Goal: Task Accomplishment & Management: Manage account settings

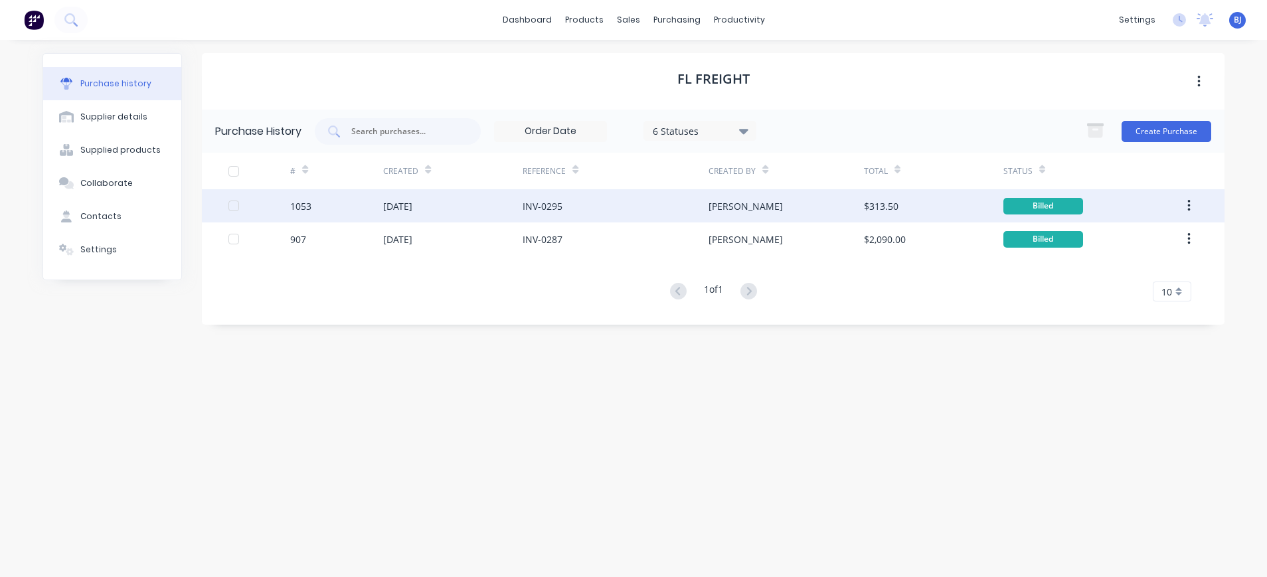
click at [412, 205] on div "[DATE]" at bounding box center [397, 206] width 29 height 14
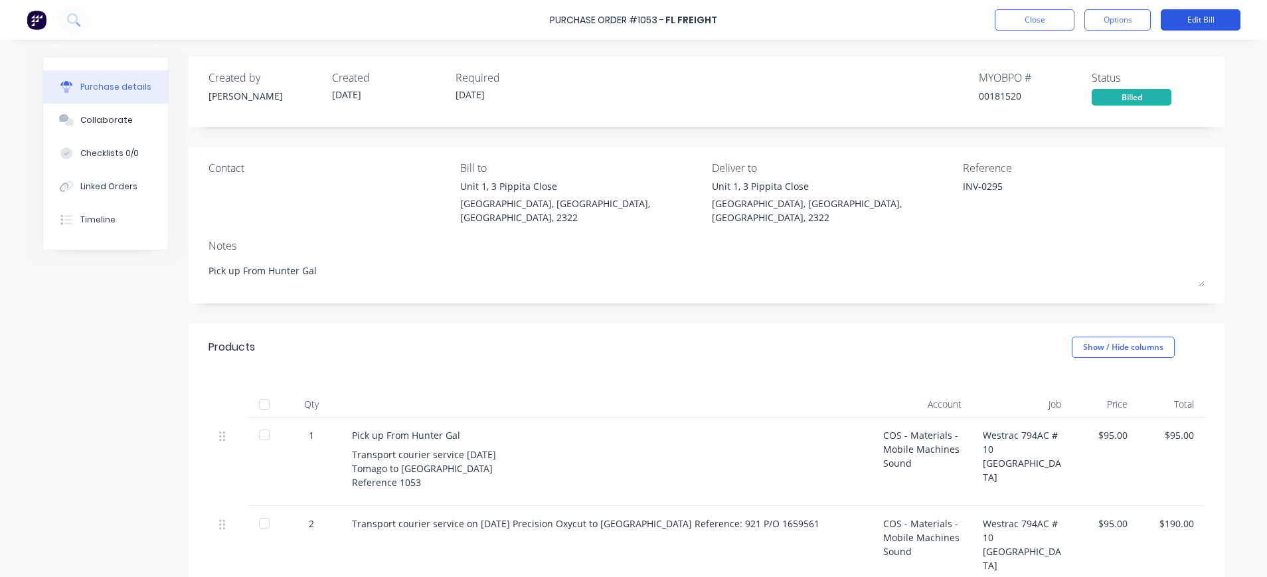
click at [1187, 15] on button "Edit Bill" at bounding box center [1201, 19] width 80 height 21
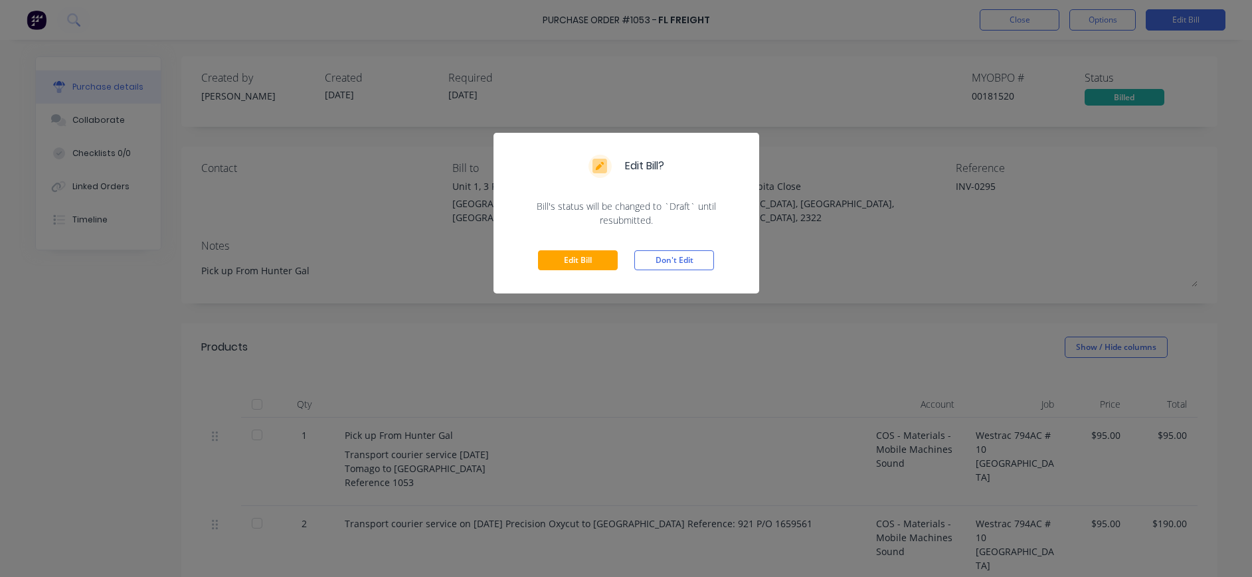
scroll to position [66, 0]
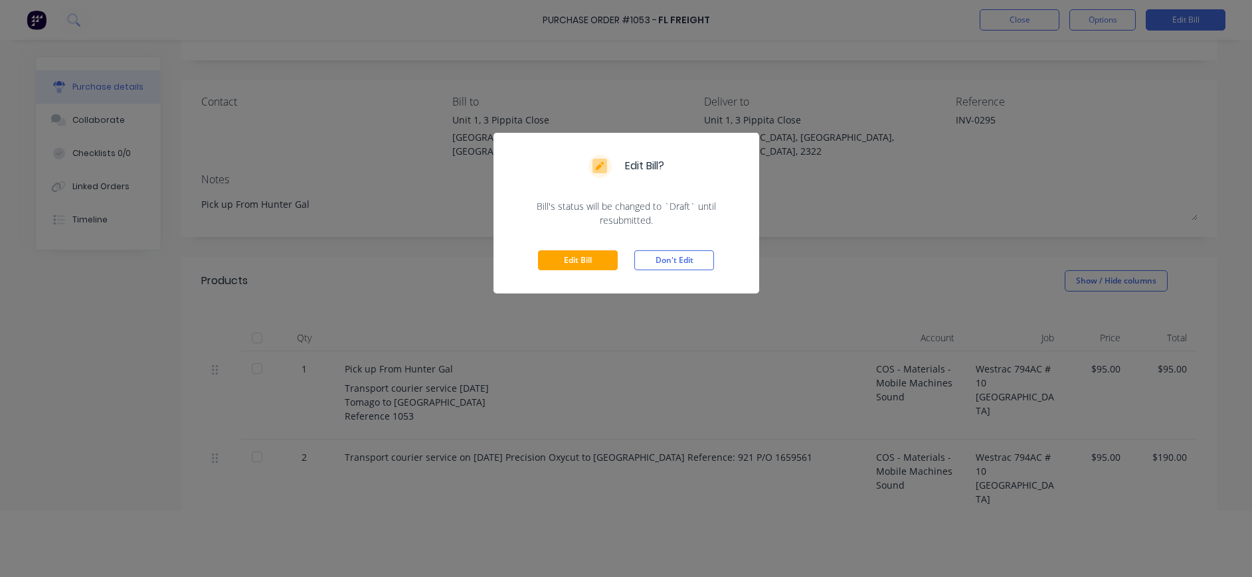
click at [536, 258] on div "Edit Bill Don't Edit" at bounding box center [626, 260] width 266 height 66
click at [566, 258] on button "Edit Bill" at bounding box center [578, 260] width 80 height 20
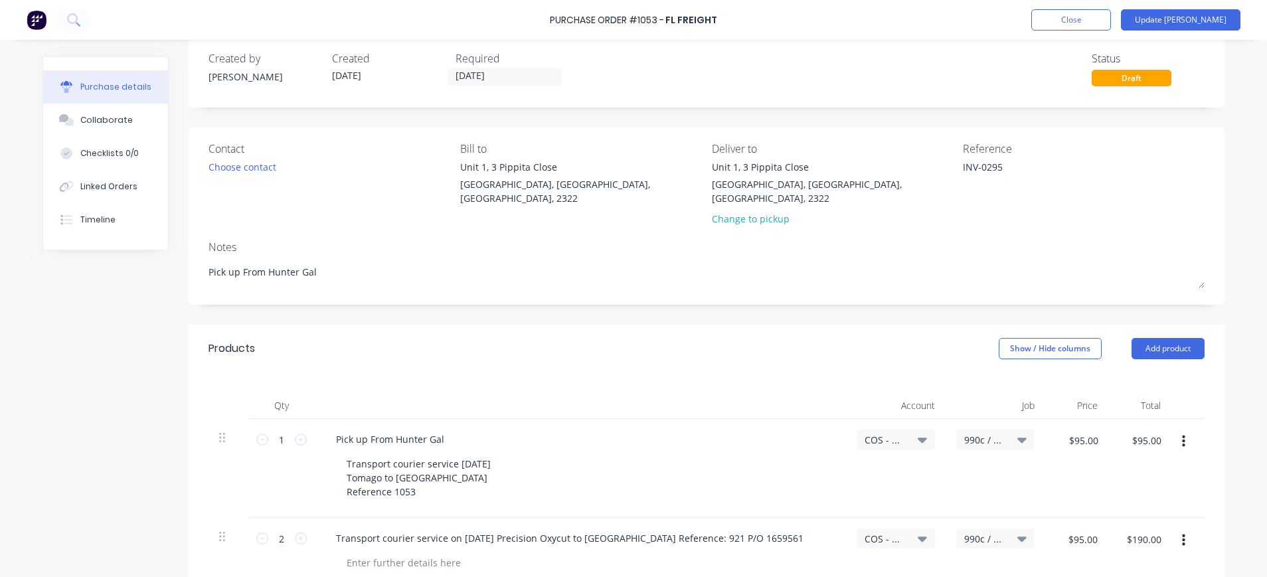
scroll to position [0, 0]
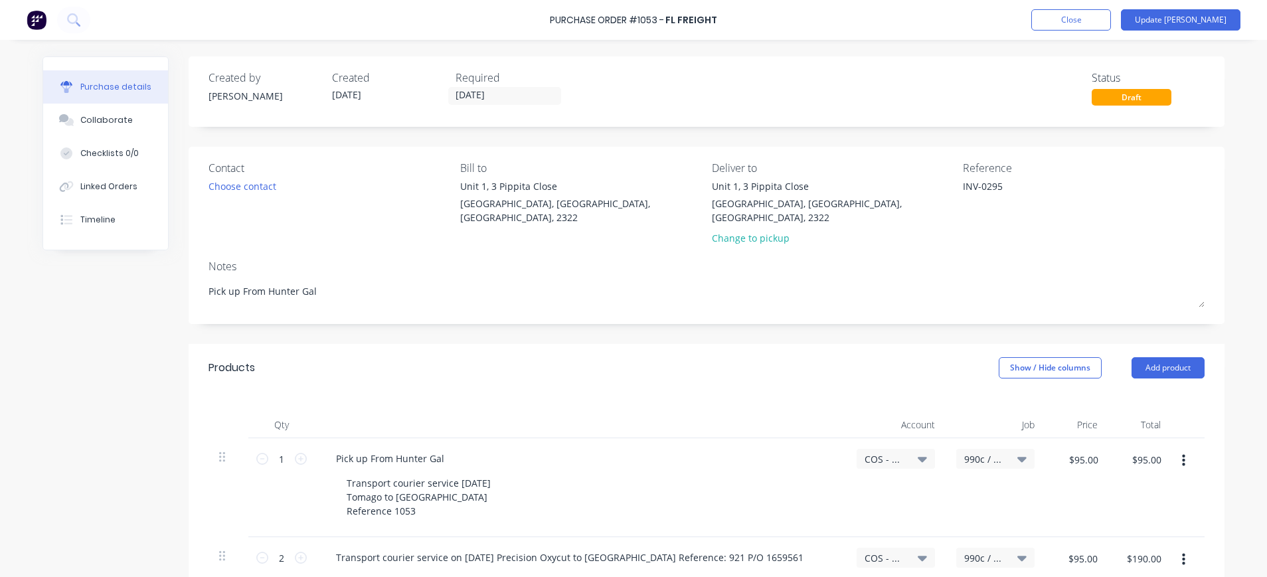
click at [918, 457] on icon at bounding box center [922, 459] width 9 height 5
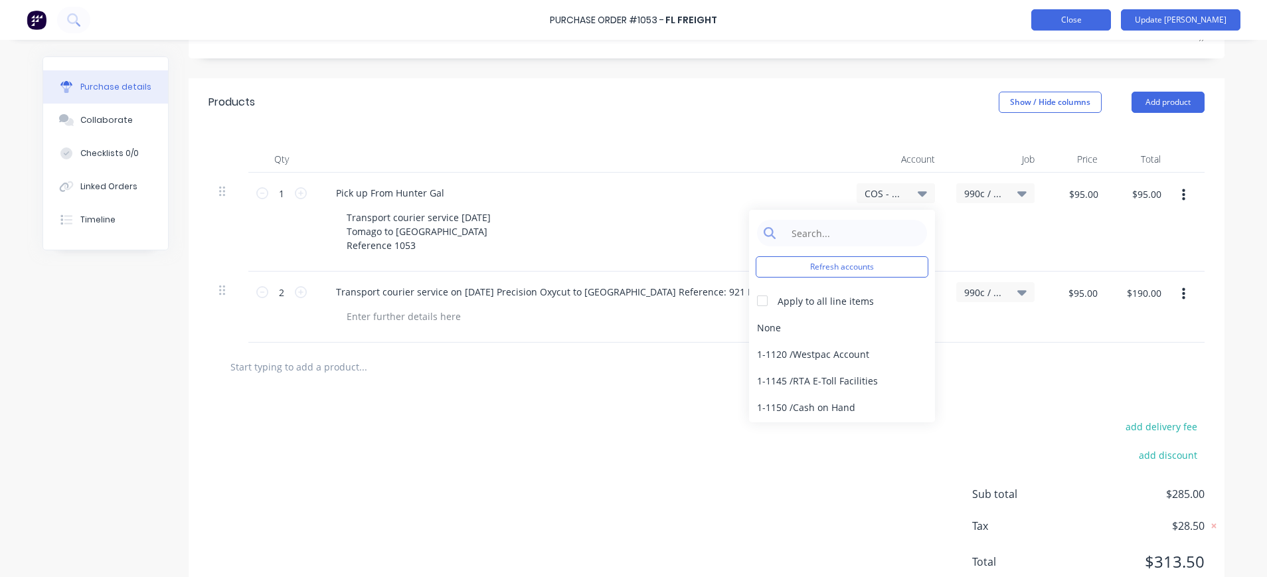
click at [1111, 15] on button "Close" at bounding box center [1071, 19] width 80 height 21
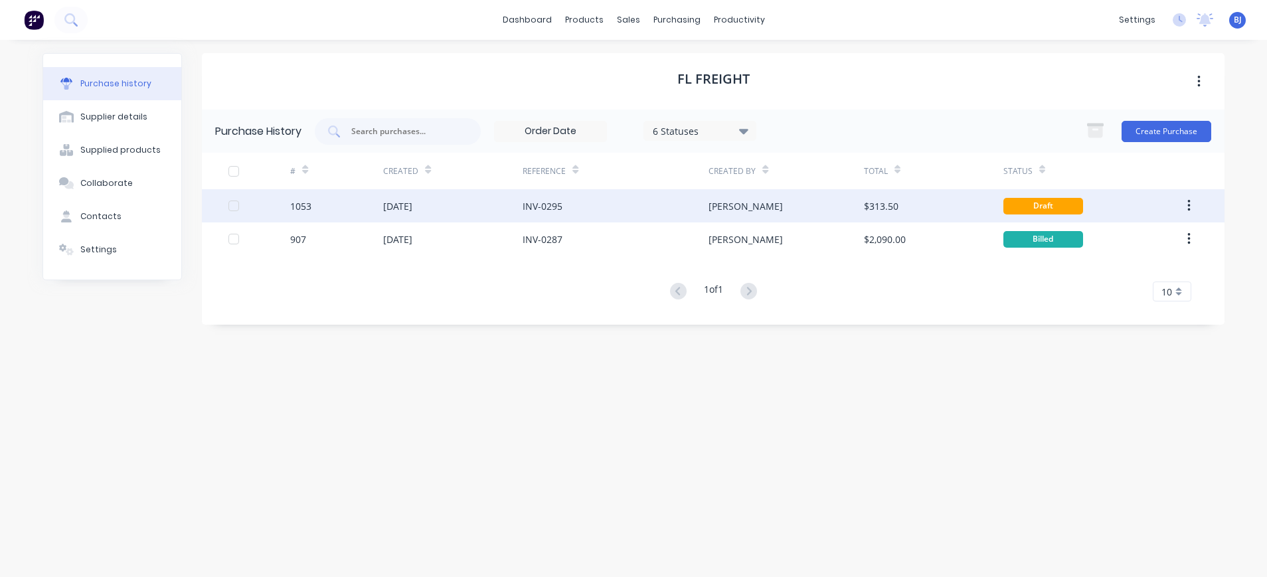
click at [713, 207] on div "[PERSON_NAME]" at bounding box center [746, 206] width 74 height 14
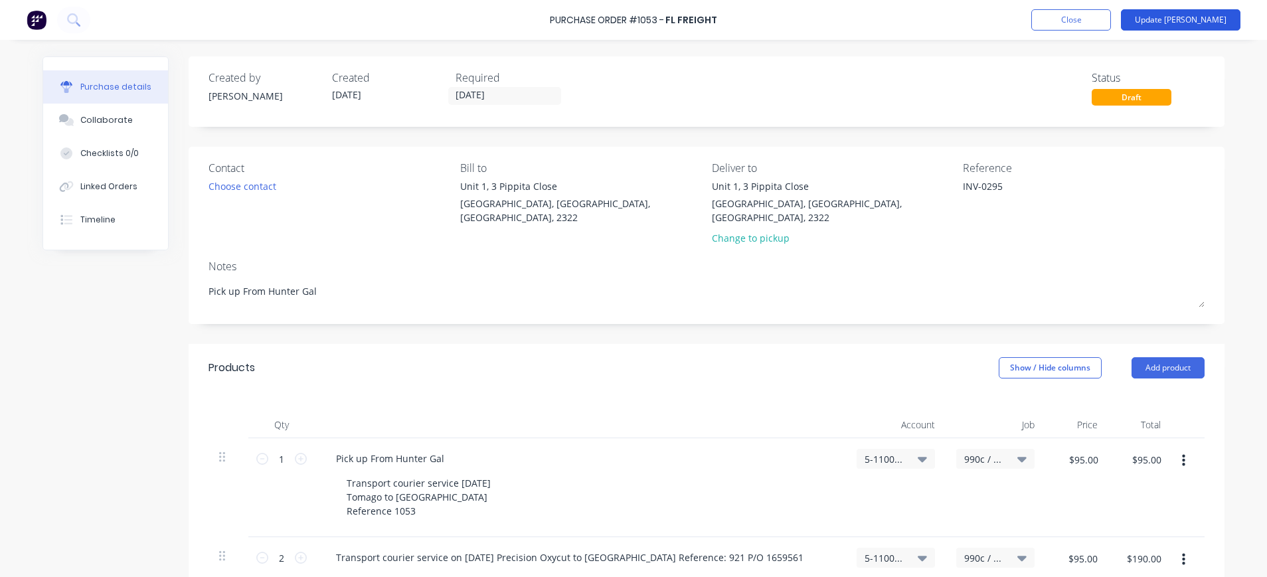
click at [1199, 16] on button "Update [PERSON_NAME]" at bounding box center [1181, 19] width 120 height 21
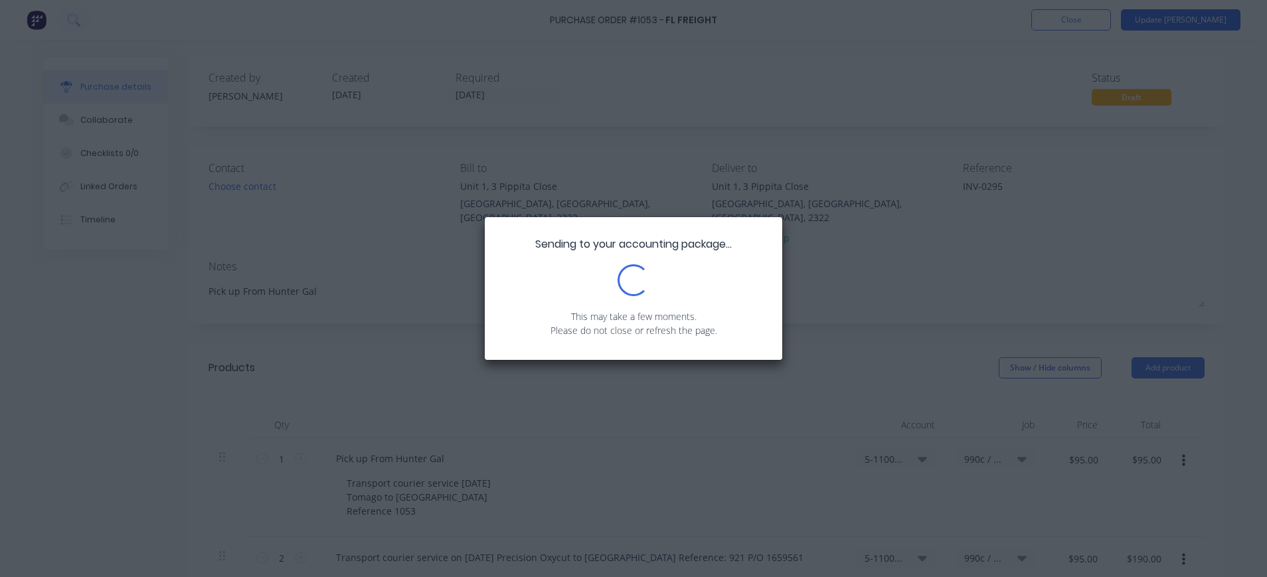
type textarea "x"
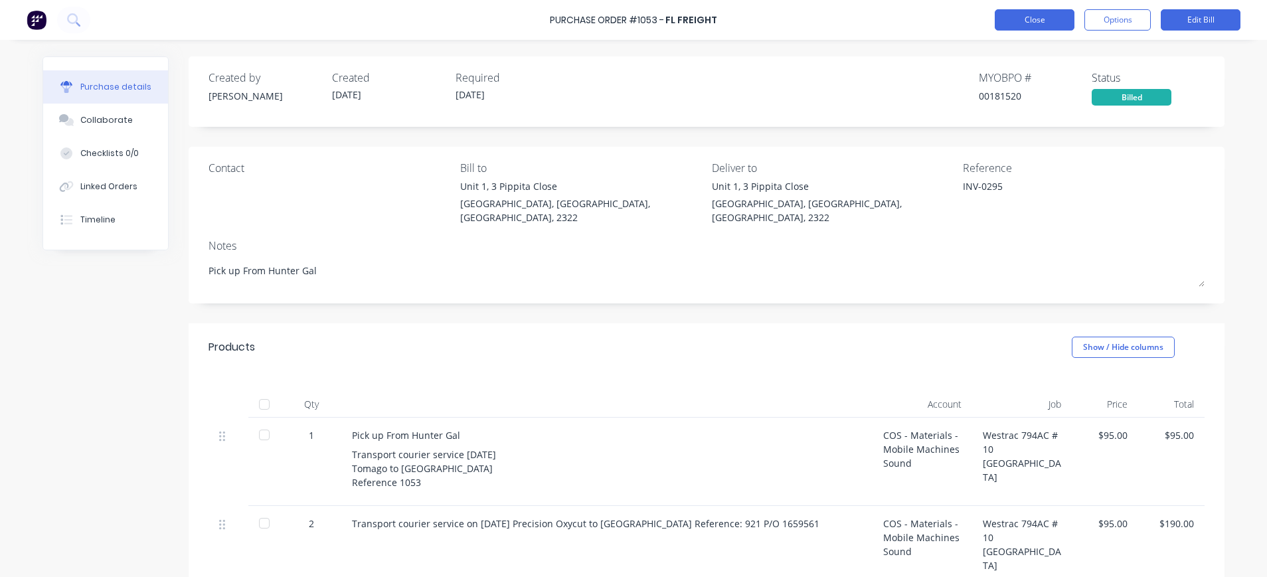
click at [1047, 19] on button "Close" at bounding box center [1035, 19] width 80 height 21
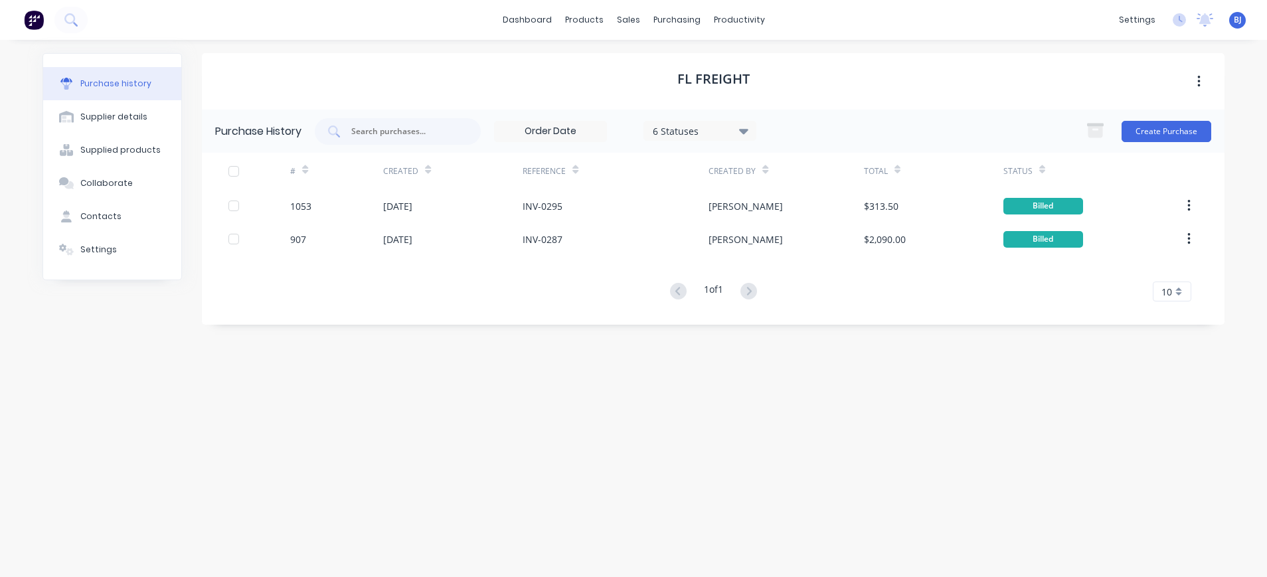
click at [667, 129] on div "6 Statuses" at bounding box center [700, 131] width 95 height 14
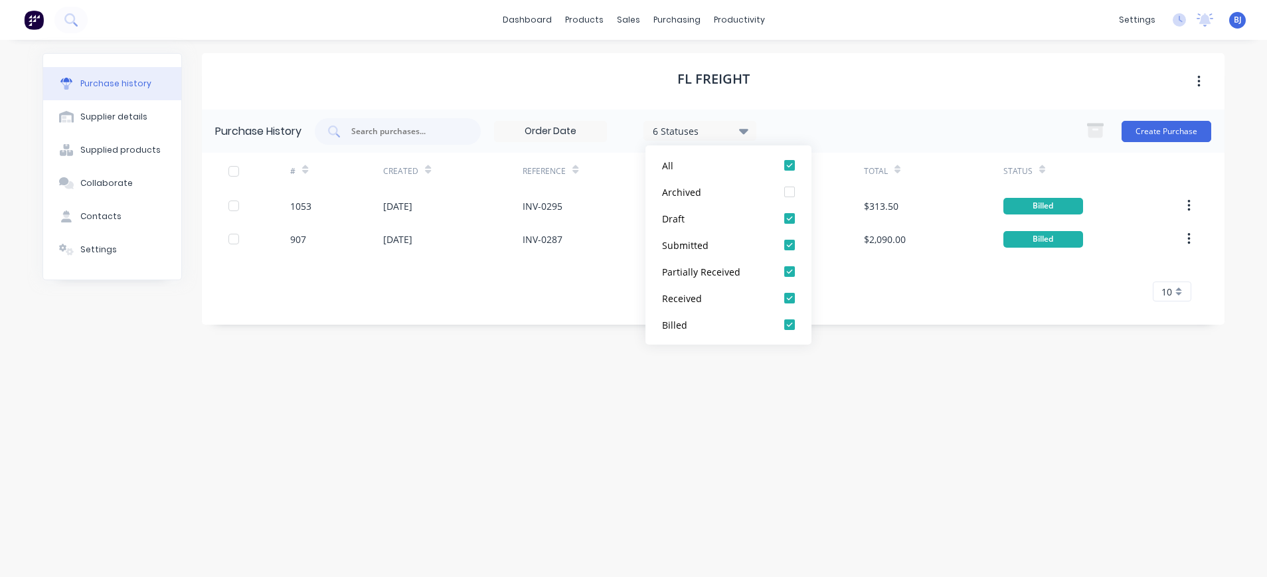
click at [667, 129] on div "6 Statuses" at bounding box center [700, 131] width 95 height 14
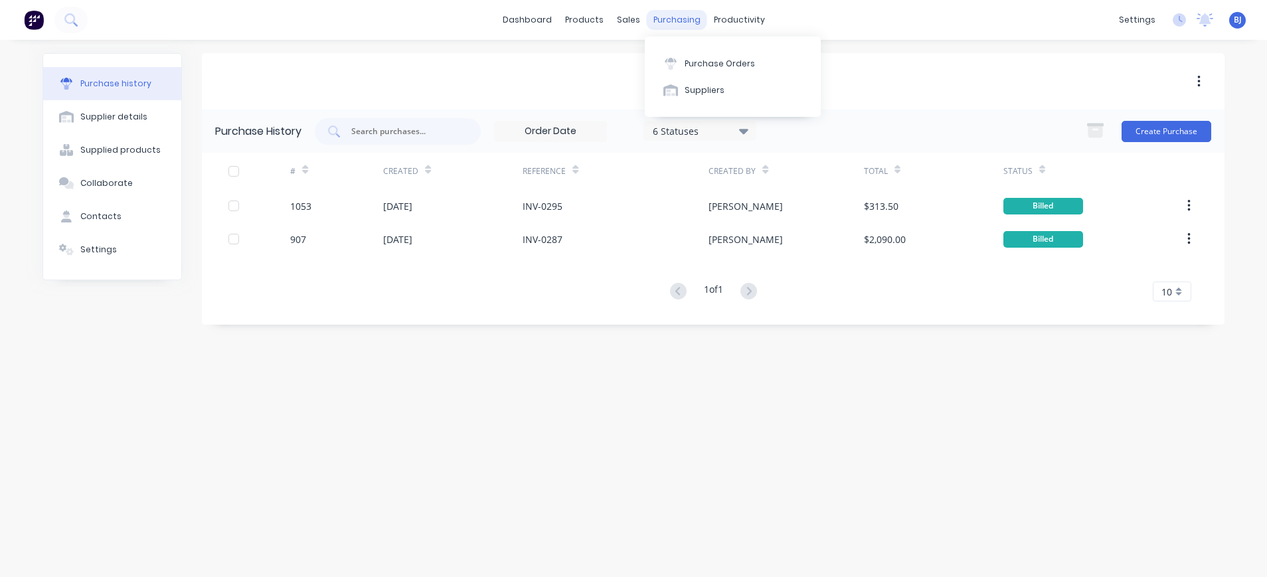
drag, startPoint x: 668, startPoint y: 12, endPoint x: 676, endPoint y: 25, distance: 14.9
click at [674, 20] on div "purchasing" at bounding box center [677, 20] width 60 height 20
copy div "h"
click at [675, 17] on div "purchasing" at bounding box center [677, 20] width 60 height 20
click at [673, 58] on icon at bounding box center [671, 64] width 12 height 12
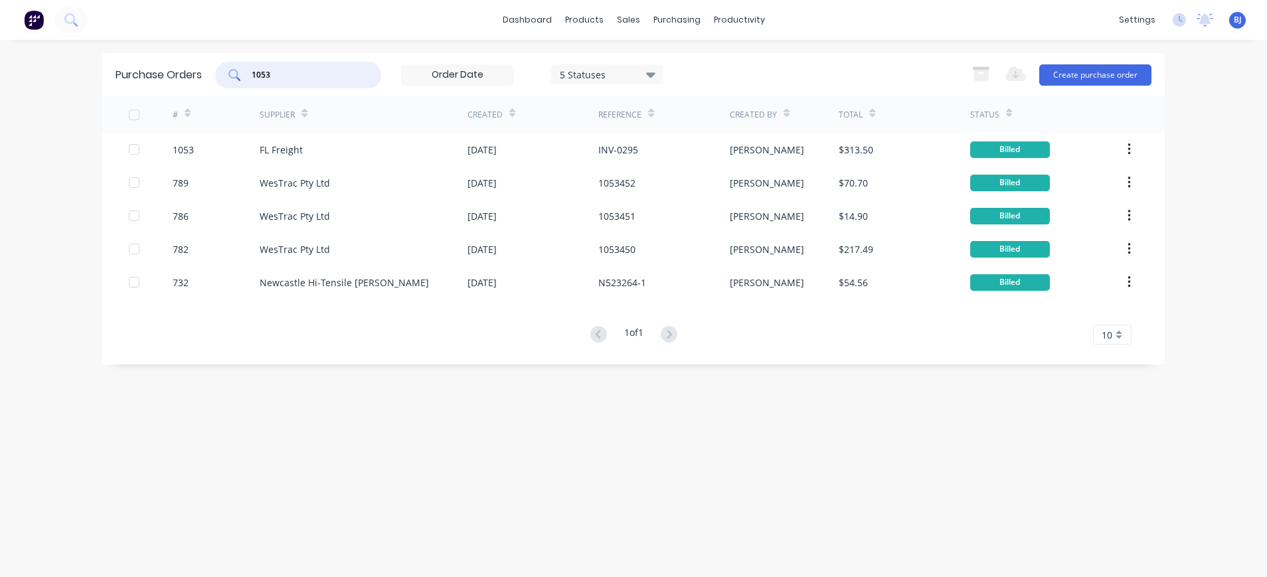
click at [345, 79] on input "1053" at bounding box center [305, 74] width 110 height 13
drag, startPoint x: 278, startPoint y: 84, endPoint x: 232, endPoint y: 84, distance: 45.8
click at [232, 84] on div "1053" at bounding box center [298, 75] width 166 height 27
type input "1106"
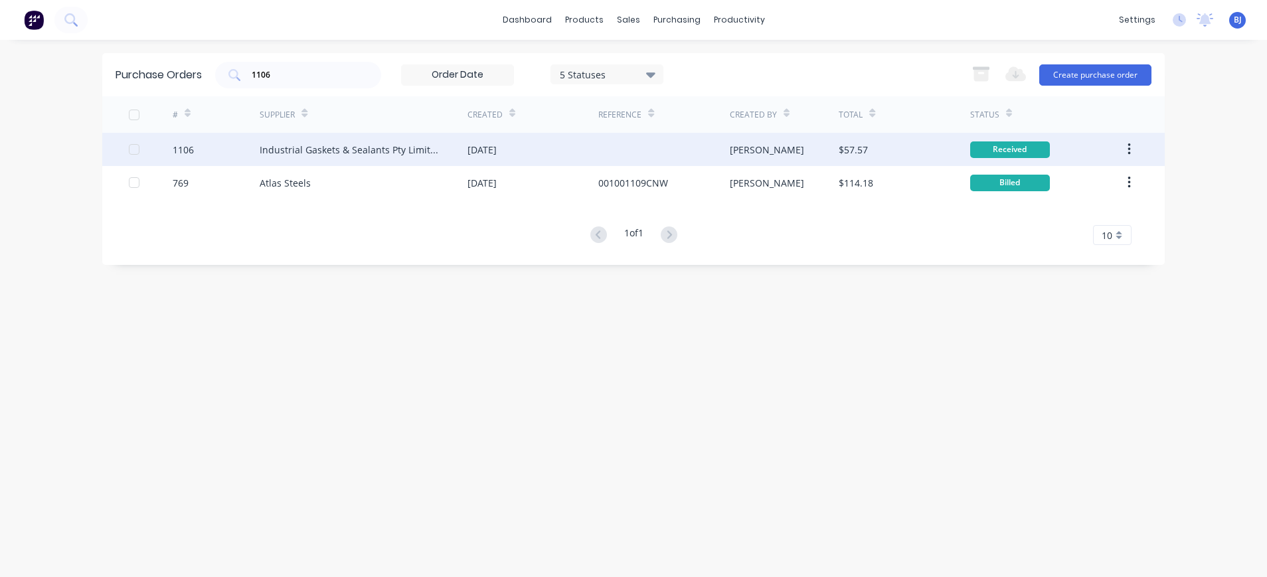
click at [399, 154] on div "Industrial Gaskets & Sealants Pty Limited" at bounding box center [350, 150] width 181 height 14
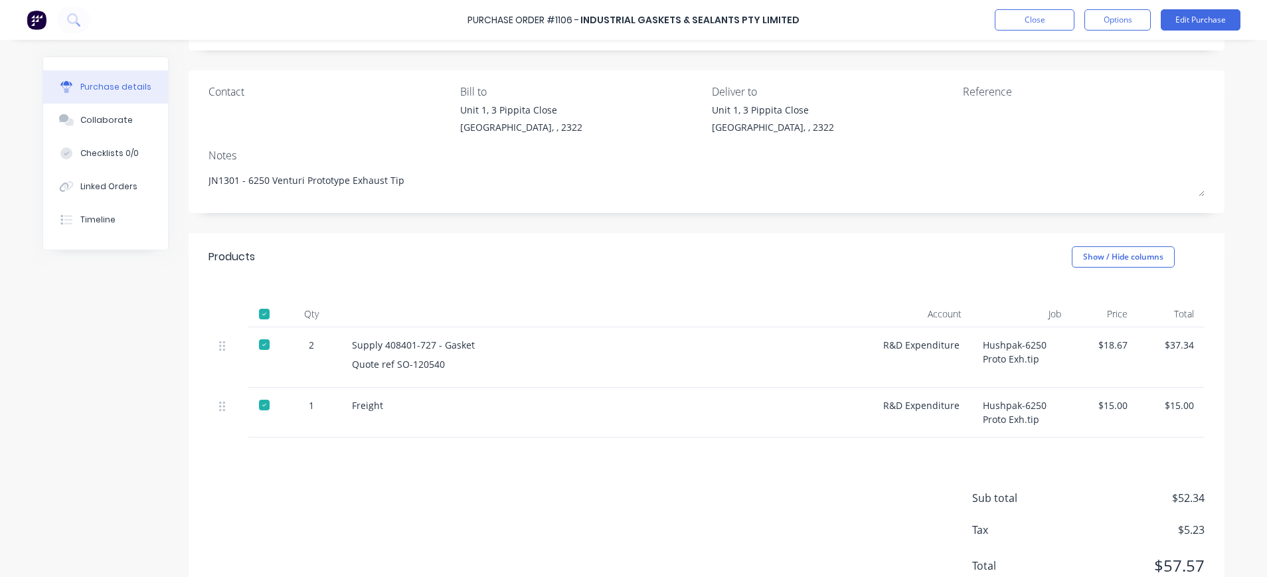
scroll to position [126, 0]
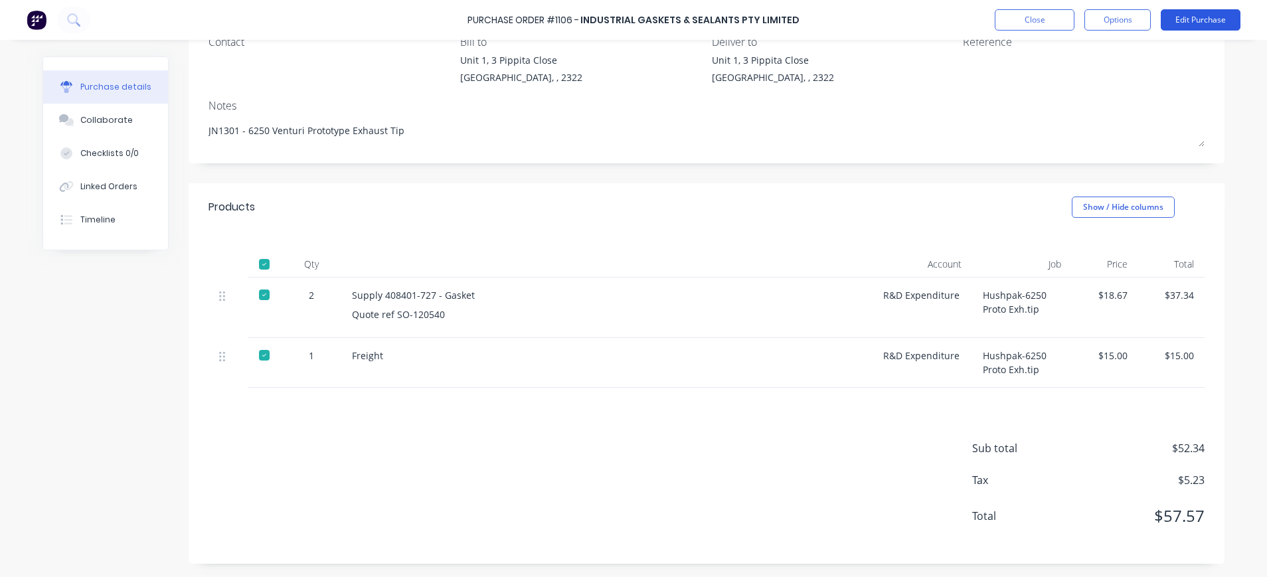
click at [1201, 23] on button "Edit Purchase" at bounding box center [1201, 19] width 80 height 21
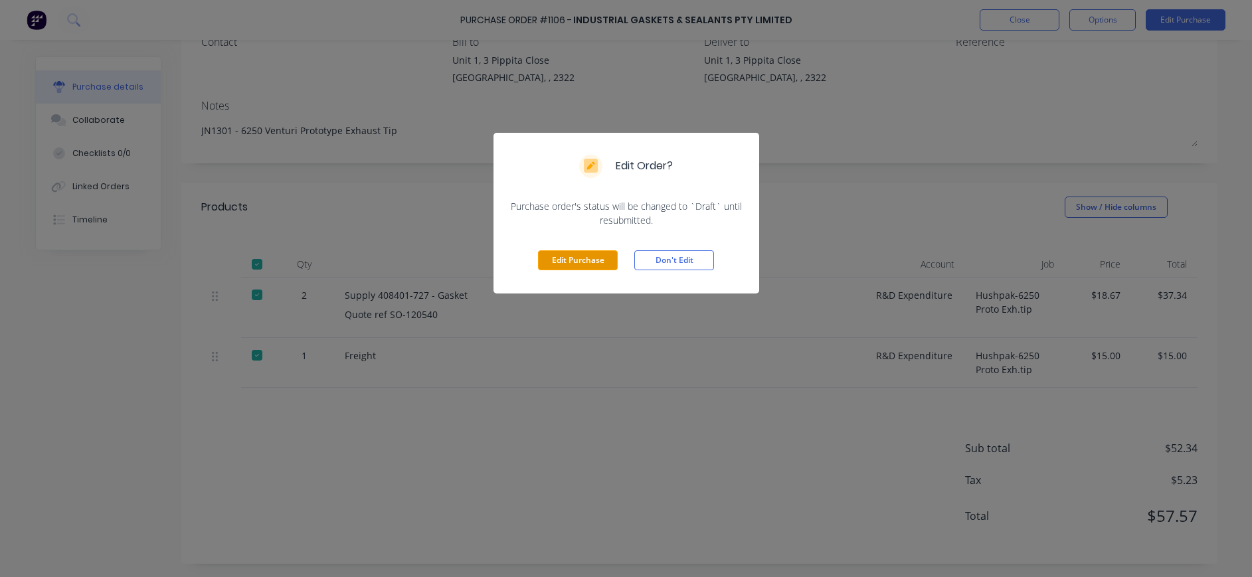
click at [556, 264] on button "Edit Purchase" at bounding box center [578, 260] width 80 height 20
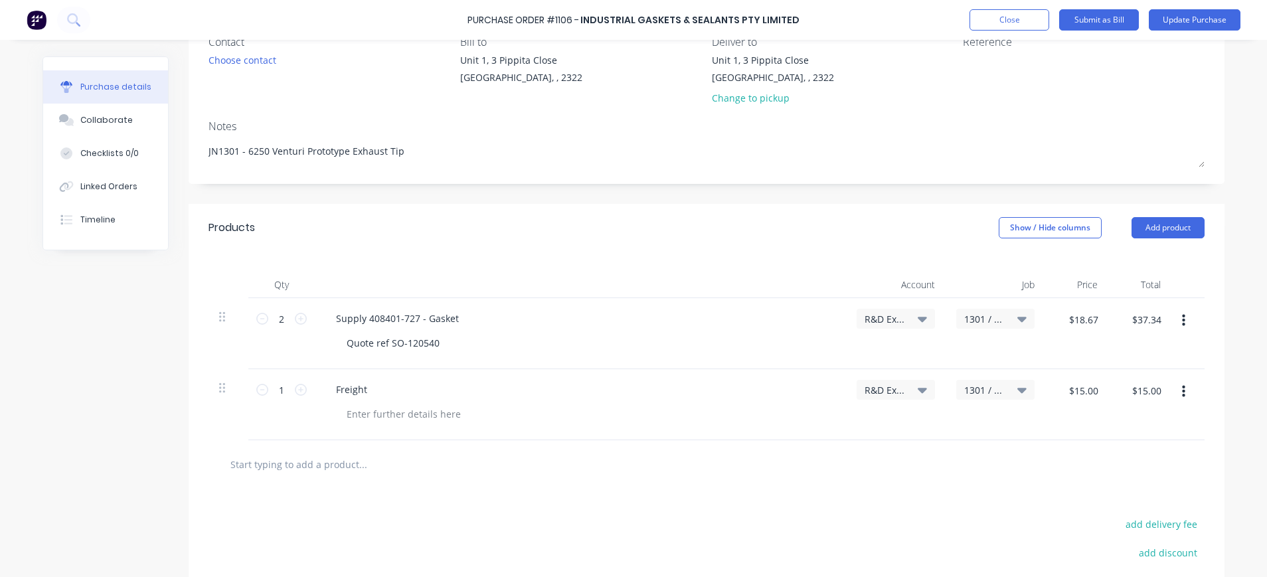
click at [1182, 392] on icon "button" at bounding box center [1183, 392] width 3 height 12
click at [1124, 506] on button "Delete" at bounding box center [1142, 506] width 113 height 27
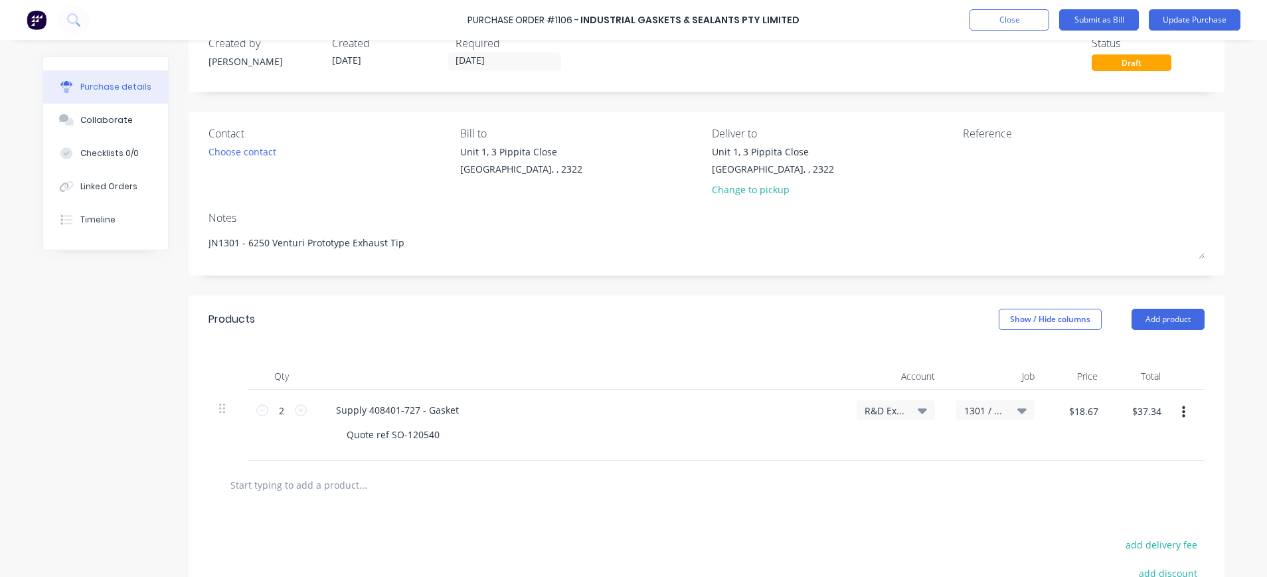
scroll to position [0, 0]
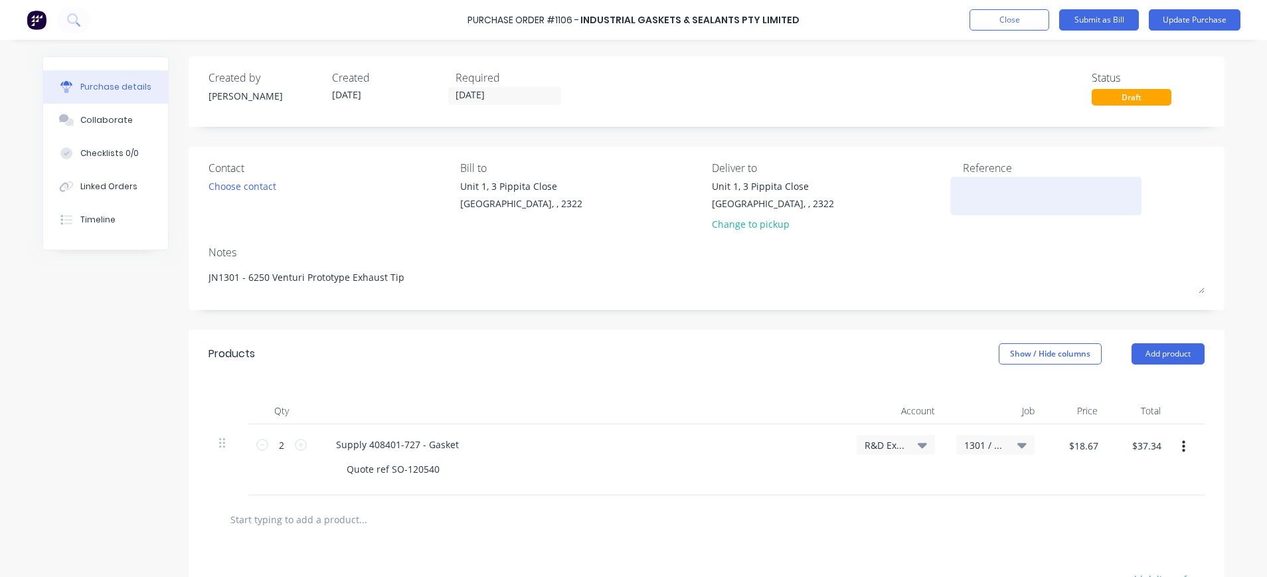
type textarea "x"
drag, startPoint x: 970, startPoint y: 214, endPoint x: 968, endPoint y: 194, distance: 20.1
click at [968, 207] on div at bounding box center [1046, 195] width 166 height 33
click at [968, 192] on textarea at bounding box center [1046, 194] width 166 height 30
type textarea "INV-121415"
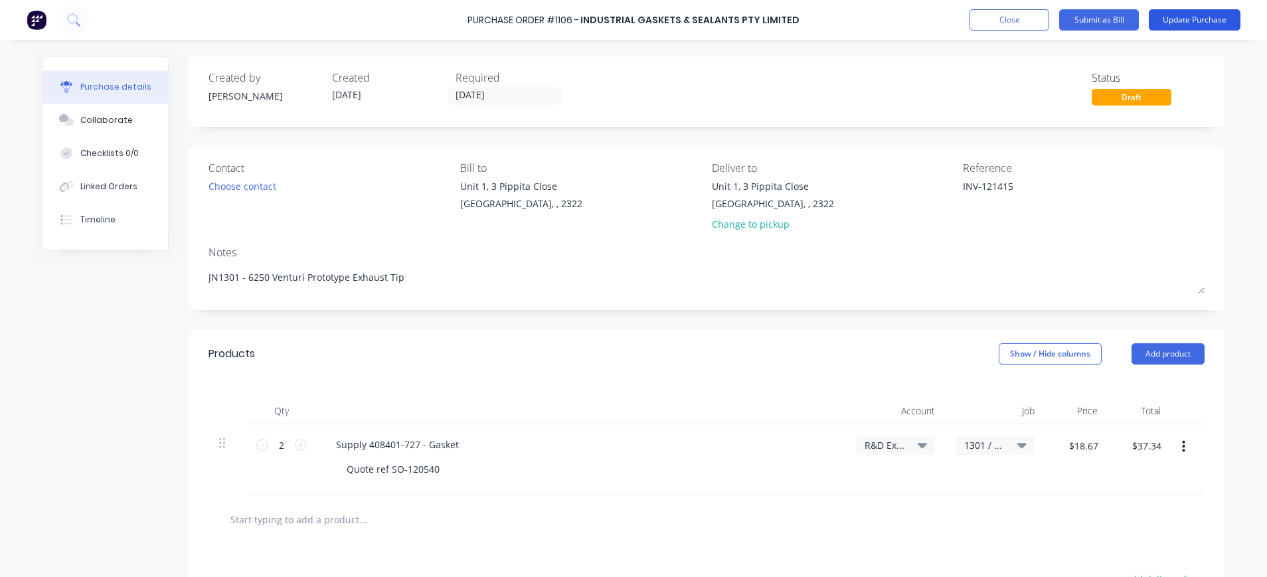
type textarea "x"
type textarea "INV-121415"
click at [1196, 18] on button "Update Purchase" at bounding box center [1195, 19] width 92 height 21
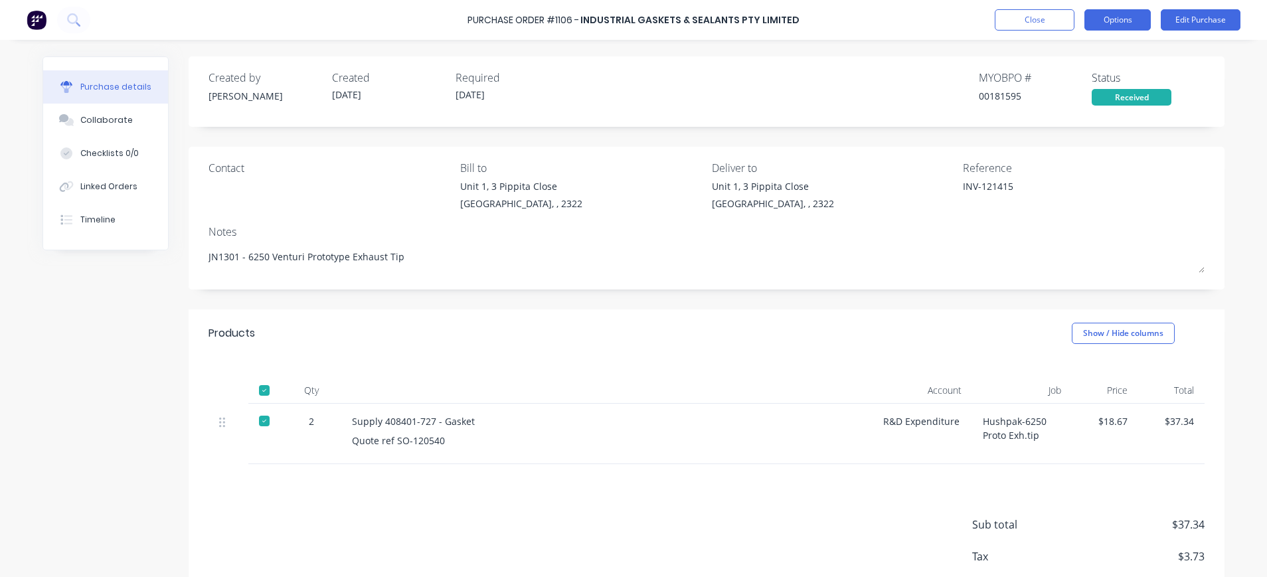
click at [1110, 20] on button "Options" at bounding box center [1117, 19] width 66 height 21
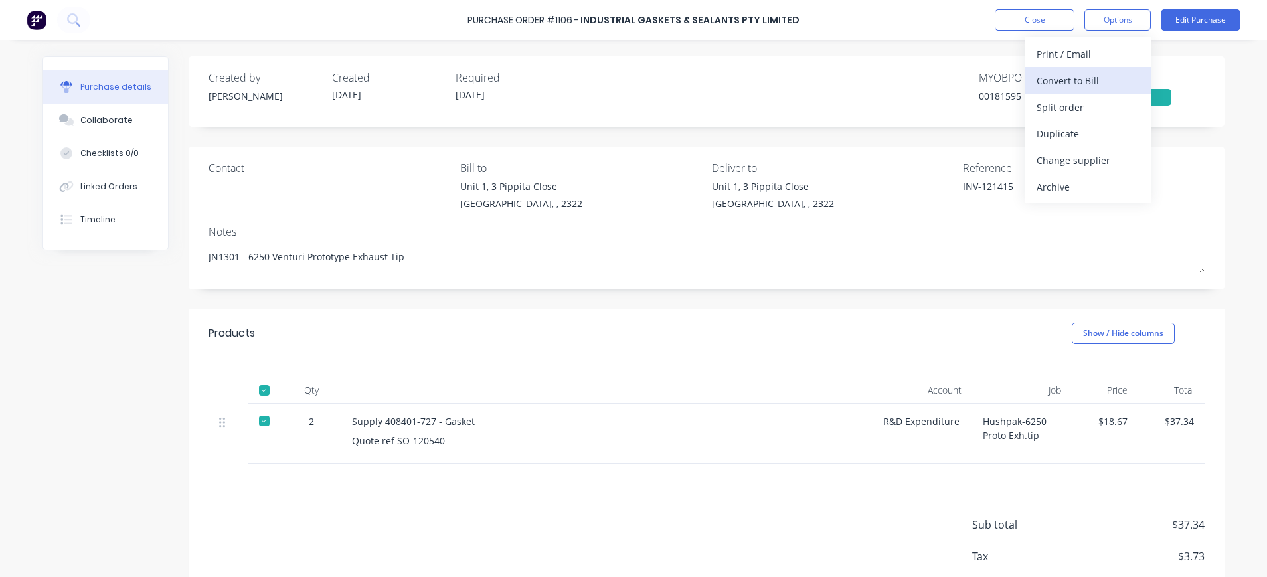
click at [1097, 73] on div "Convert to Bill" at bounding box center [1088, 80] width 102 height 19
type textarea "x"
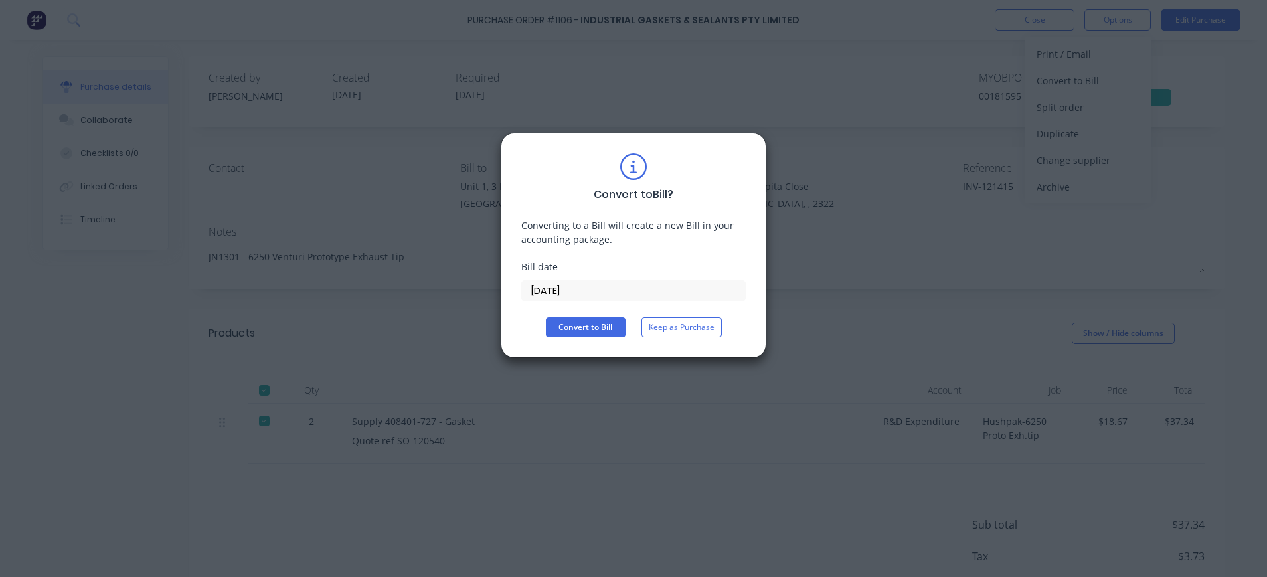
click at [547, 293] on input "[DATE]" at bounding box center [633, 291] width 223 height 20
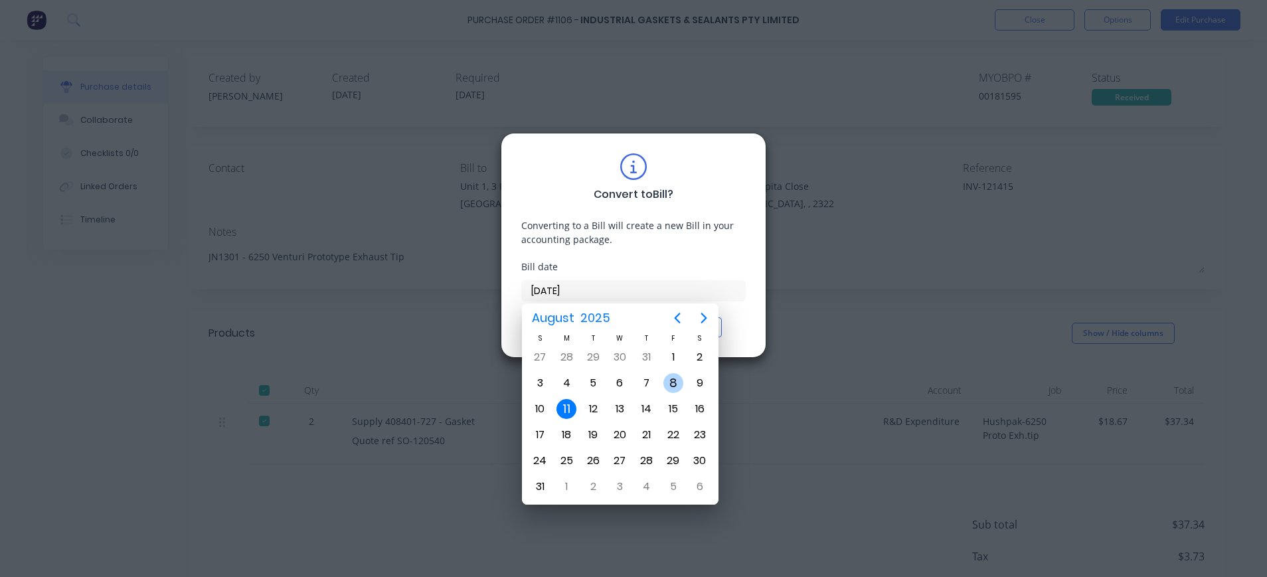
click at [678, 381] on div "8" at bounding box center [673, 383] width 20 height 20
type input "[DATE]"
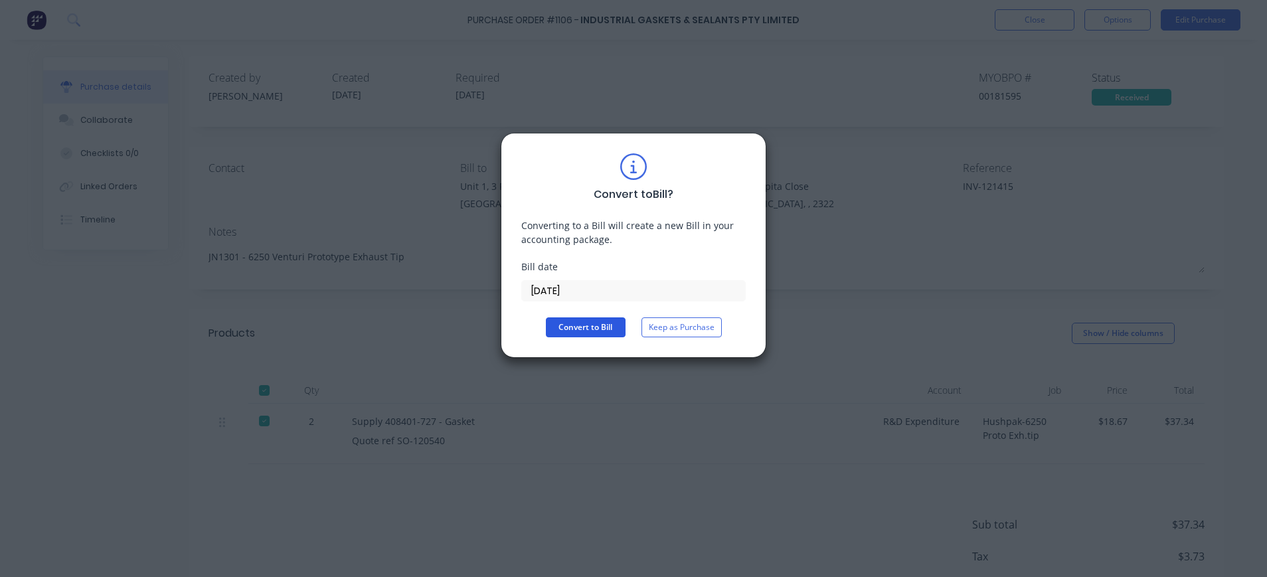
click at [584, 333] on button "Convert to Bill" at bounding box center [586, 327] width 80 height 20
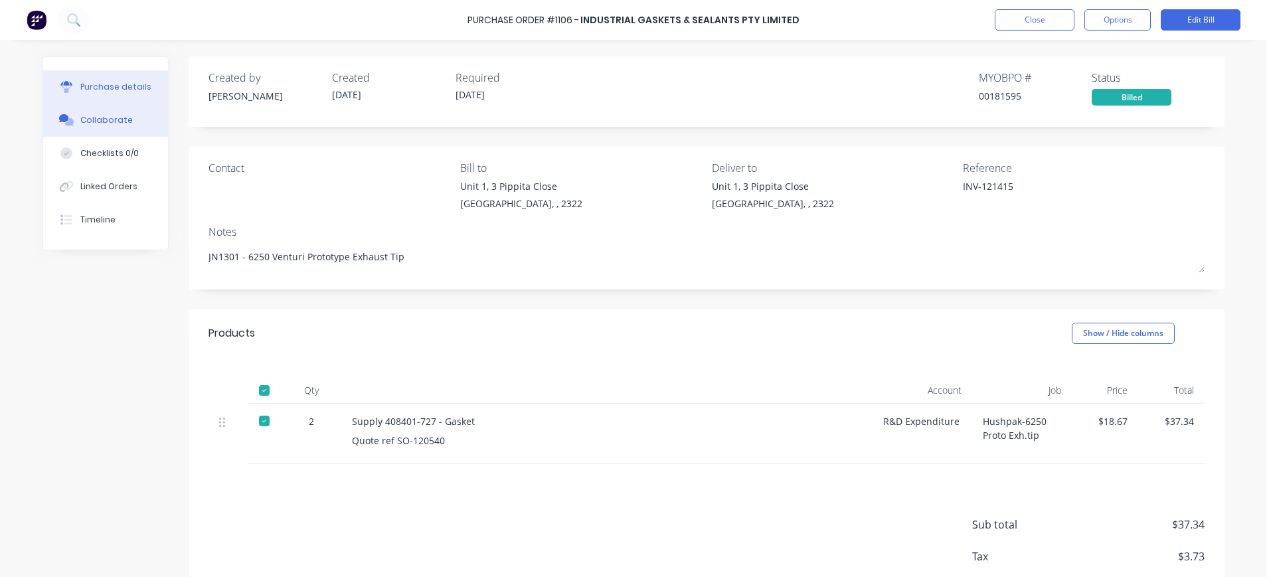
click at [73, 112] on button "Collaborate" at bounding box center [105, 120] width 125 height 33
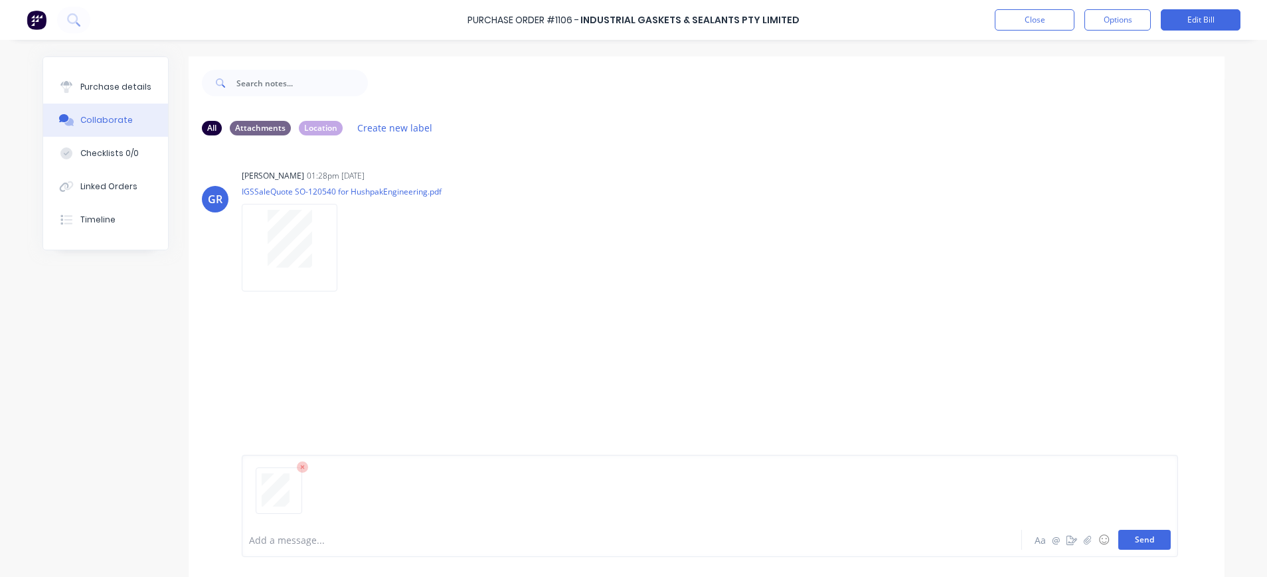
click at [1146, 541] on button "Send" at bounding box center [1144, 540] width 52 height 20
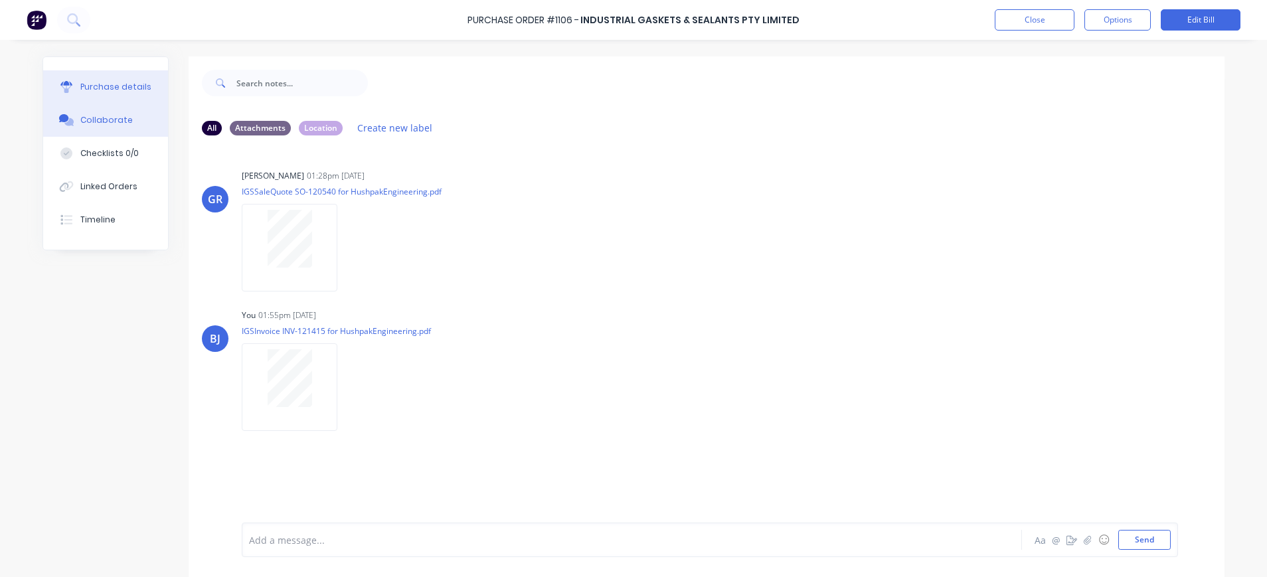
click at [112, 73] on button "Purchase details" at bounding box center [105, 86] width 125 height 33
type textarea "x"
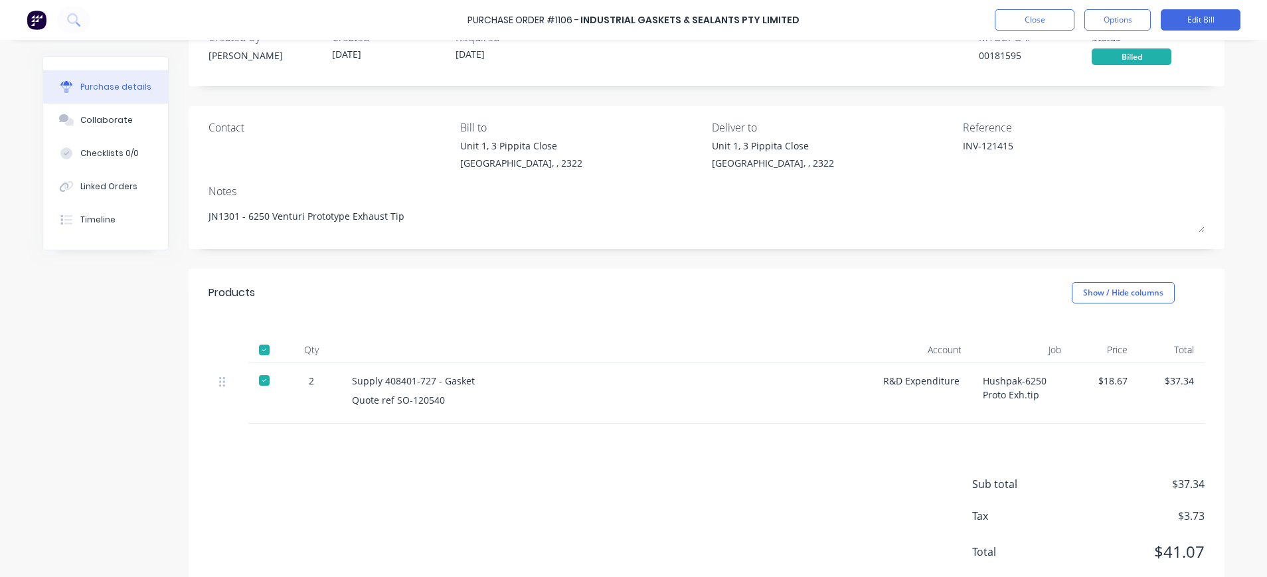
scroll to position [76, 0]
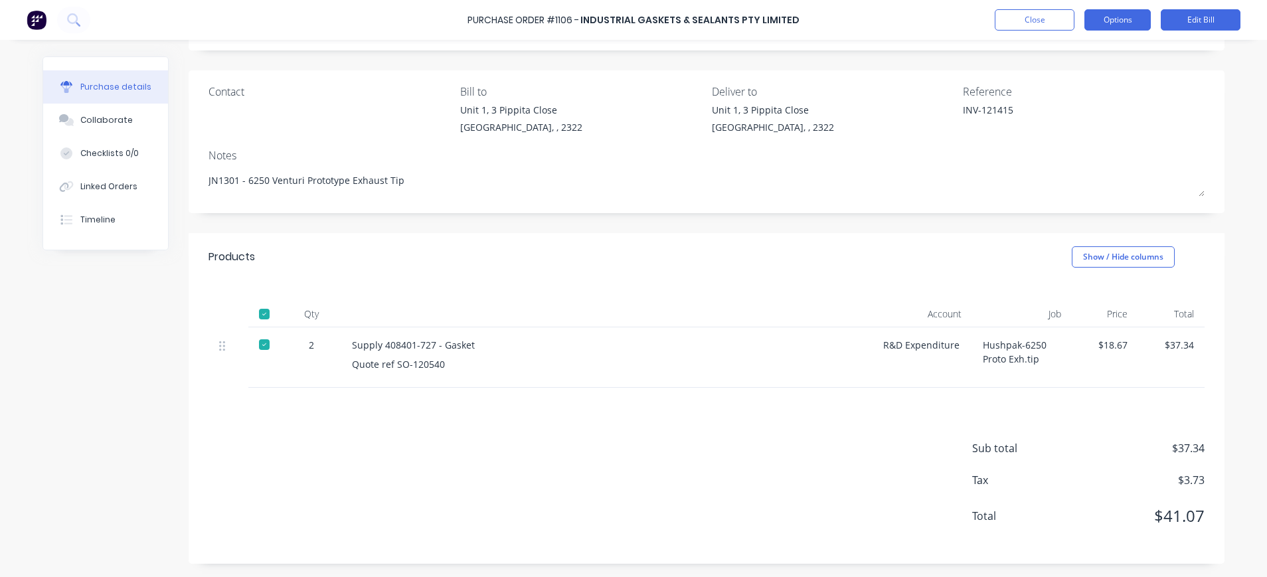
click at [1131, 15] on button "Options" at bounding box center [1117, 19] width 66 height 21
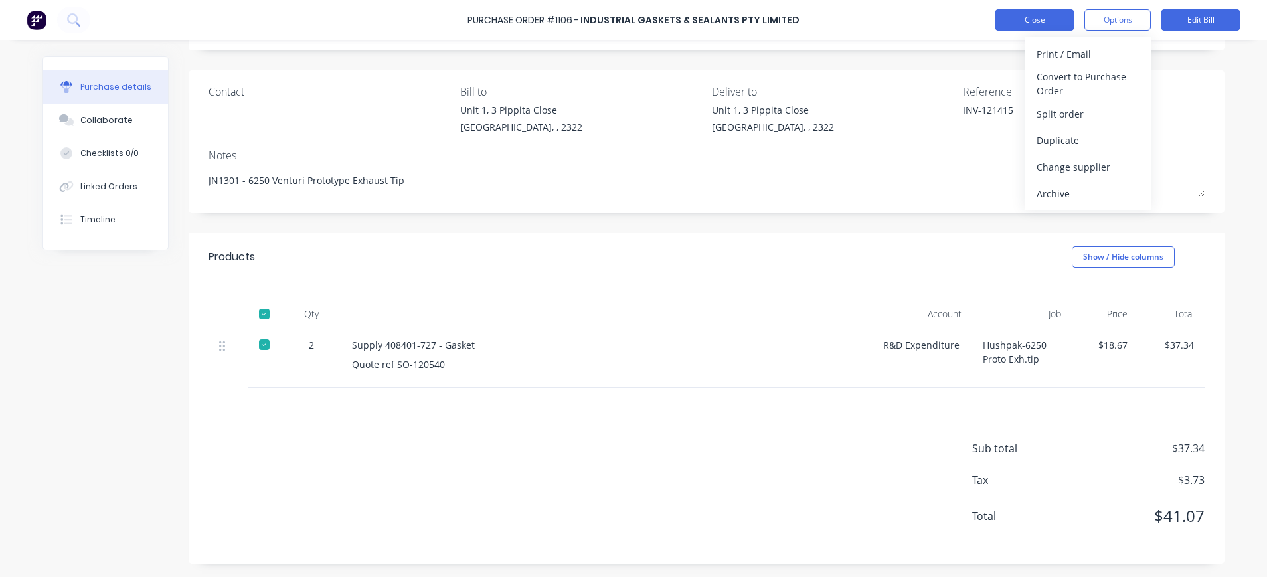
click at [1039, 19] on button "Close" at bounding box center [1035, 19] width 80 height 21
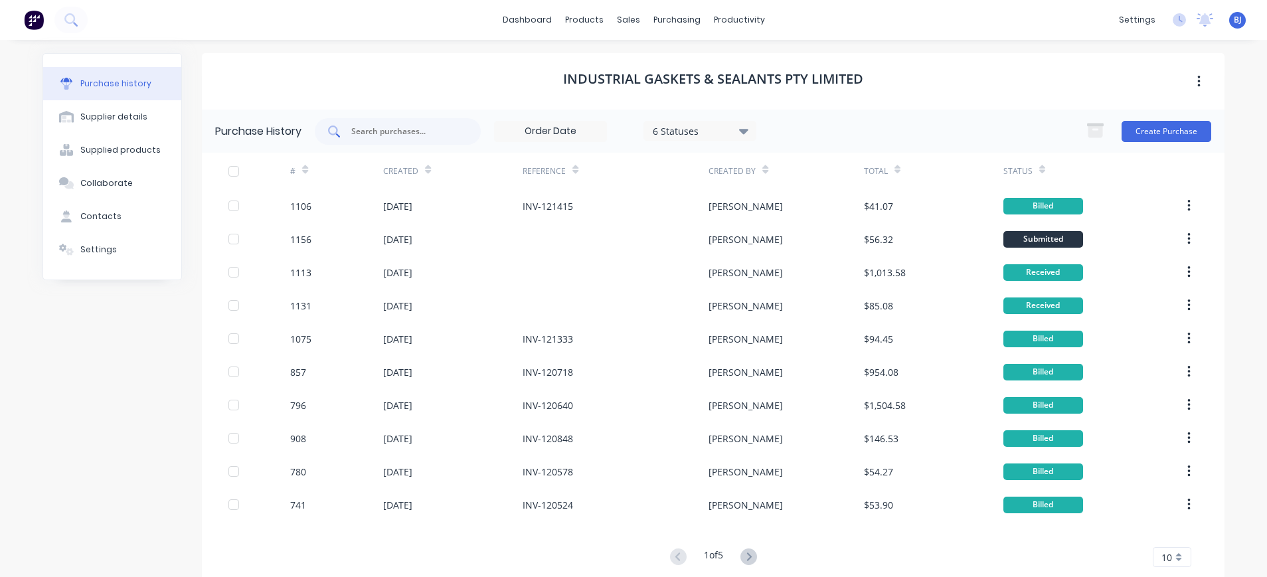
click at [373, 134] on input "text" at bounding box center [405, 131] width 110 height 13
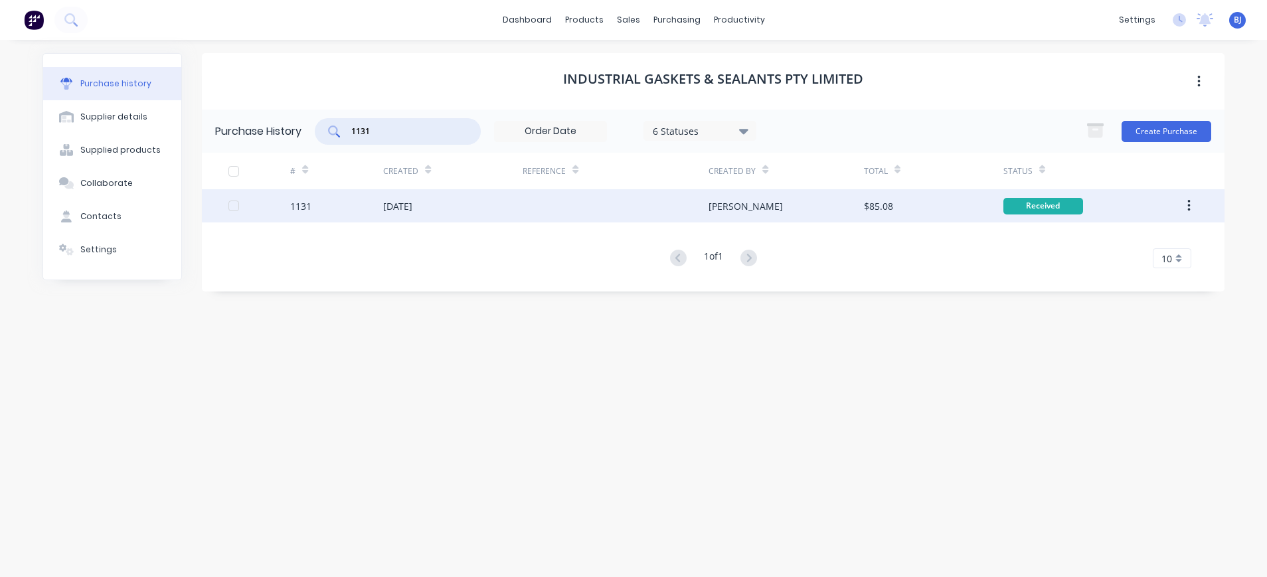
type input "1131"
click at [412, 206] on div "[DATE]" at bounding box center [397, 206] width 29 height 14
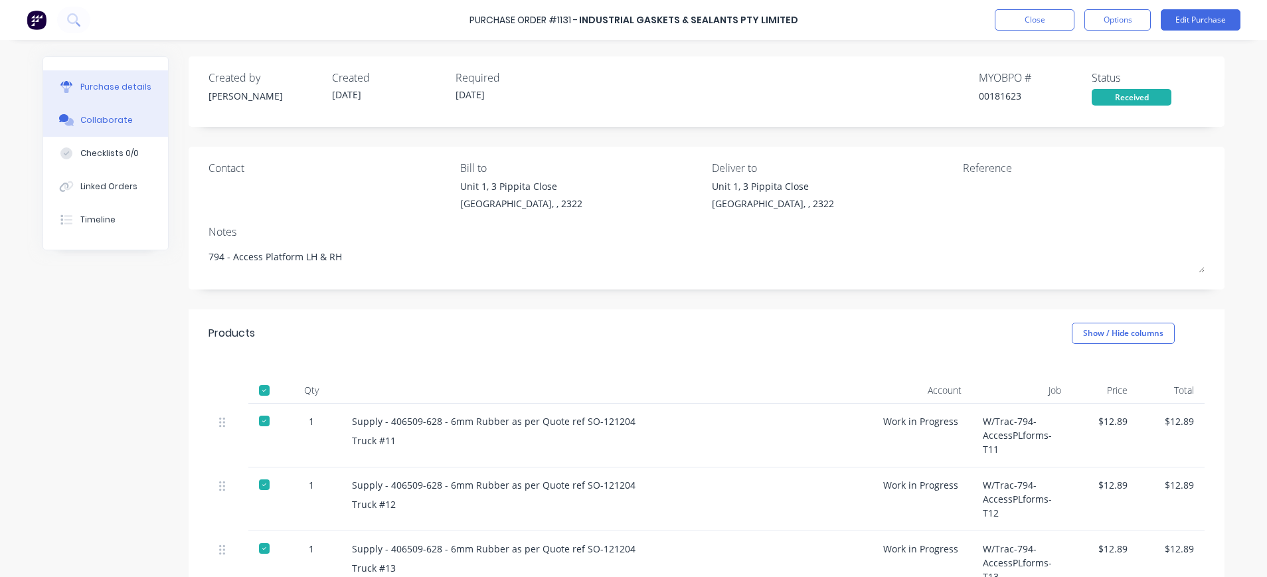
click at [103, 119] on div "Collaborate" at bounding box center [106, 120] width 52 height 12
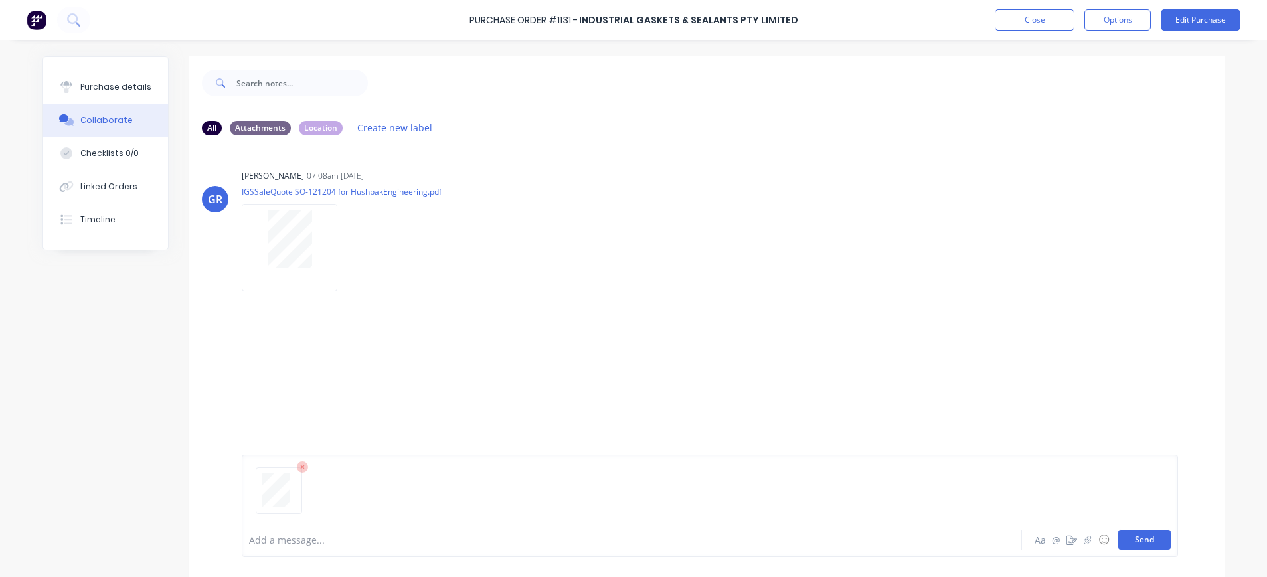
click at [1136, 541] on button "Send" at bounding box center [1144, 540] width 52 height 20
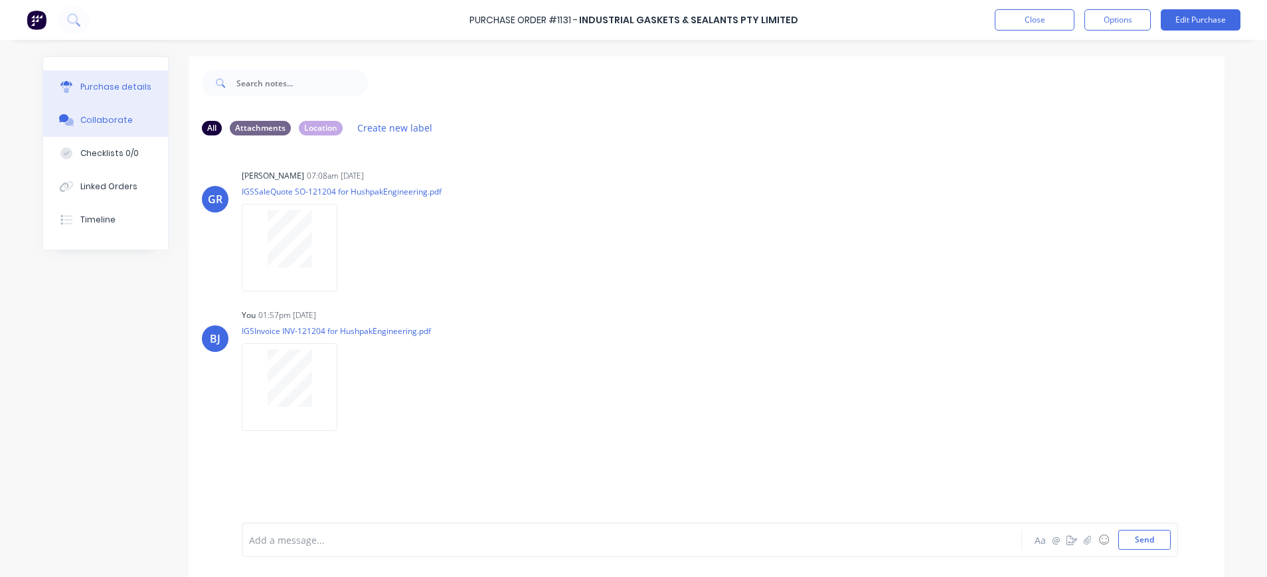
click at [88, 86] on div "Purchase details" at bounding box center [115, 87] width 71 height 12
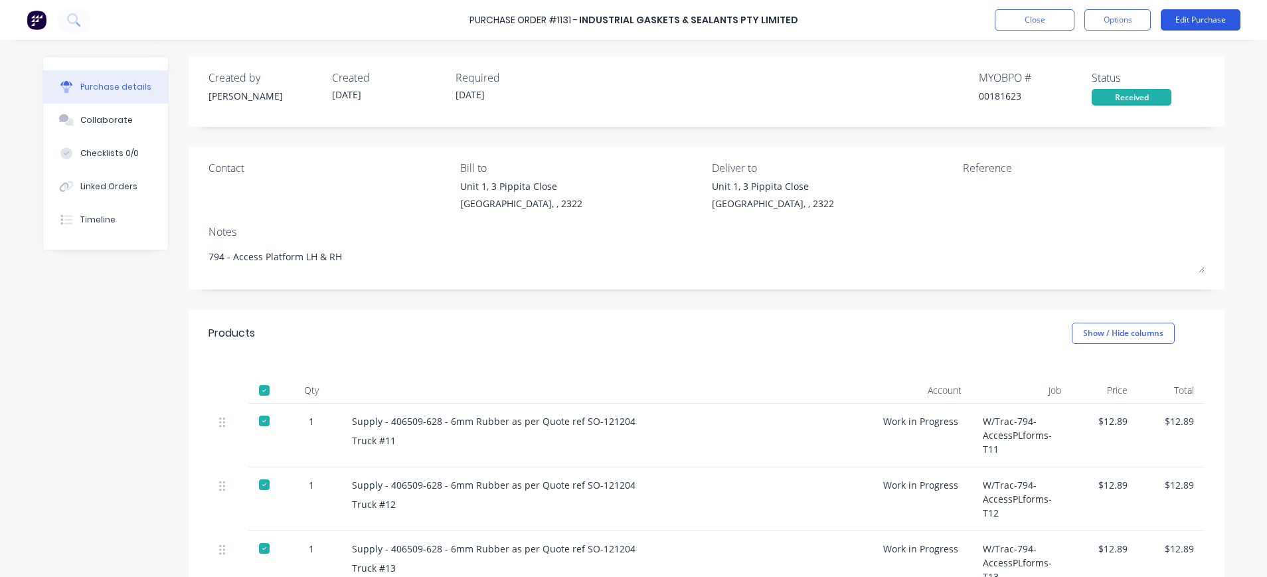
click at [1220, 22] on button "Edit Purchase" at bounding box center [1201, 19] width 80 height 21
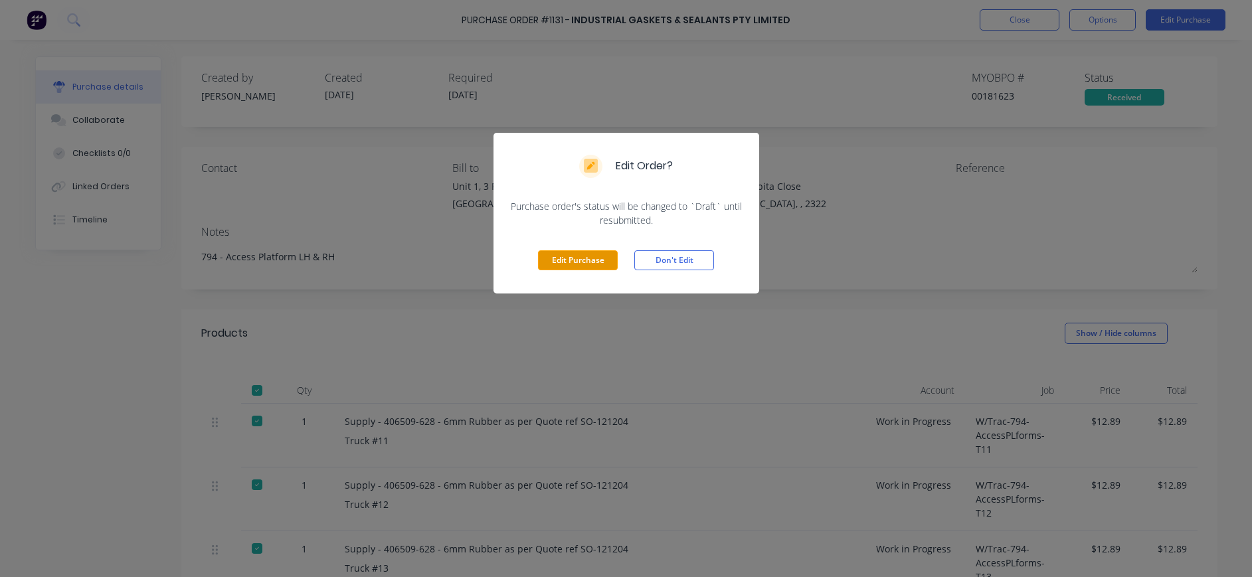
click at [570, 269] on button "Edit Purchase" at bounding box center [578, 260] width 80 height 20
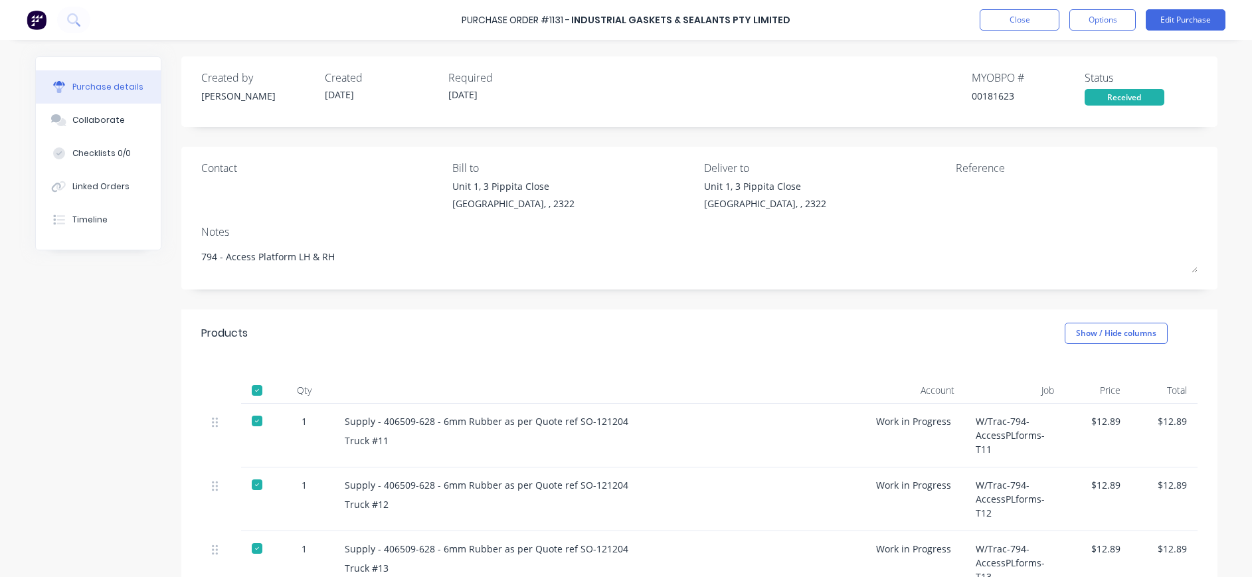
type textarea "x"
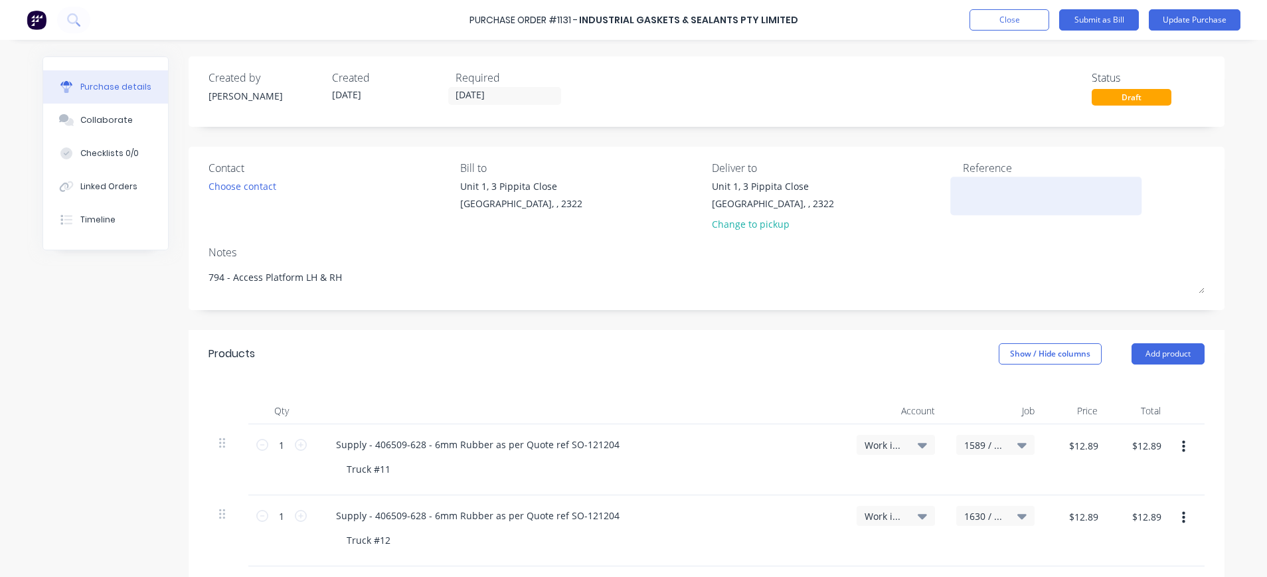
click at [975, 181] on textarea at bounding box center [1046, 194] width 166 height 30
type textarea "INV-121"
type textarea "x"
type textarea "INV-1212"
type textarea "x"
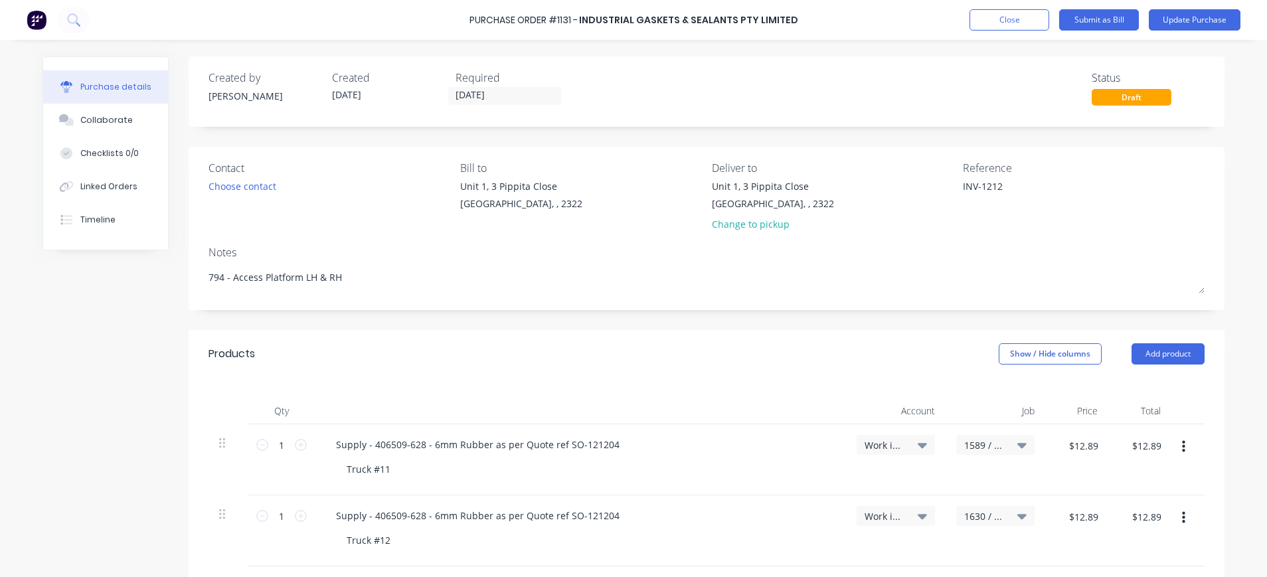
type textarea "INV-12120"
type textarea "x"
type textarea "INV-121204"
type textarea "x"
type textarea "INV-121204"
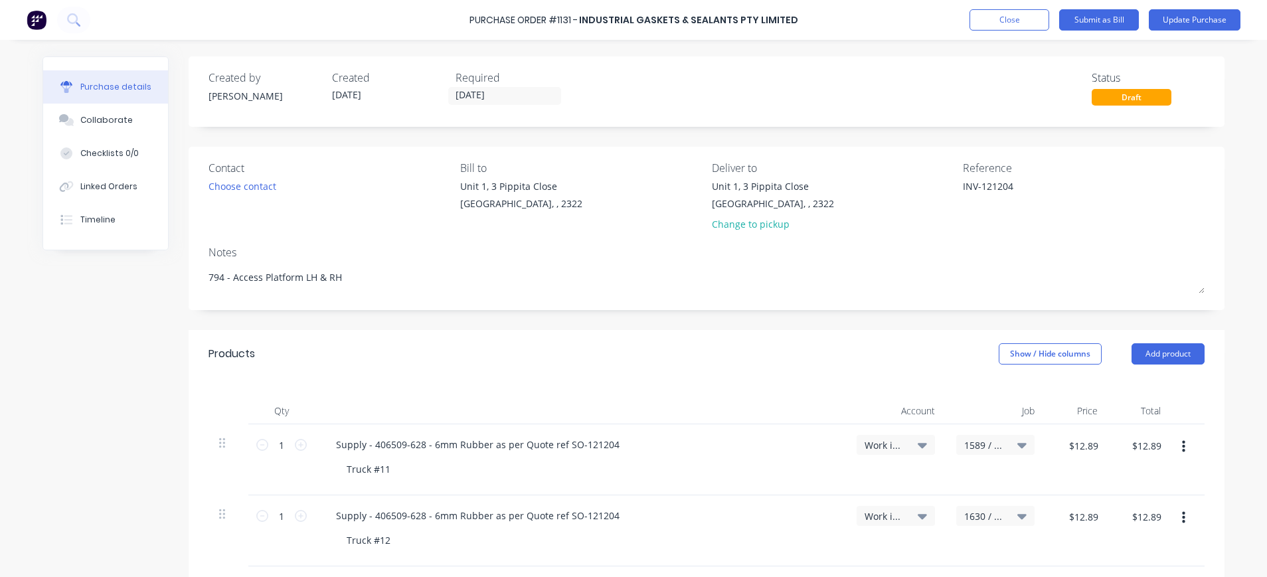
click at [1072, 227] on div "Reference INV-121204" at bounding box center [1084, 199] width 242 height 78
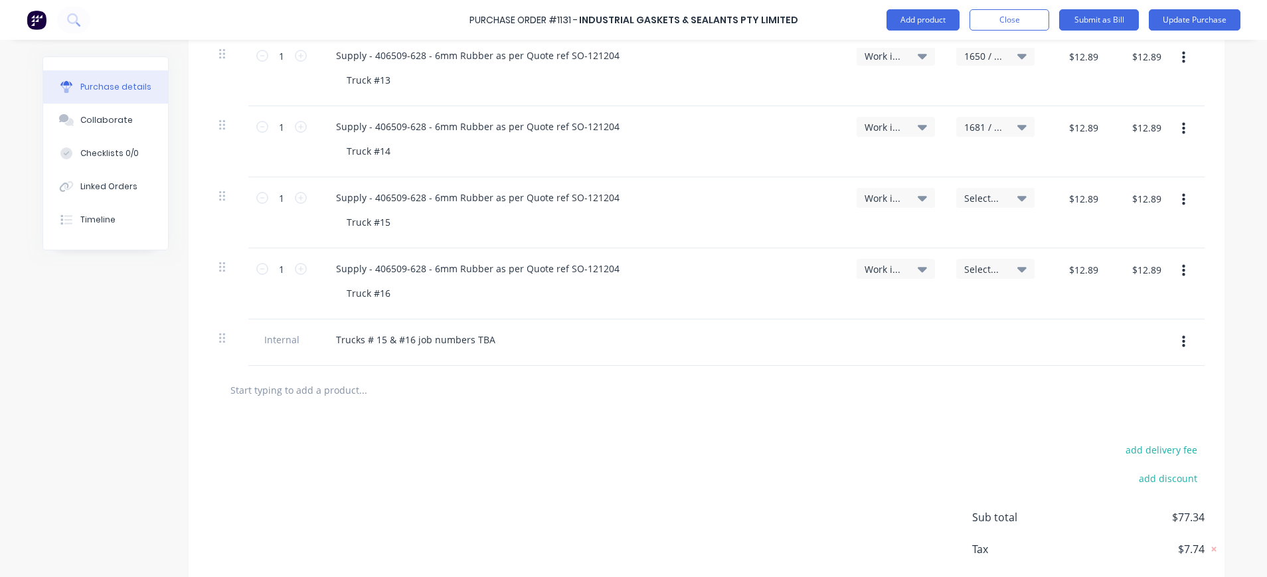
scroll to position [266, 0]
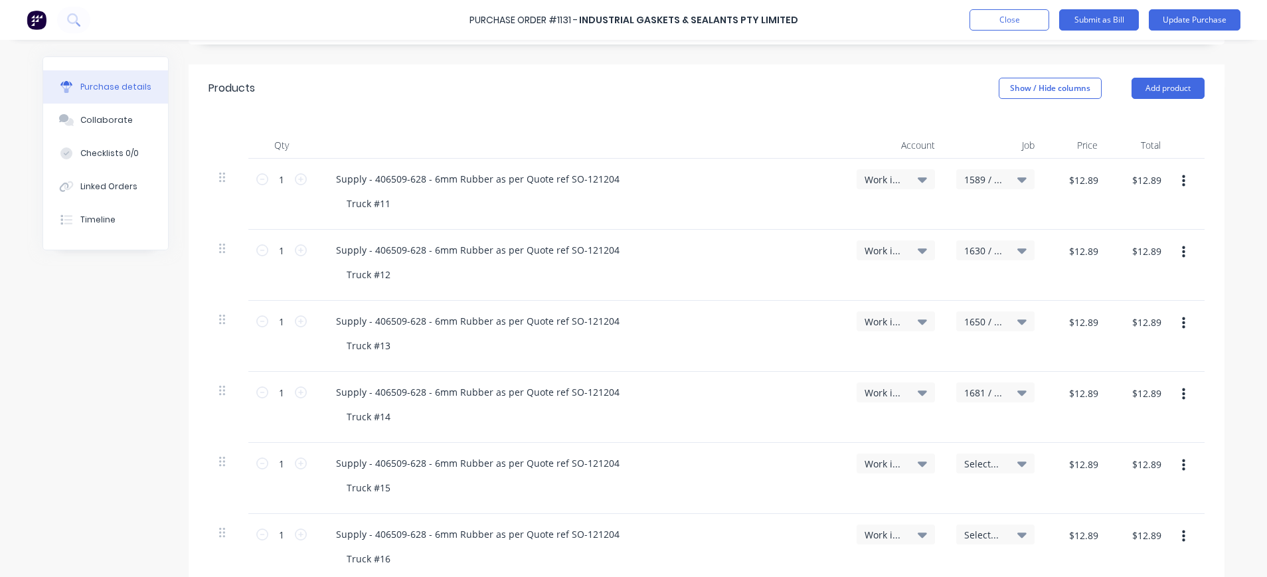
click at [1019, 392] on div "1681 / W/Trac-794-AccessPLforms-T14" at bounding box center [995, 392] width 78 height 20
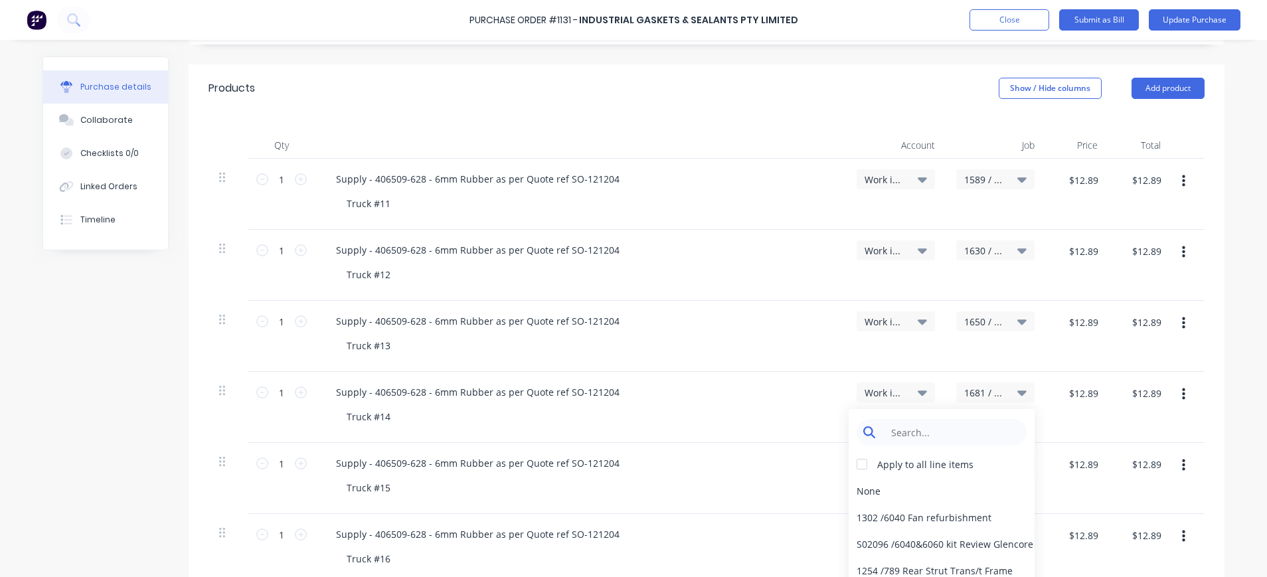
type textarea "x"
click at [946, 425] on input at bounding box center [952, 432] width 136 height 27
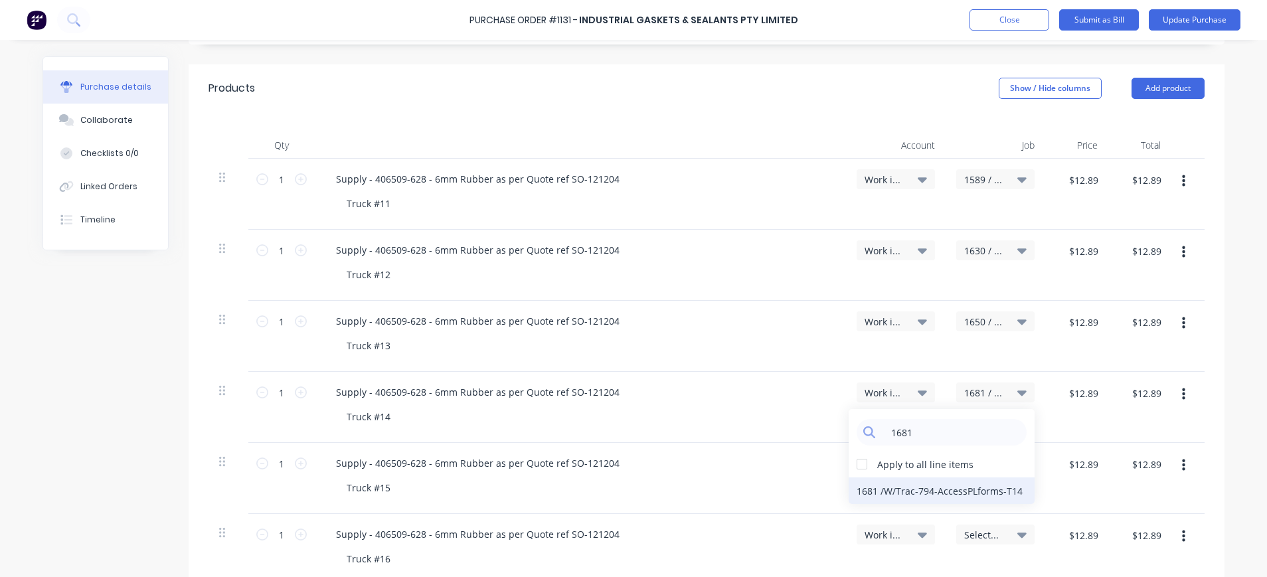
type input "1681"
click at [938, 489] on div "1681 / W/Trac-794-AccessPLforms-T14" at bounding box center [942, 490] width 186 height 27
click at [986, 462] on span "Select..." at bounding box center [984, 464] width 40 height 14
type textarea "x"
click at [958, 495] on input at bounding box center [952, 503] width 136 height 27
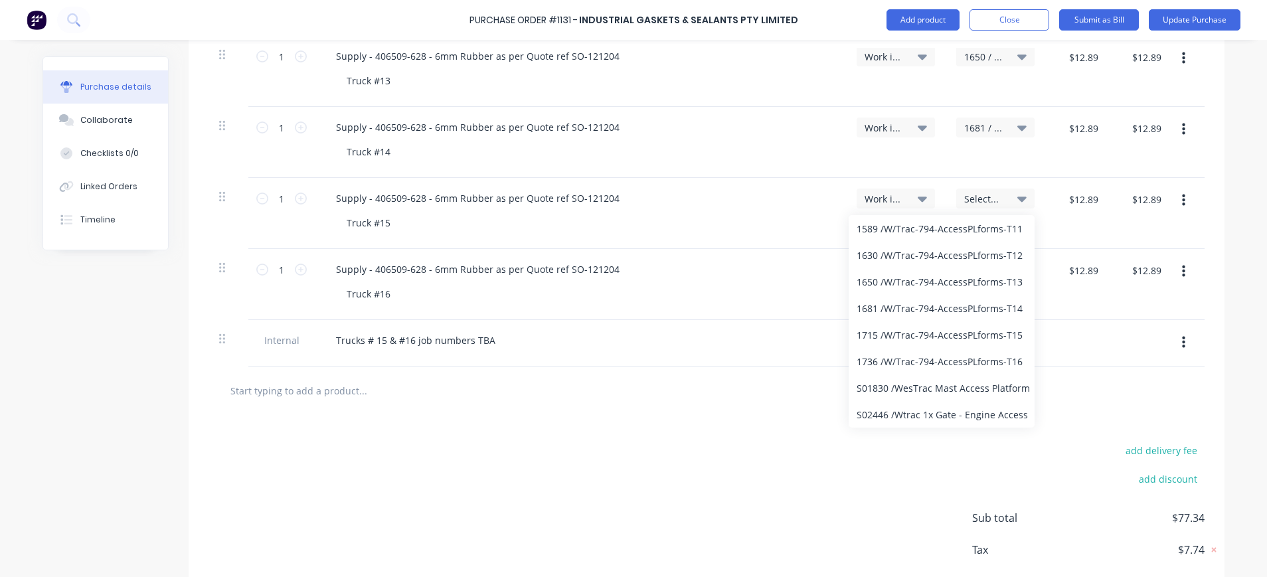
scroll to position [531, 0]
type input "access"
click at [961, 331] on div "1715 / W/Trac-794-AccessPLforms-T15" at bounding box center [942, 334] width 186 height 27
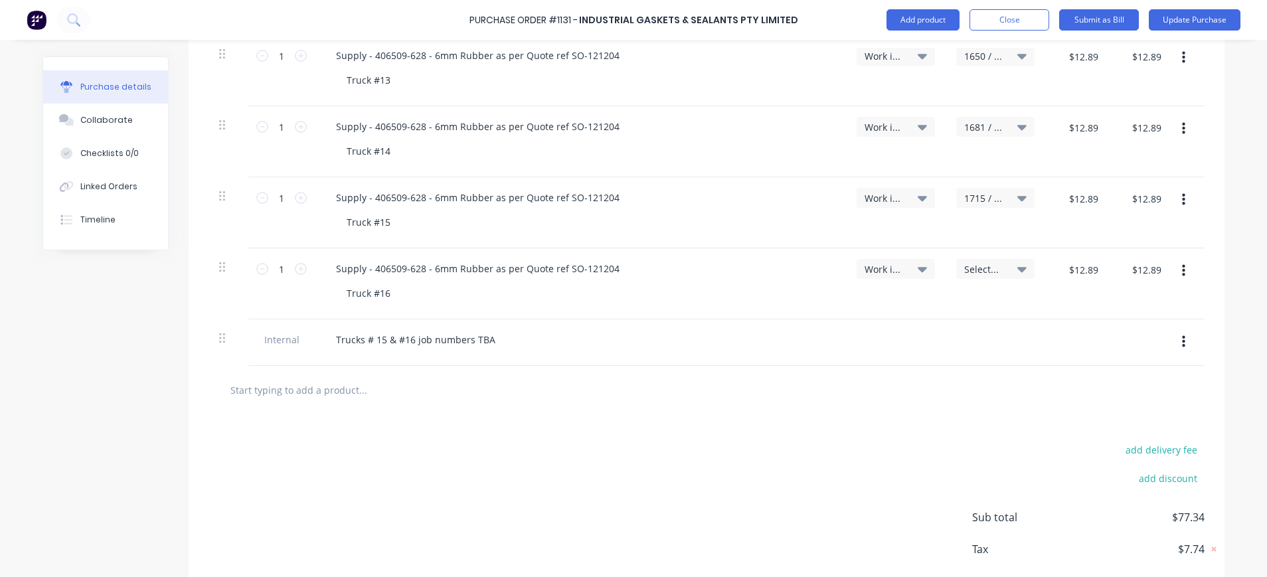
click at [970, 272] on span "Select..." at bounding box center [984, 269] width 40 height 14
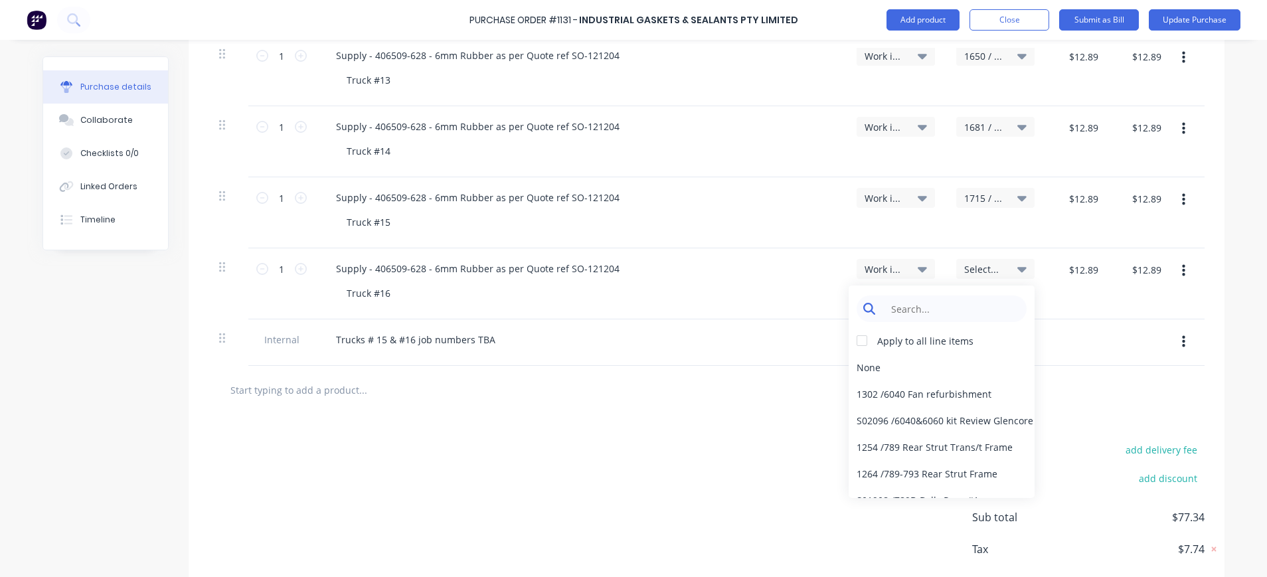
type textarea "x"
click at [953, 315] on input at bounding box center [952, 309] width 136 height 27
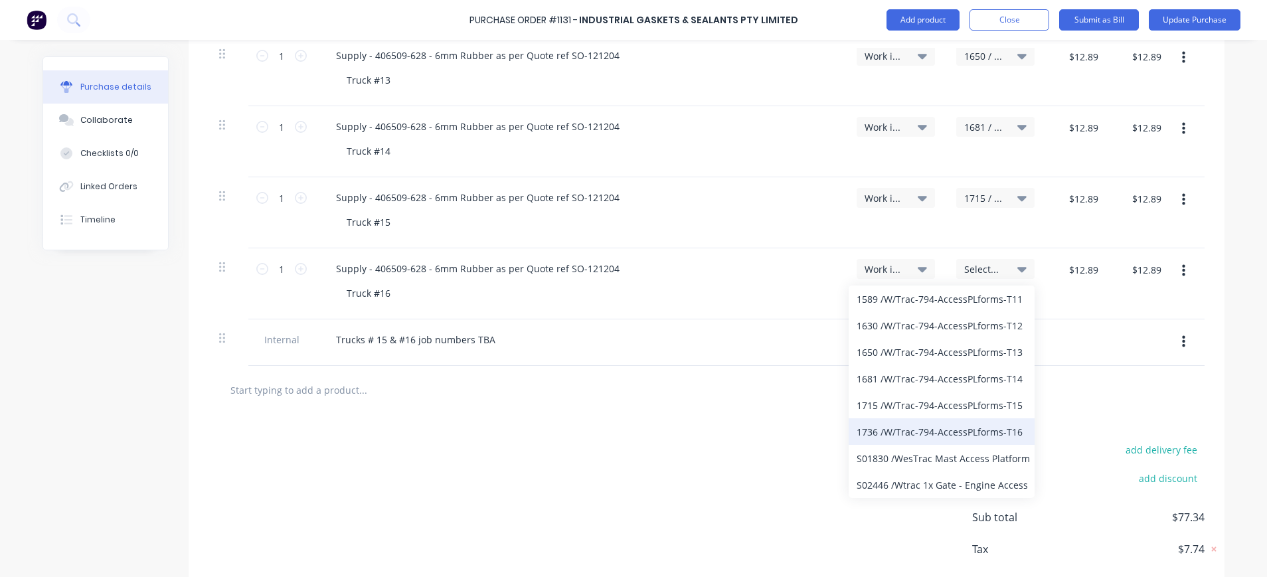
type input "access"
click at [959, 434] on div "1736 / W/Trac-794-AccessPLforms-T16" at bounding box center [942, 431] width 186 height 27
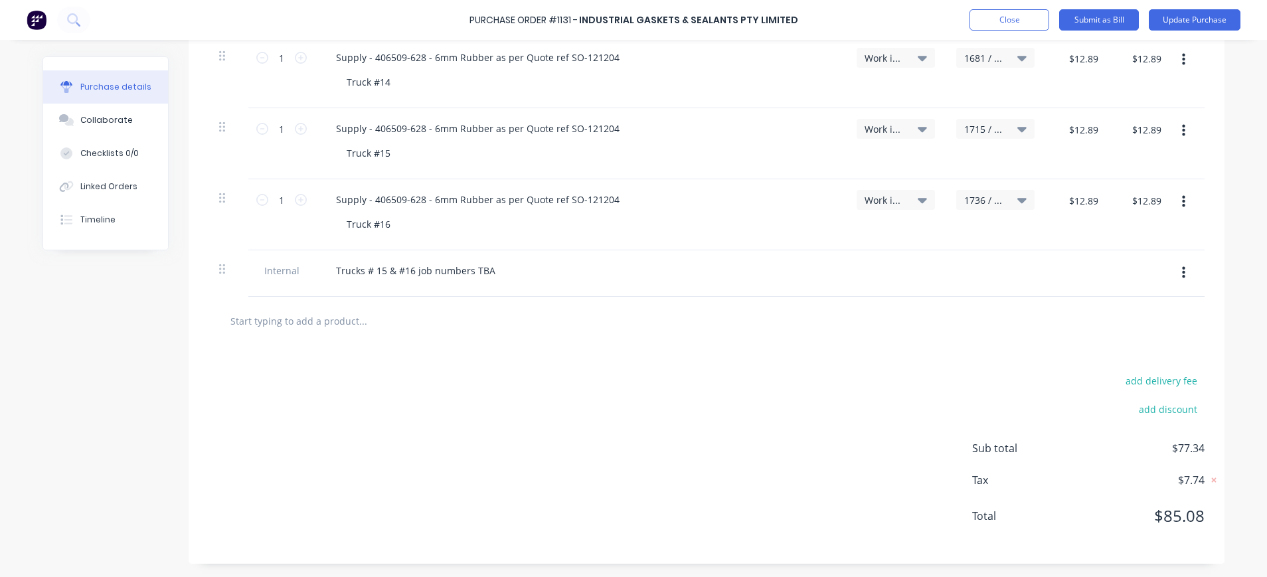
scroll to position [0, 0]
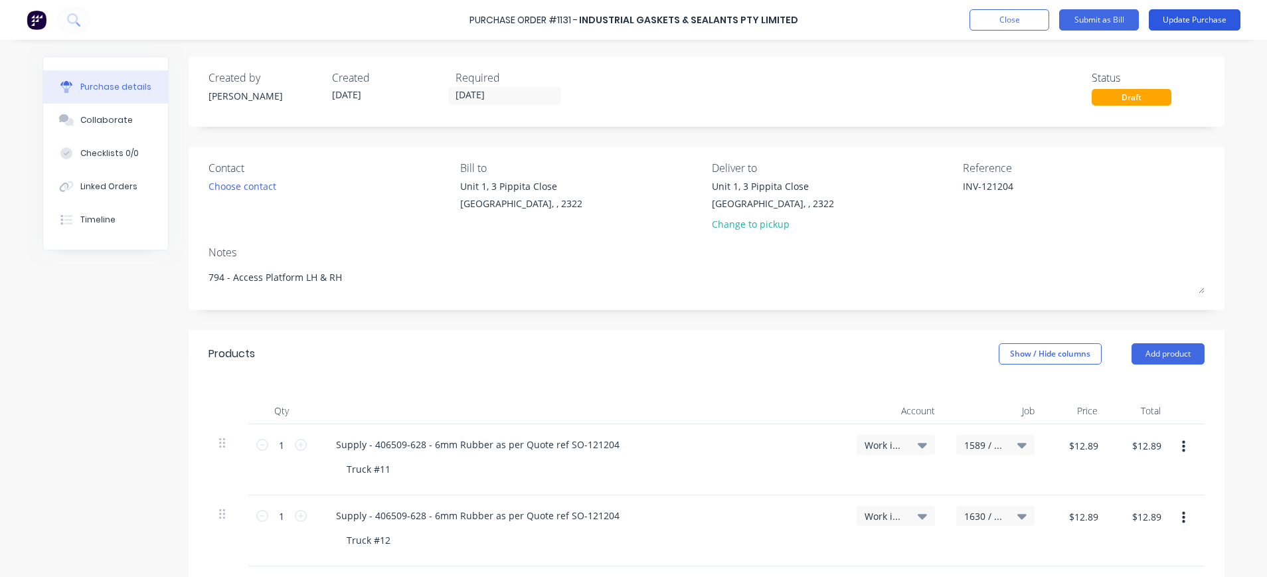
click at [1174, 22] on button "Update Purchase" at bounding box center [1195, 19] width 92 height 21
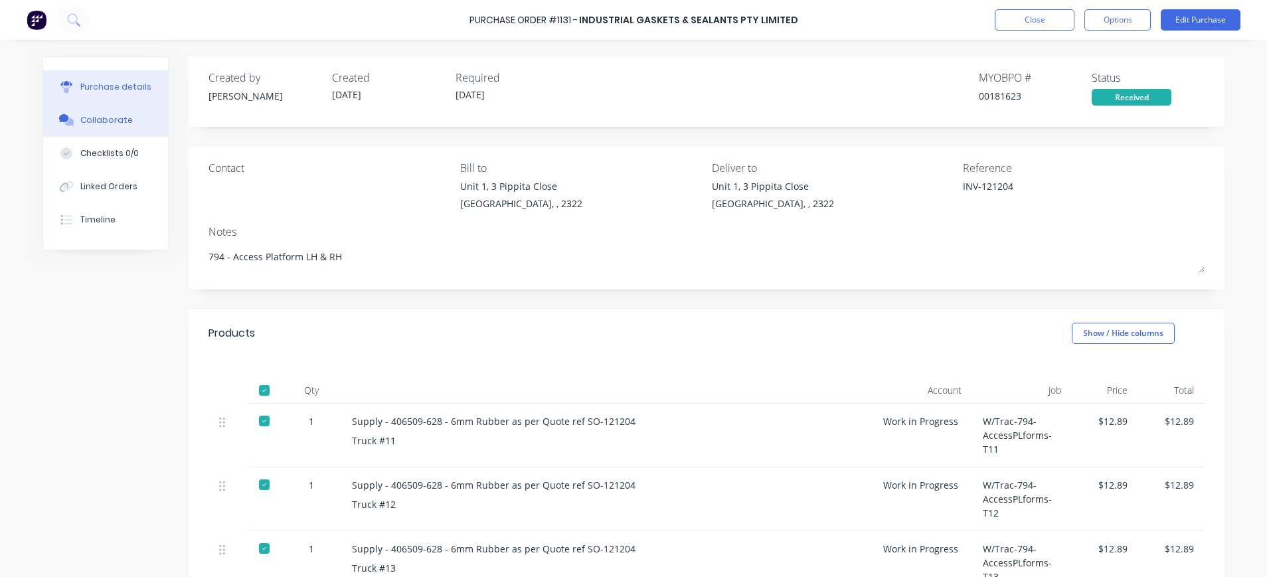
click at [86, 124] on div "Collaborate" at bounding box center [106, 120] width 52 height 12
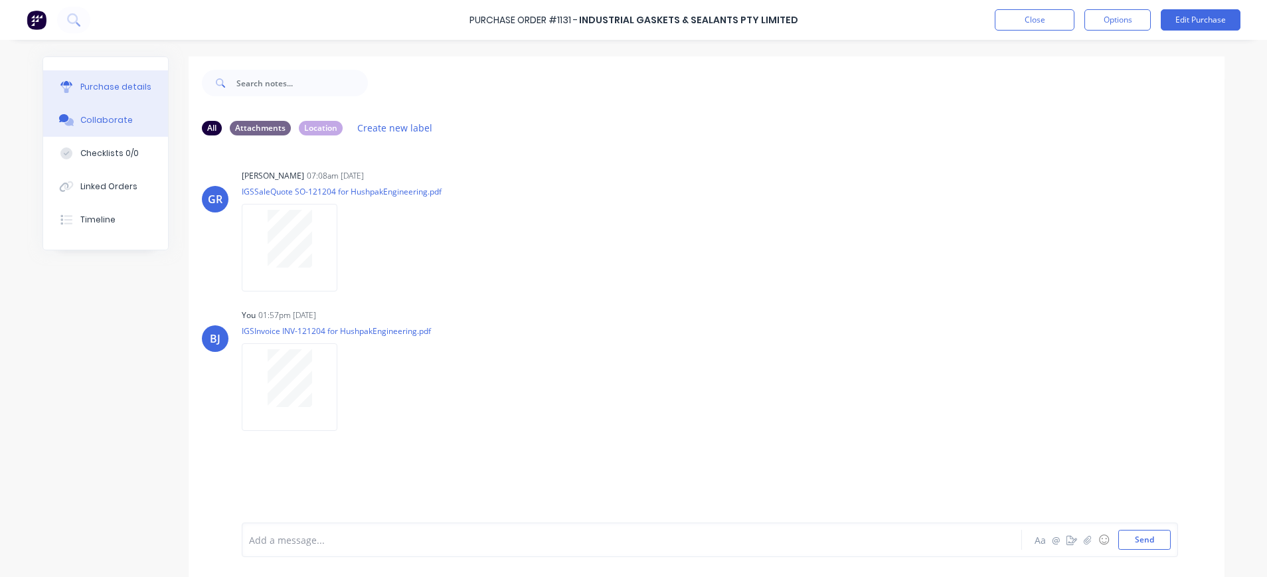
click at [96, 84] on div "Purchase details" at bounding box center [115, 87] width 71 height 12
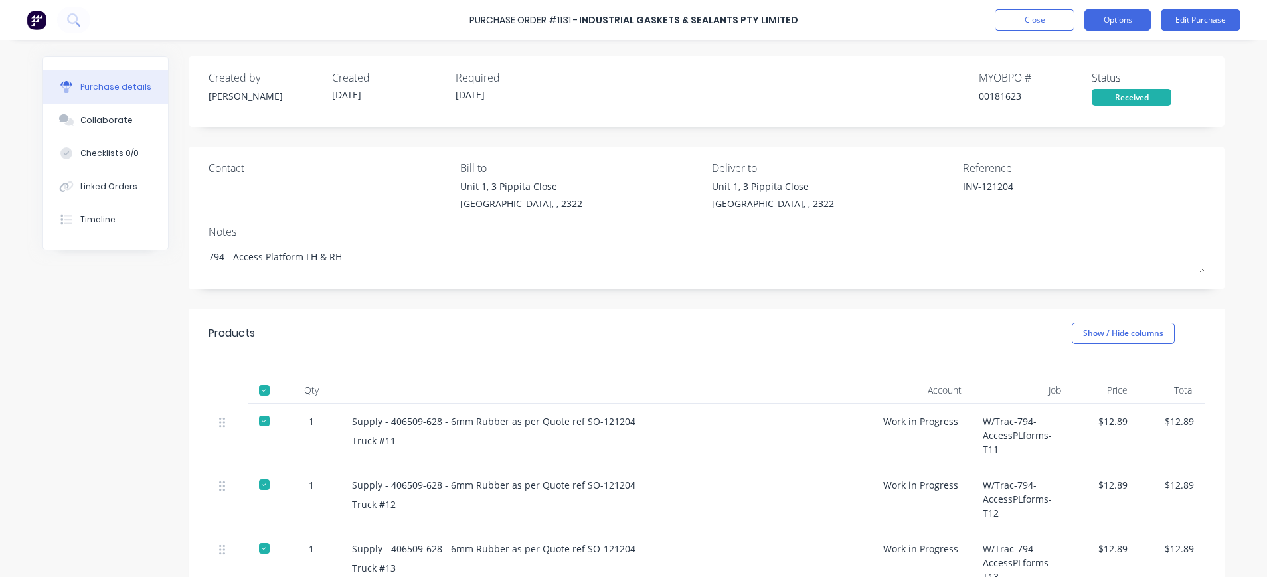
click at [1104, 22] on button "Options" at bounding box center [1117, 19] width 66 height 21
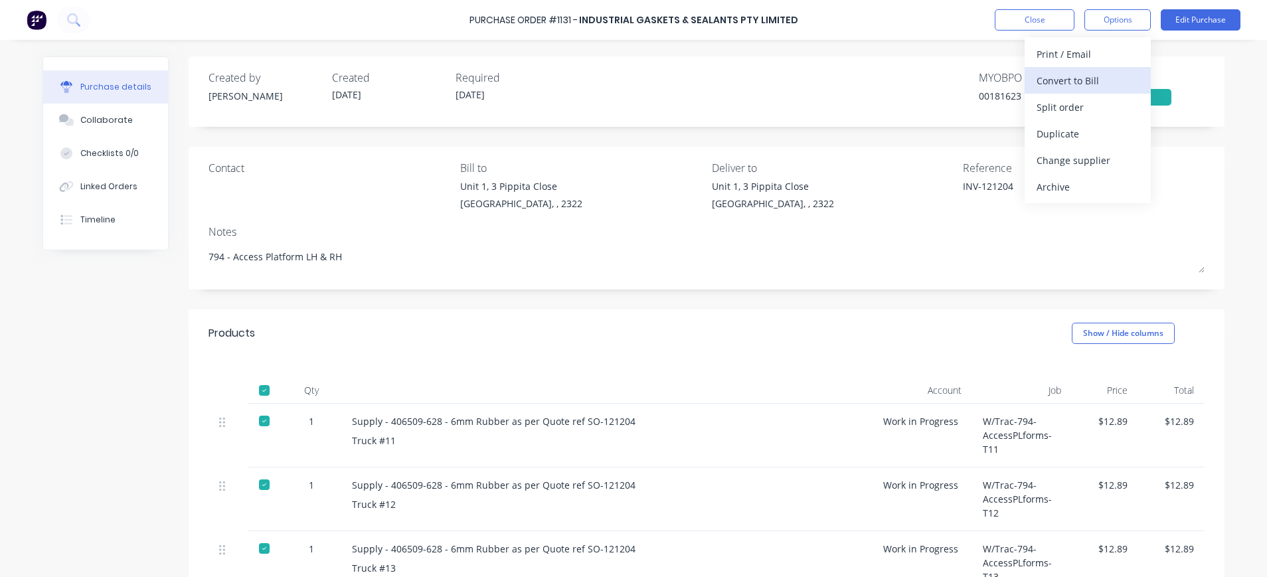
click at [1094, 78] on div "Convert to Bill" at bounding box center [1088, 80] width 102 height 19
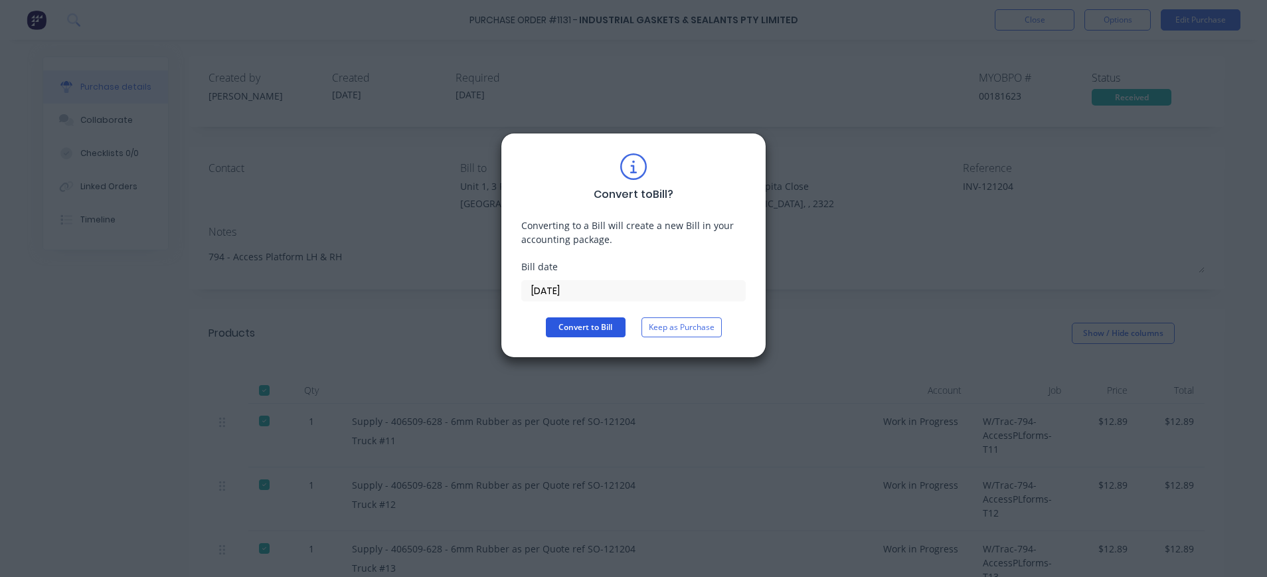
click at [592, 332] on button "Convert to Bill" at bounding box center [586, 327] width 80 height 20
type textarea "x"
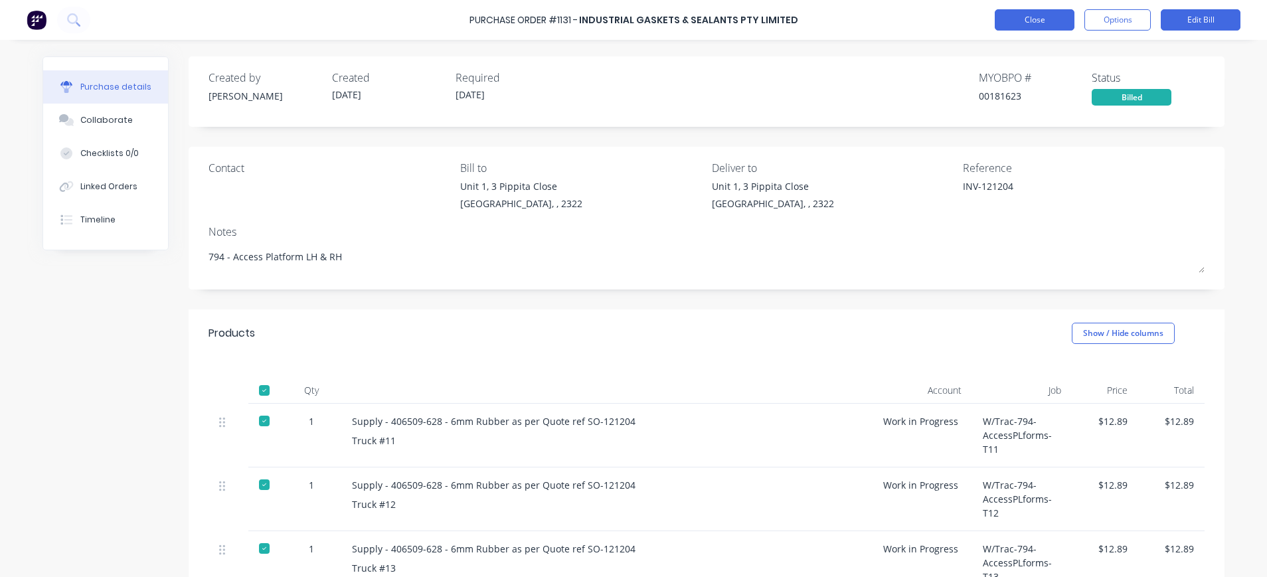
click at [1040, 17] on button "Close" at bounding box center [1035, 19] width 80 height 21
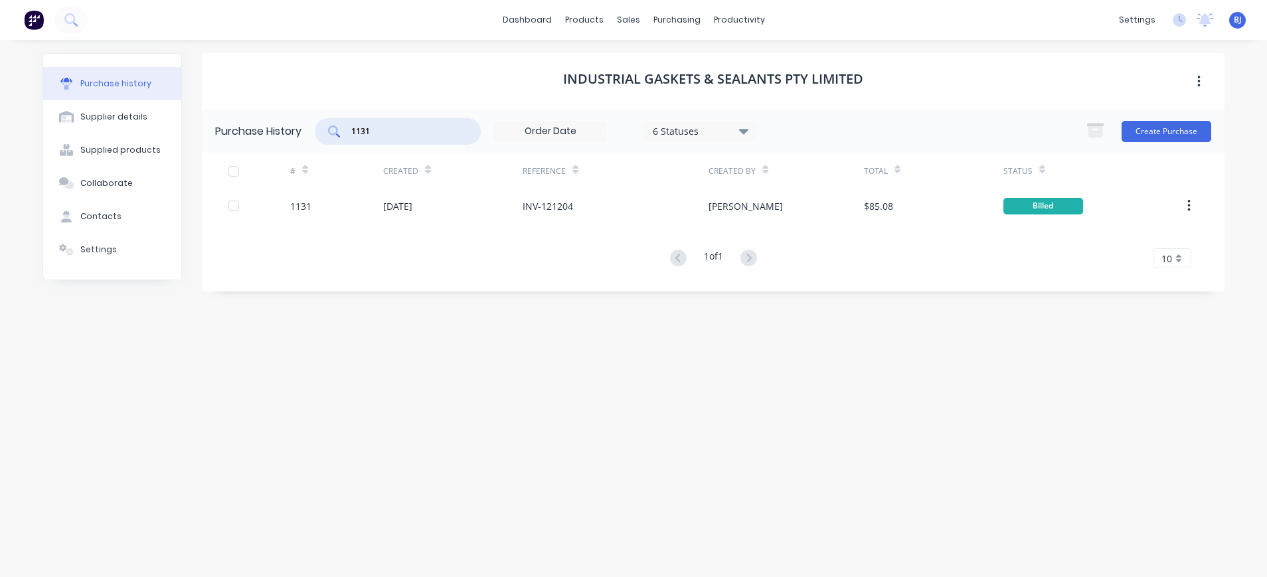
click at [418, 131] on input "1131" at bounding box center [405, 131] width 110 height 13
type input "1113"
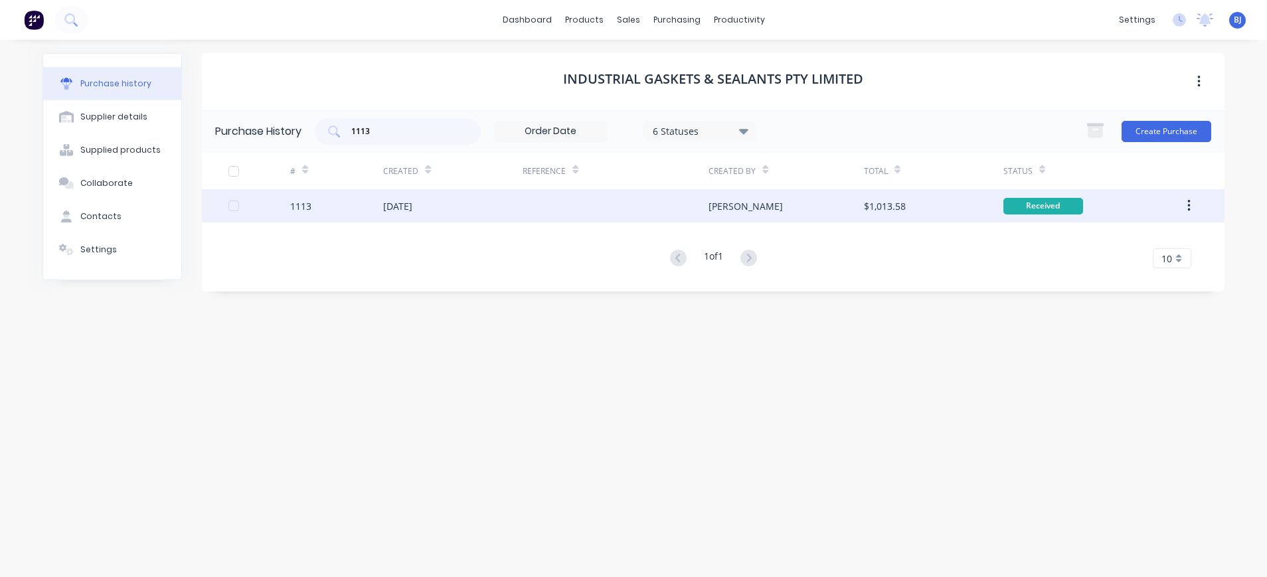
click at [403, 208] on div "[DATE]" at bounding box center [397, 206] width 29 height 14
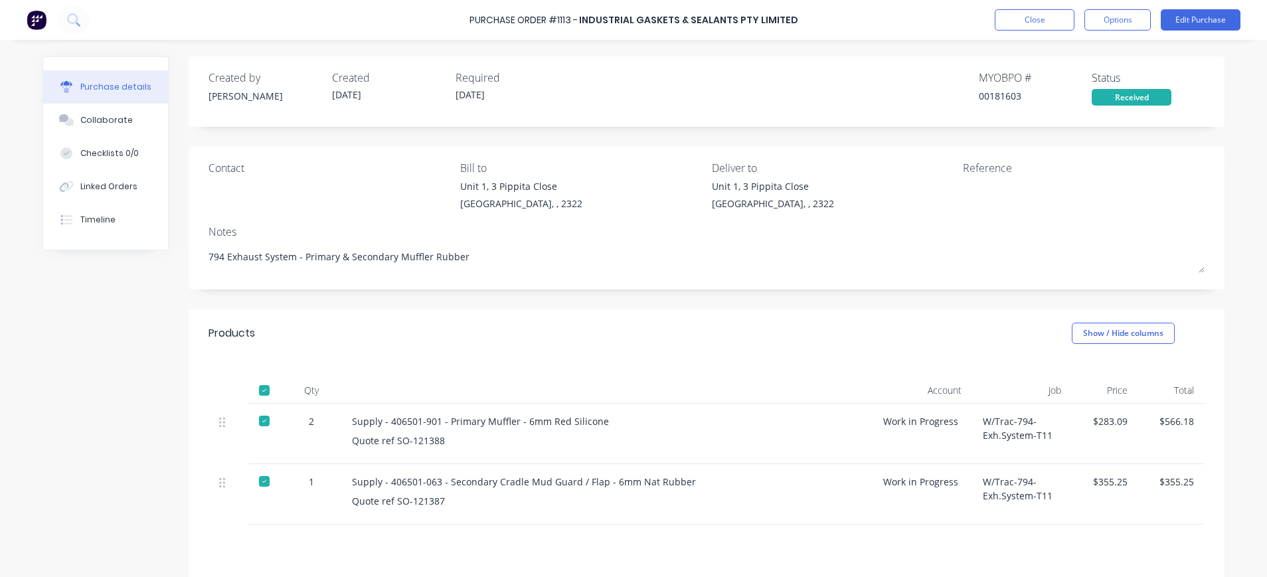
scroll to position [137, 0]
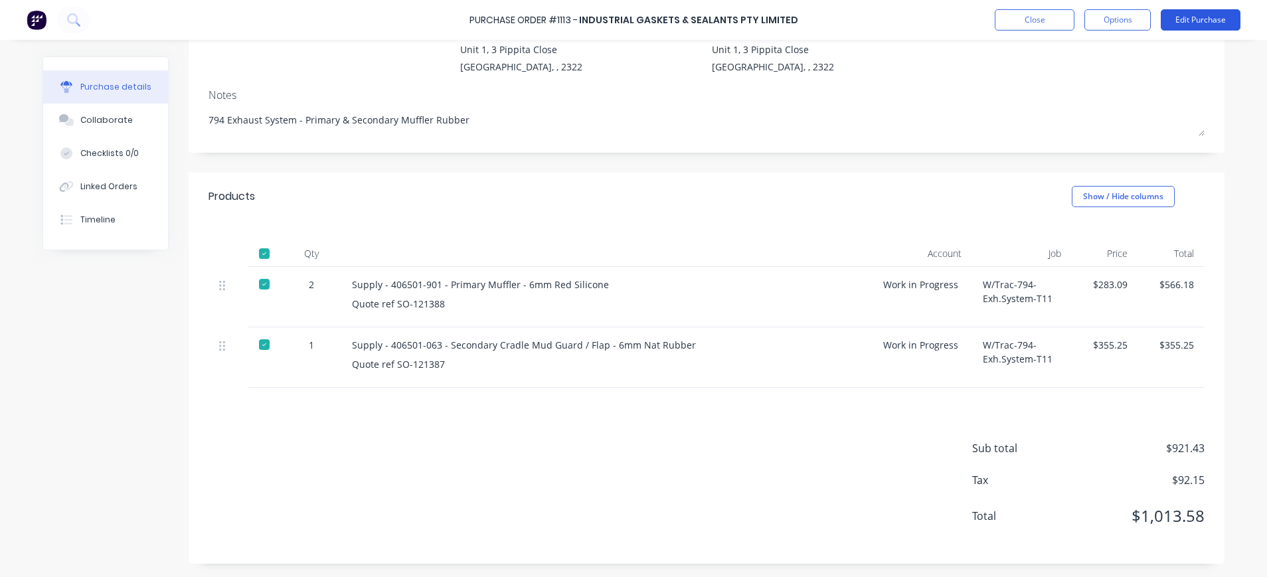
click at [1191, 19] on button "Edit Purchase" at bounding box center [1201, 19] width 80 height 21
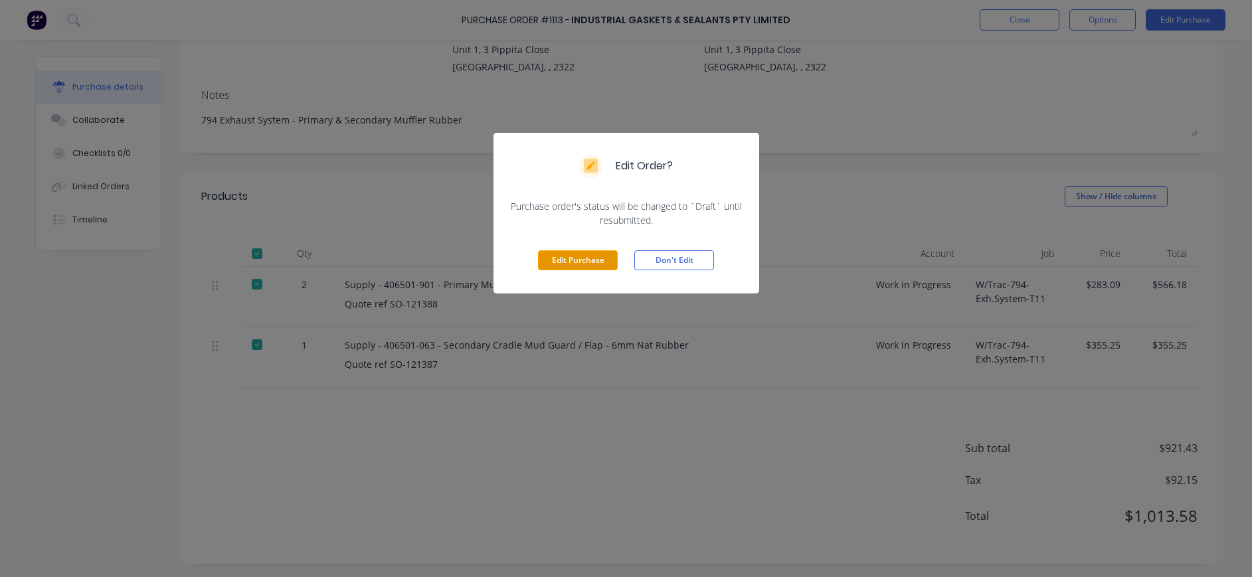
click at [596, 259] on button "Edit Purchase" at bounding box center [578, 260] width 80 height 20
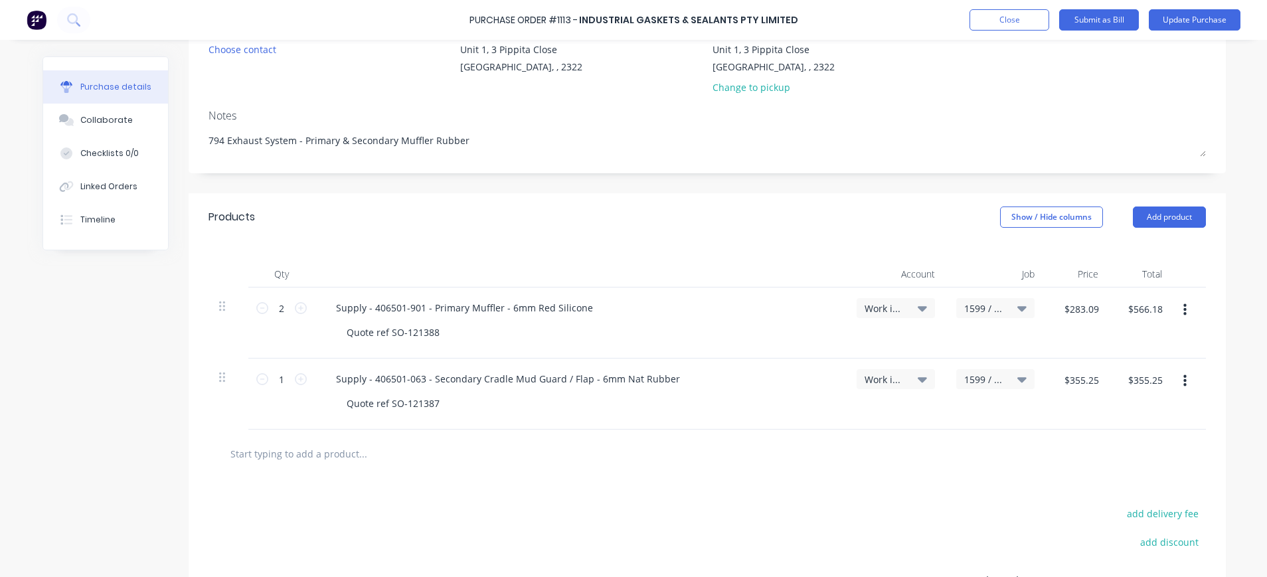
click at [984, 80] on div "Reference" at bounding box center [1085, 62] width 242 height 78
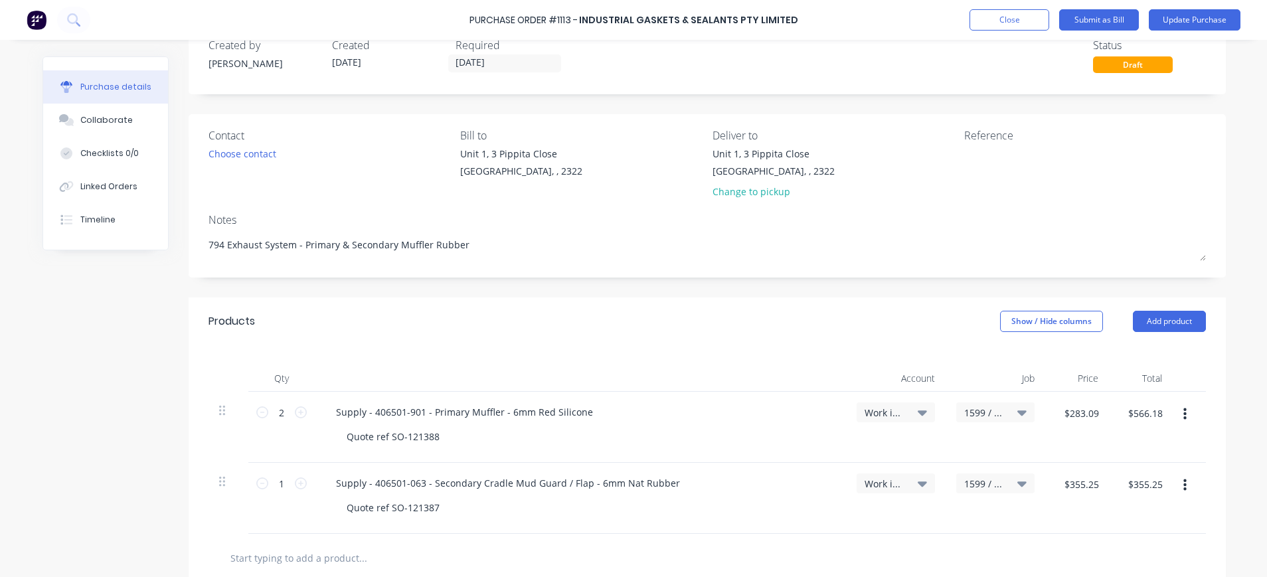
scroll to position [0, 0]
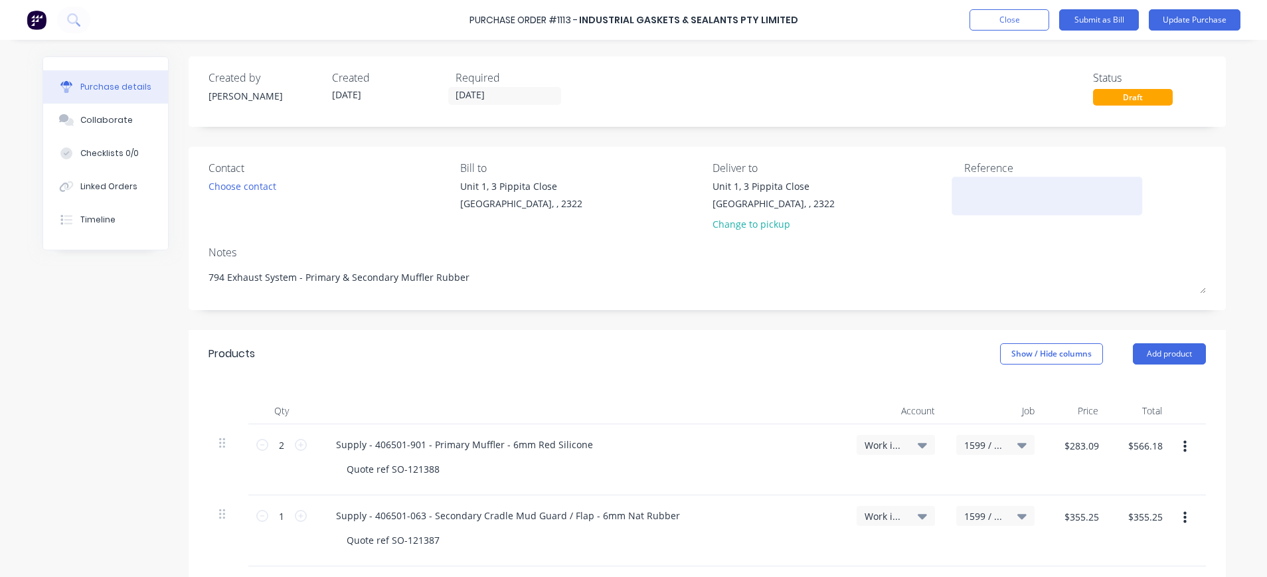
click at [970, 189] on textarea at bounding box center [1047, 194] width 166 height 30
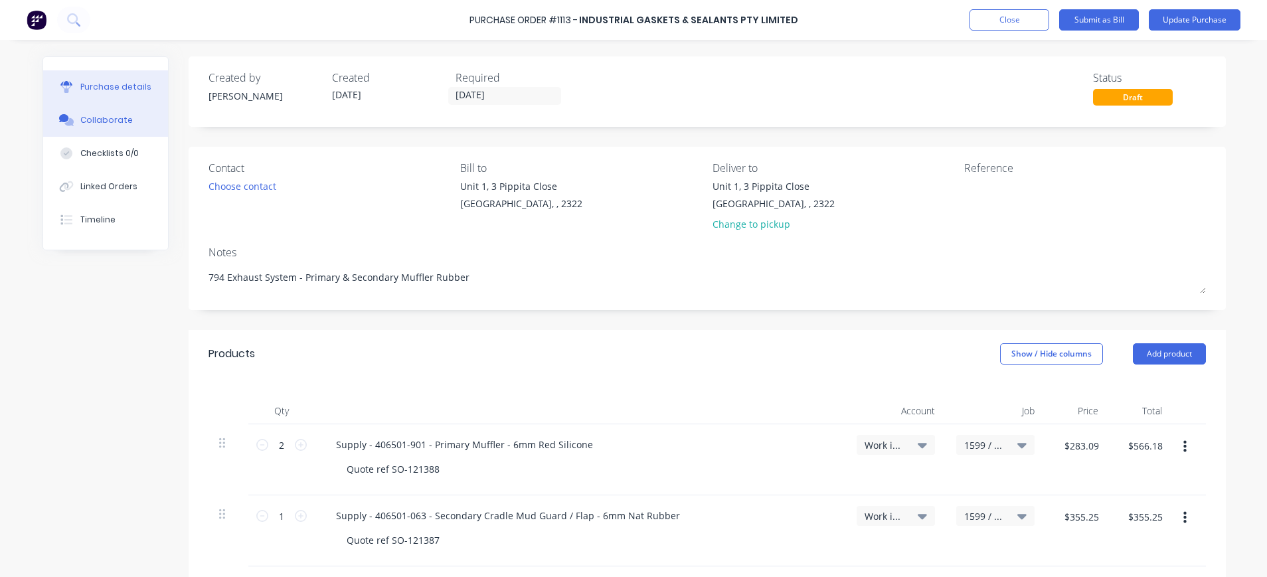
click at [82, 120] on div "Collaborate" at bounding box center [106, 120] width 52 height 12
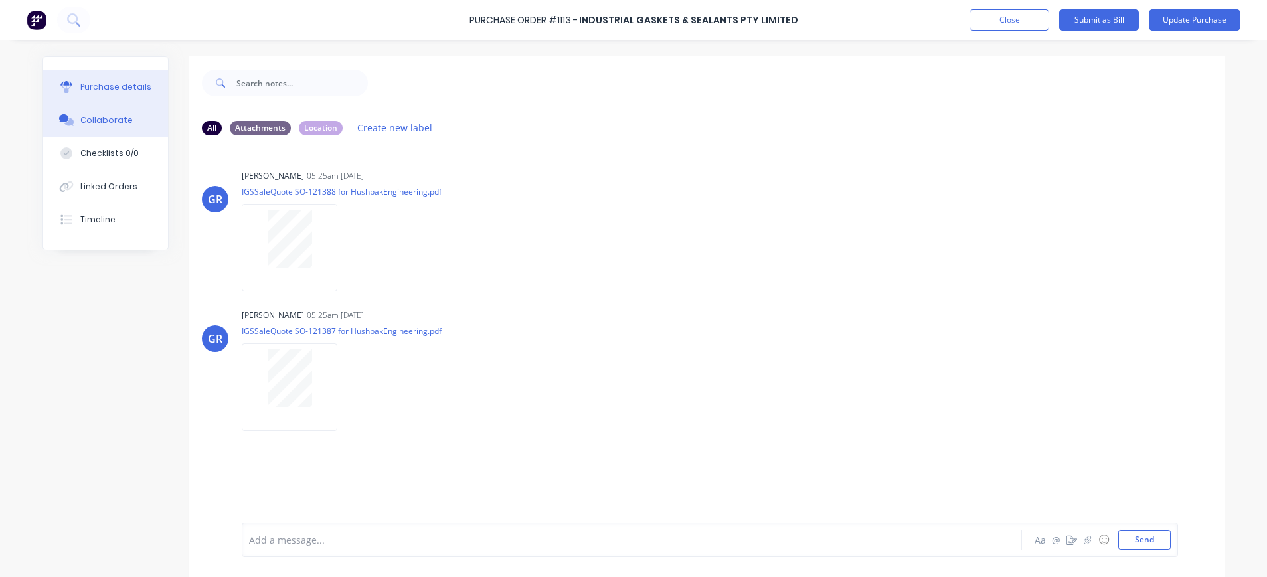
click at [134, 80] on button "Purchase details" at bounding box center [105, 86] width 125 height 33
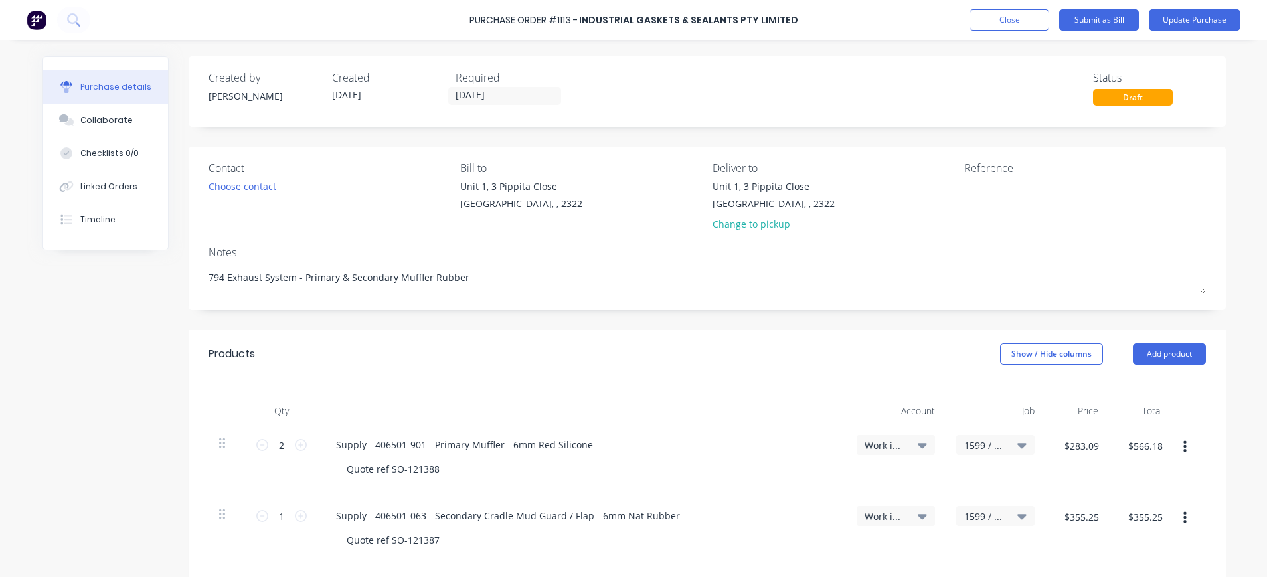
click at [918, 516] on icon at bounding box center [922, 516] width 9 height 15
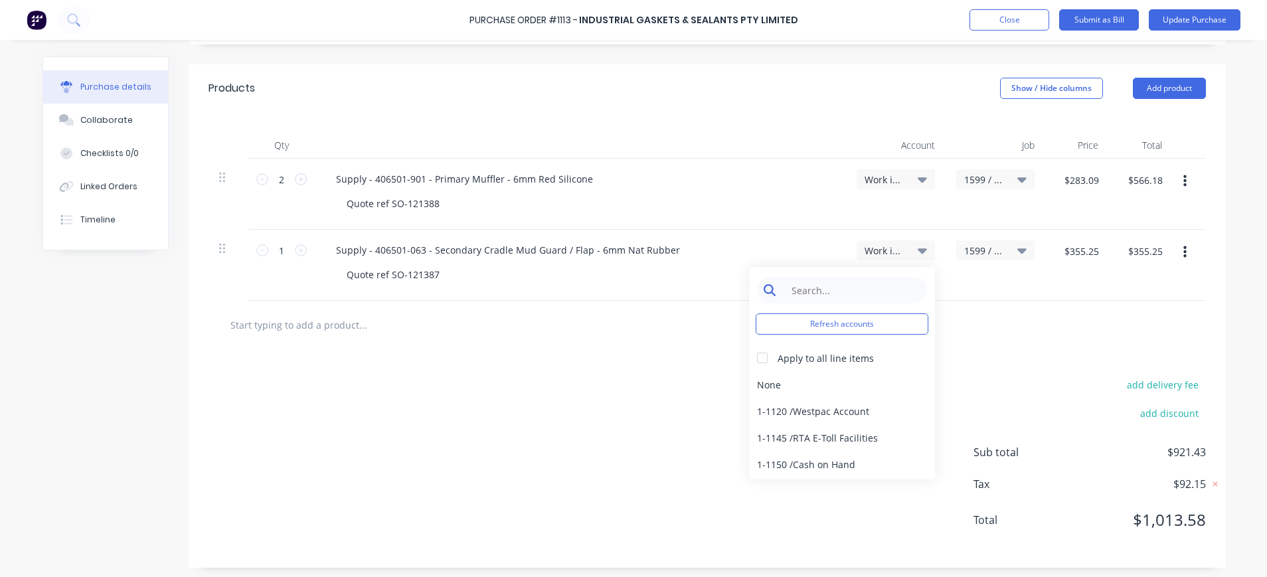
click at [798, 286] on input at bounding box center [852, 290] width 136 height 27
type textarea "x"
click at [804, 290] on input at bounding box center [852, 290] width 136 height 27
type input "1-140"
click at [857, 384] on div "1-1400 / Work in Progress" at bounding box center [842, 384] width 186 height 27
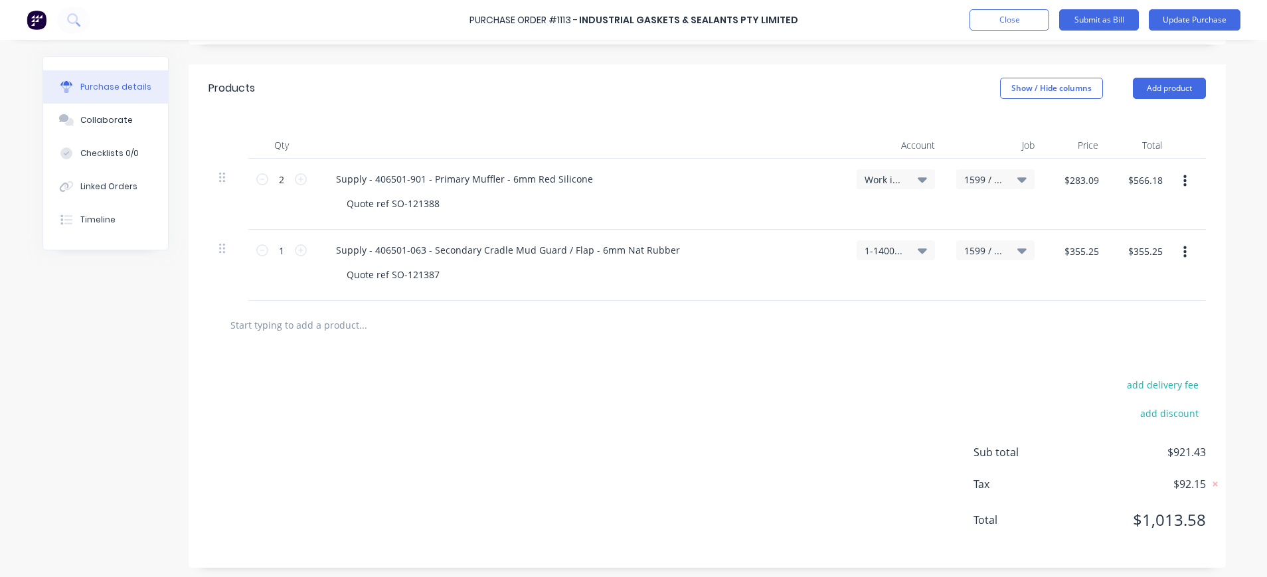
scroll to position [0, 0]
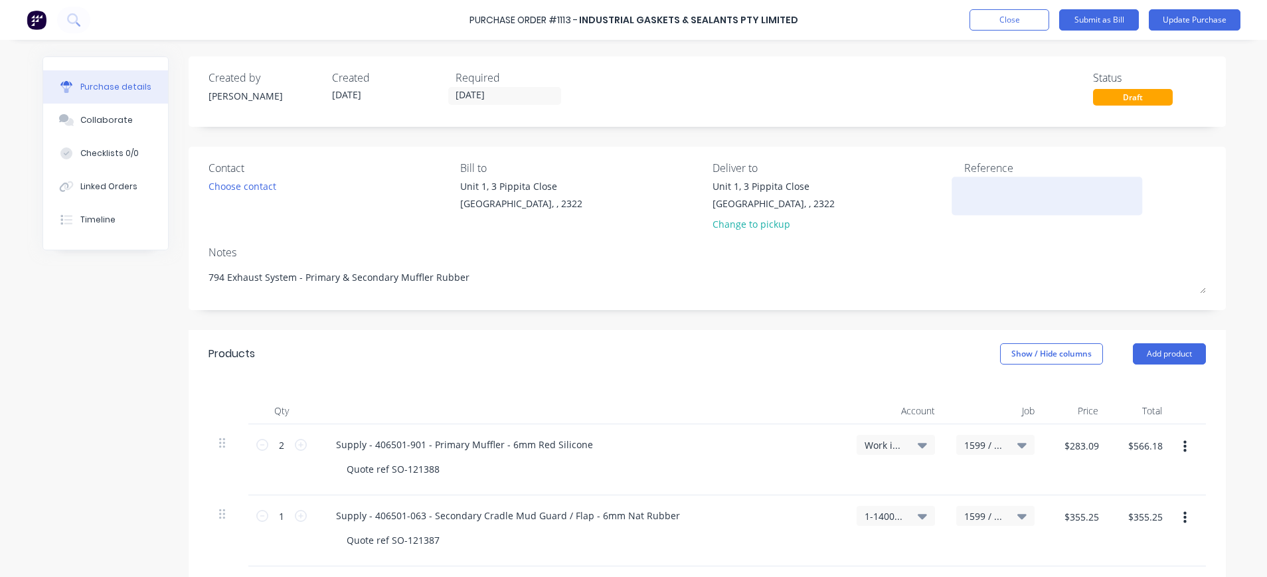
type textarea "x"
click at [964, 194] on div at bounding box center [1047, 195] width 166 height 33
click at [964, 187] on textarea at bounding box center [1047, 194] width 166 height 30
type textarea "INV-121387"
type textarea "x"
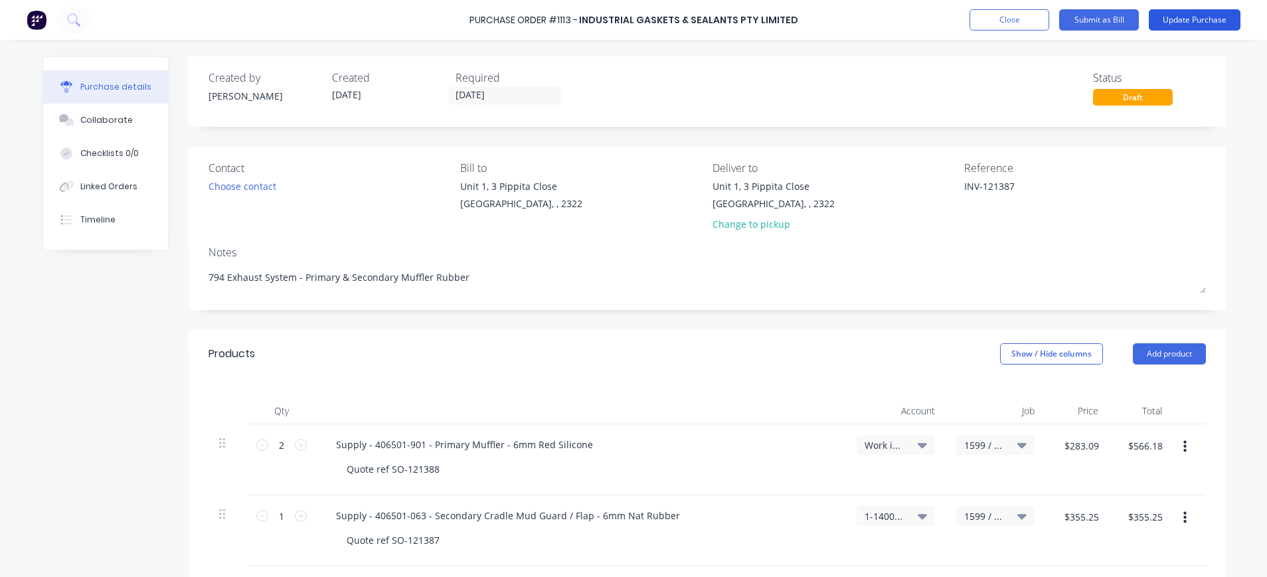
type textarea "INV-121387"
click at [1183, 19] on button "Update Purchase" at bounding box center [1195, 19] width 92 height 21
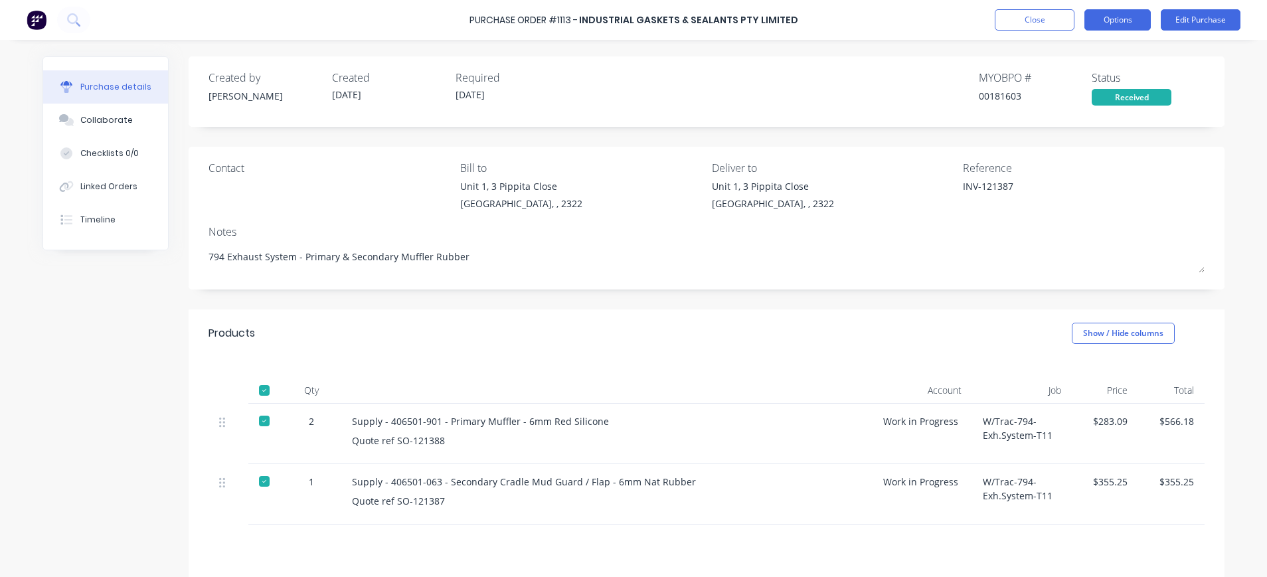
click at [1120, 19] on button "Options" at bounding box center [1117, 19] width 66 height 21
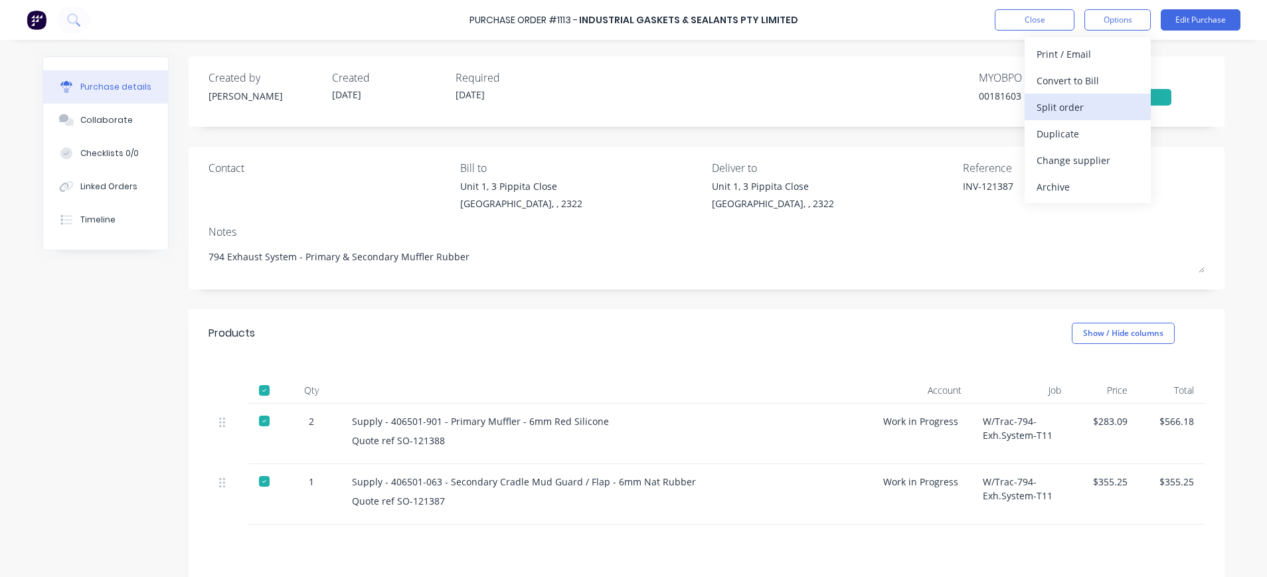
click at [1082, 106] on div "Split order" at bounding box center [1088, 107] width 102 height 19
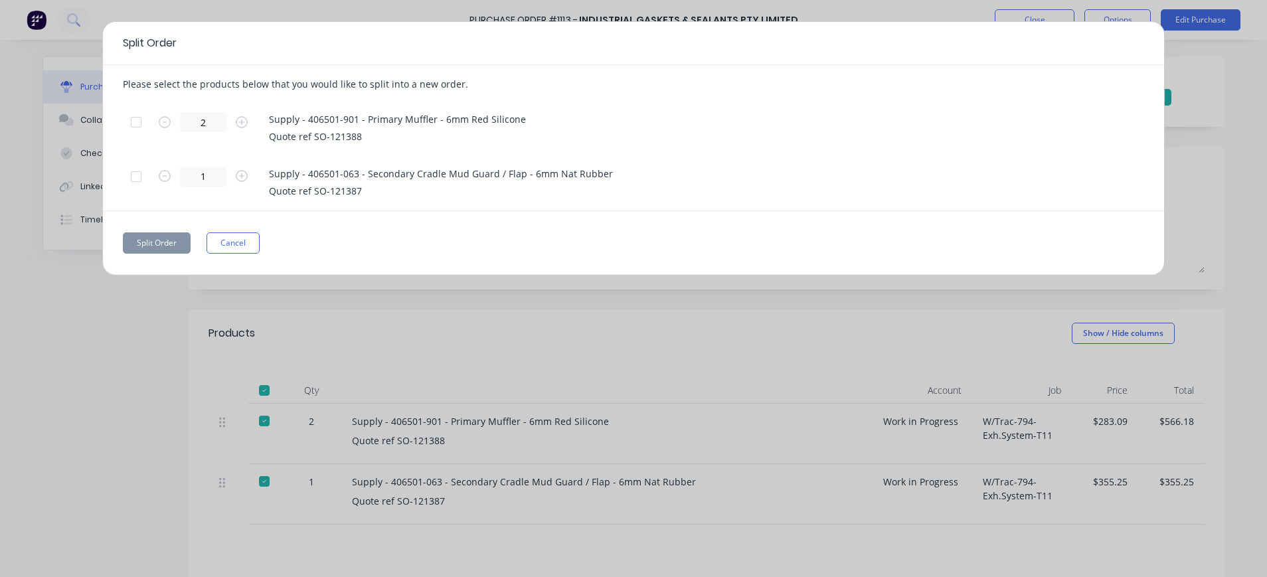
click at [132, 119] on div at bounding box center [136, 122] width 27 height 27
click at [171, 238] on button "Split Order" at bounding box center [157, 242] width 68 height 21
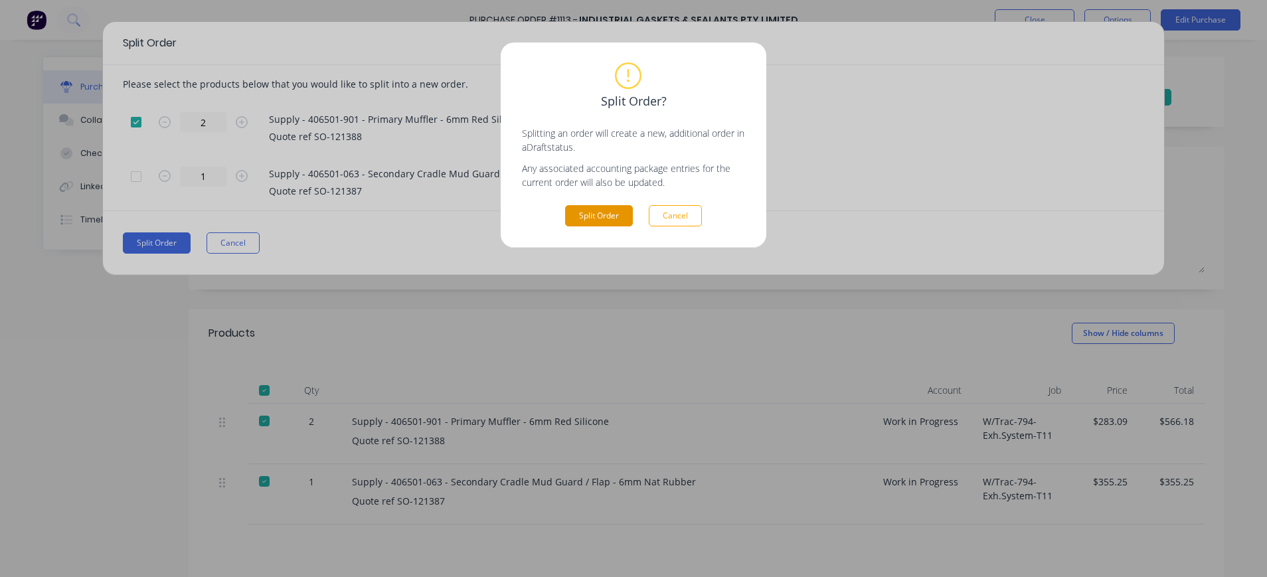
click at [575, 216] on button "Split Order" at bounding box center [599, 215] width 68 height 21
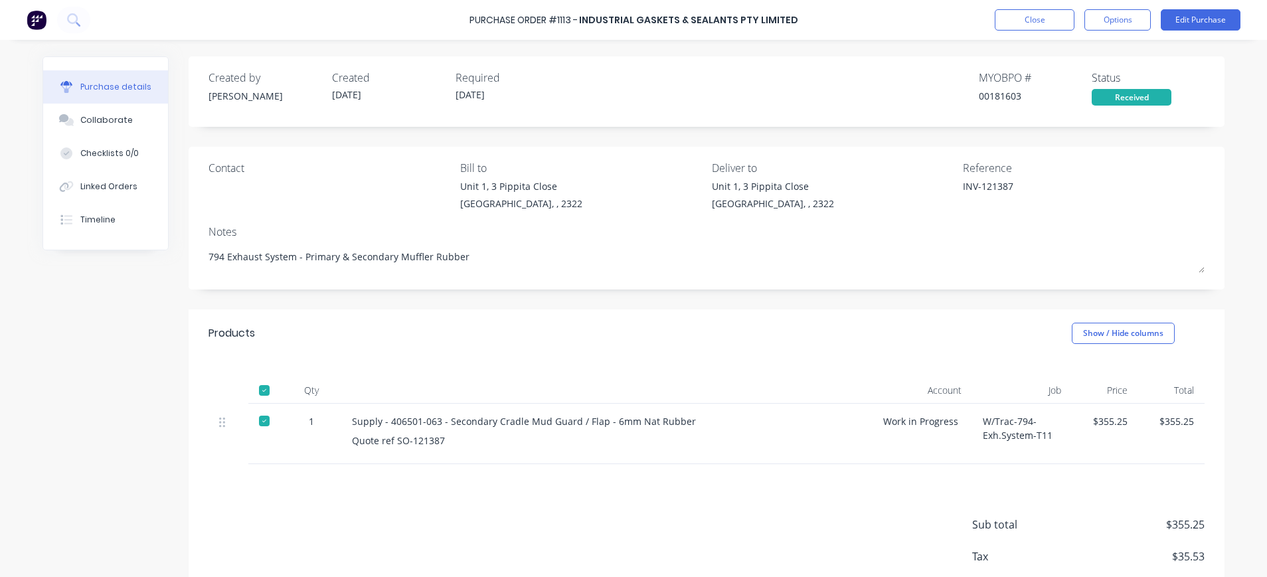
click at [1001, 429] on div "W/Trac-794-Exh.System-T11" at bounding box center [1022, 434] width 100 height 60
click at [1201, 16] on button "Edit Purchase" at bounding box center [1201, 19] width 80 height 21
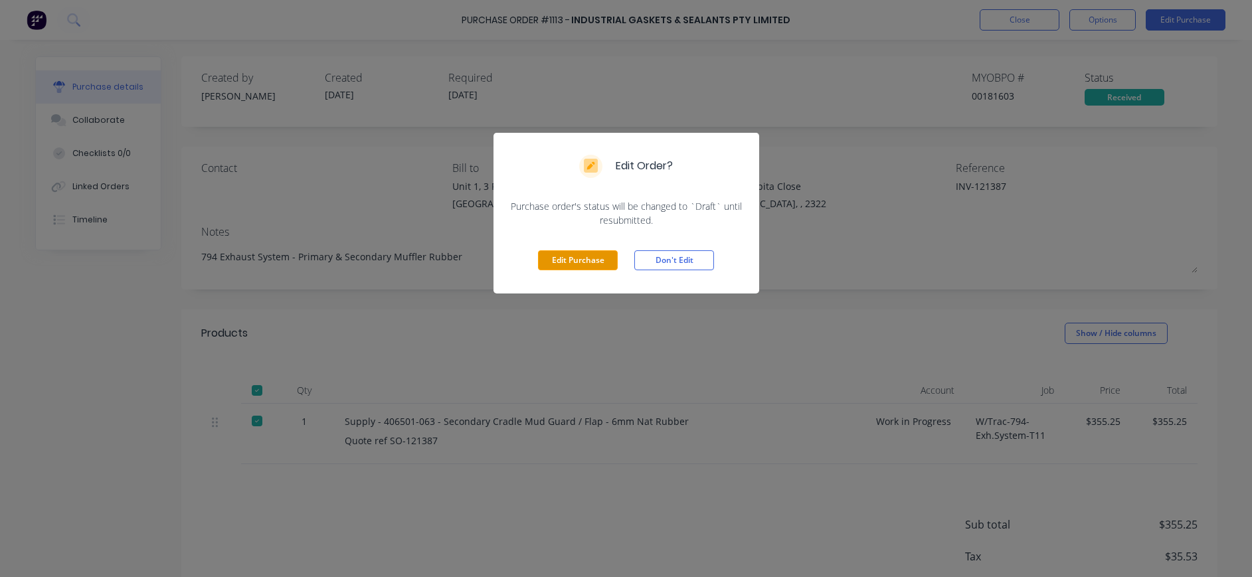
click at [570, 260] on button "Edit Purchase" at bounding box center [578, 260] width 80 height 20
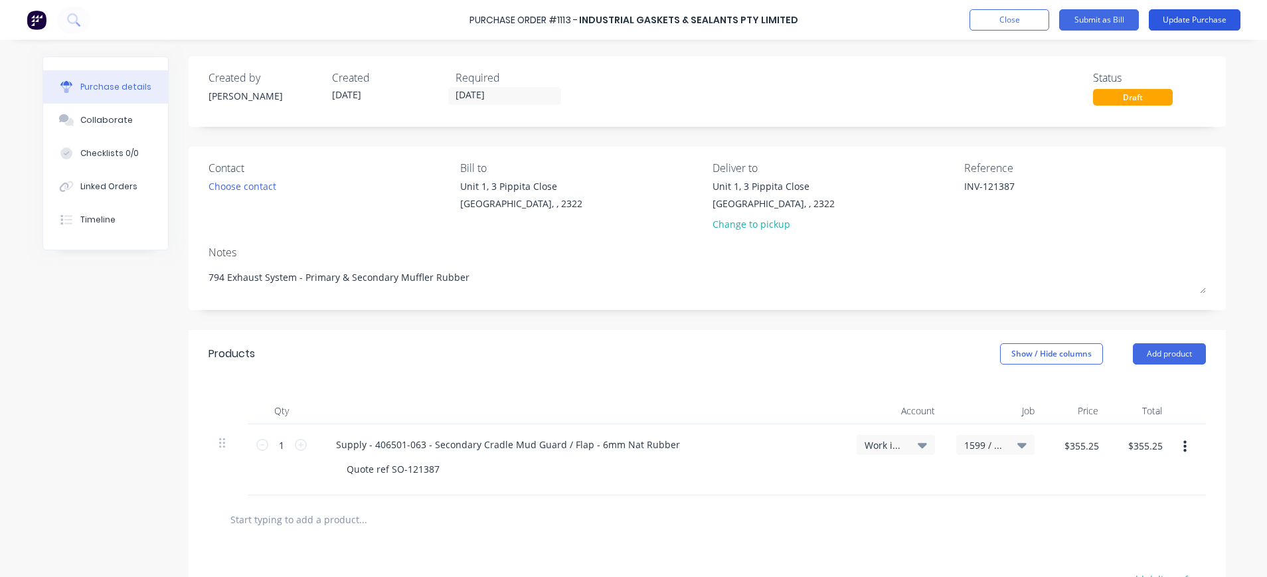
click at [1181, 14] on button "Update Purchase" at bounding box center [1195, 19] width 92 height 21
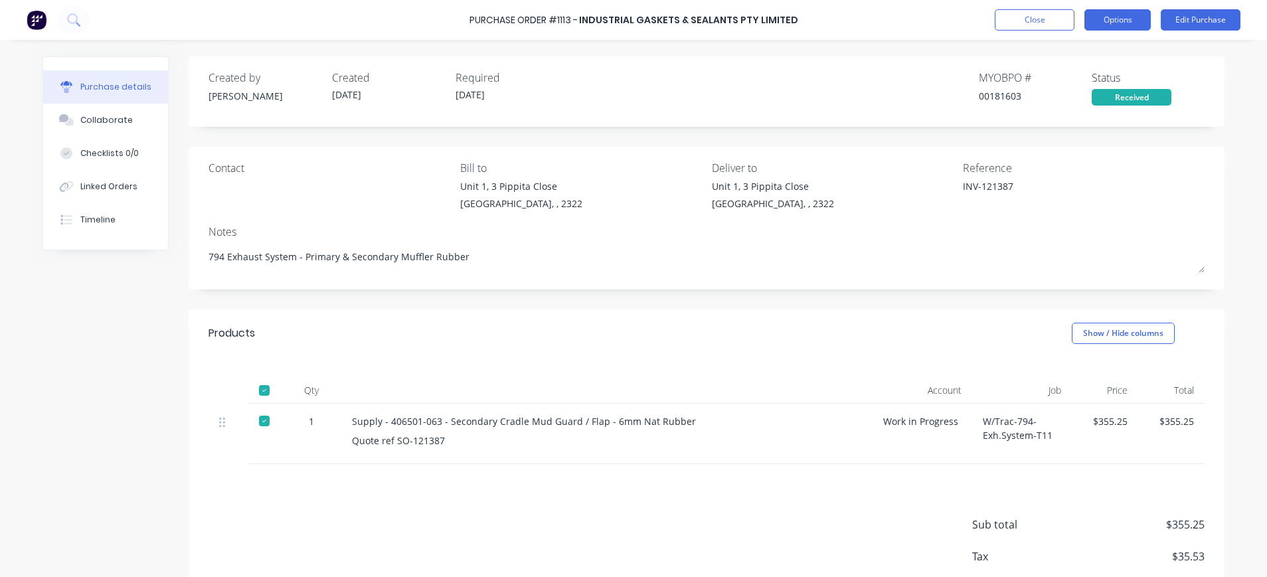
click at [1108, 19] on button "Options" at bounding box center [1117, 19] width 66 height 21
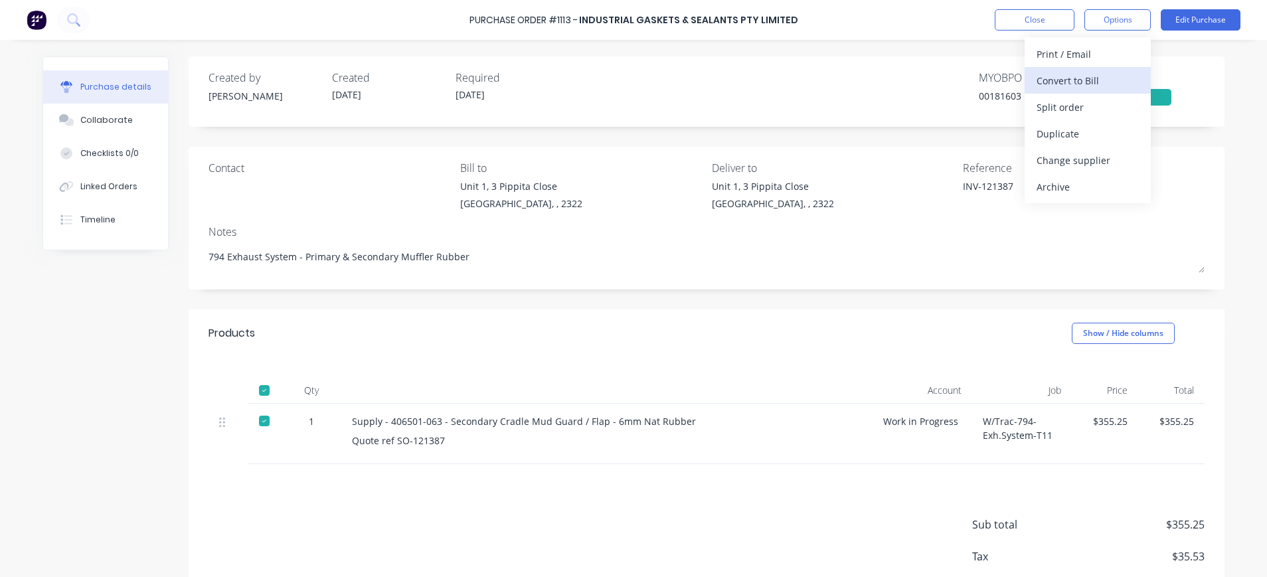
click at [1079, 78] on div "Convert to Bill" at bounding box center [1088, 80] width 102 height 19
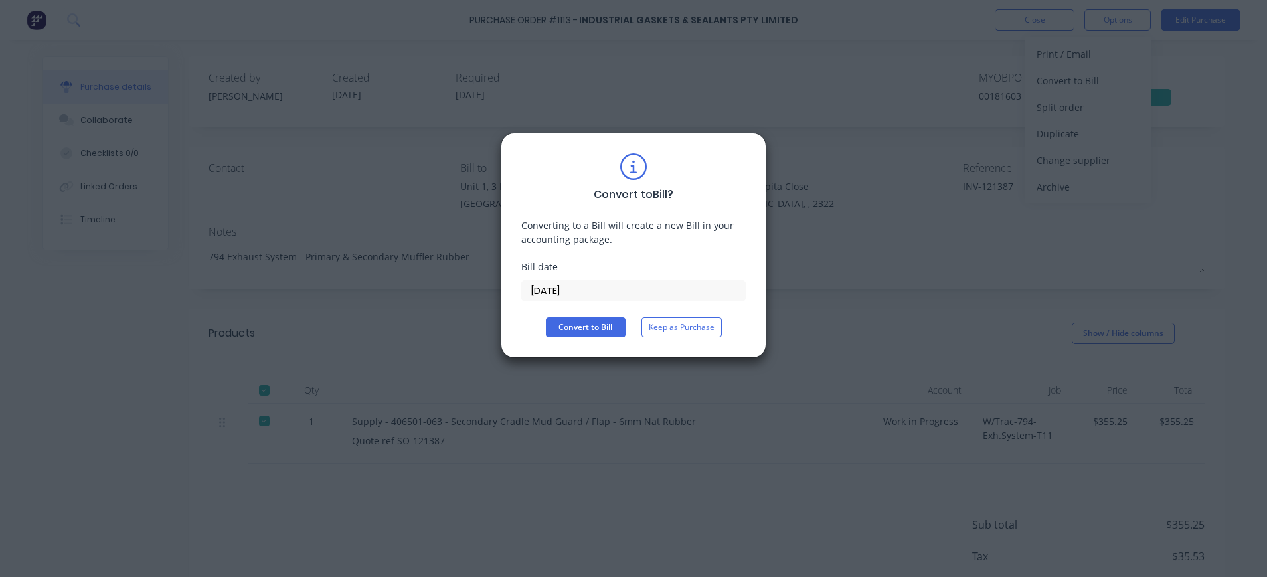
click at [614, 290] on input "[DATE]" at bounding box center [633, 291] width 223 height 20
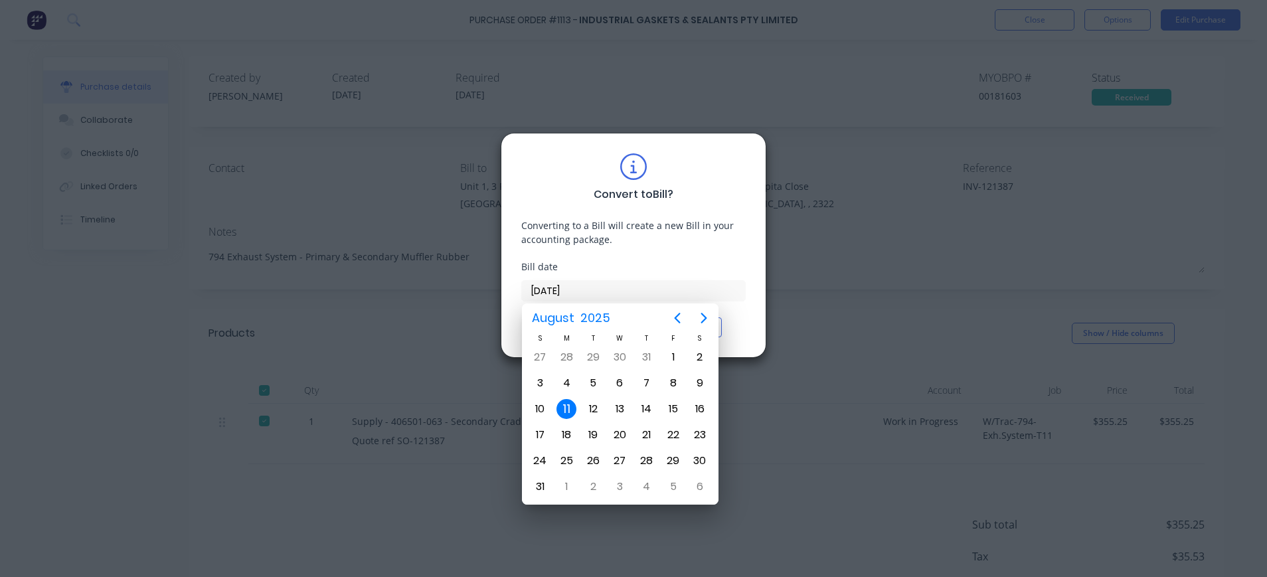
click at [568, 408] on div "11" at bounding box center [566, 409] width 20 height 20
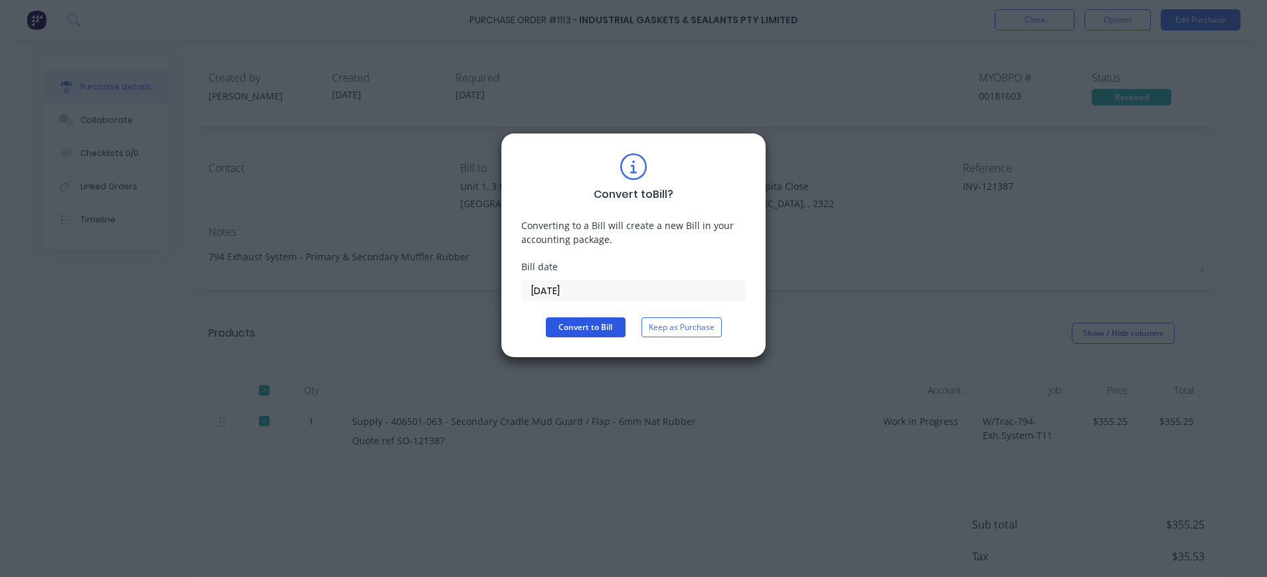
click at [586, 327] on button "Convert to Bill" at bounding box center [586, 327] width 80 height 20
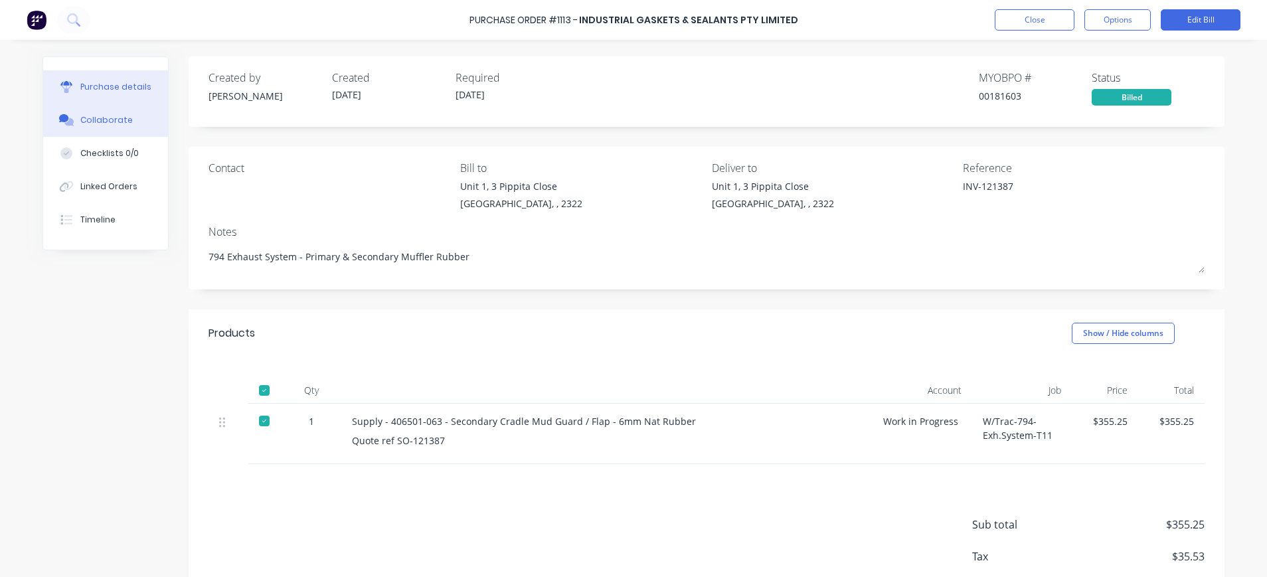
click at [98, 114] on div "Collaborate" at bounding box center [106, 120] width 52 height 12
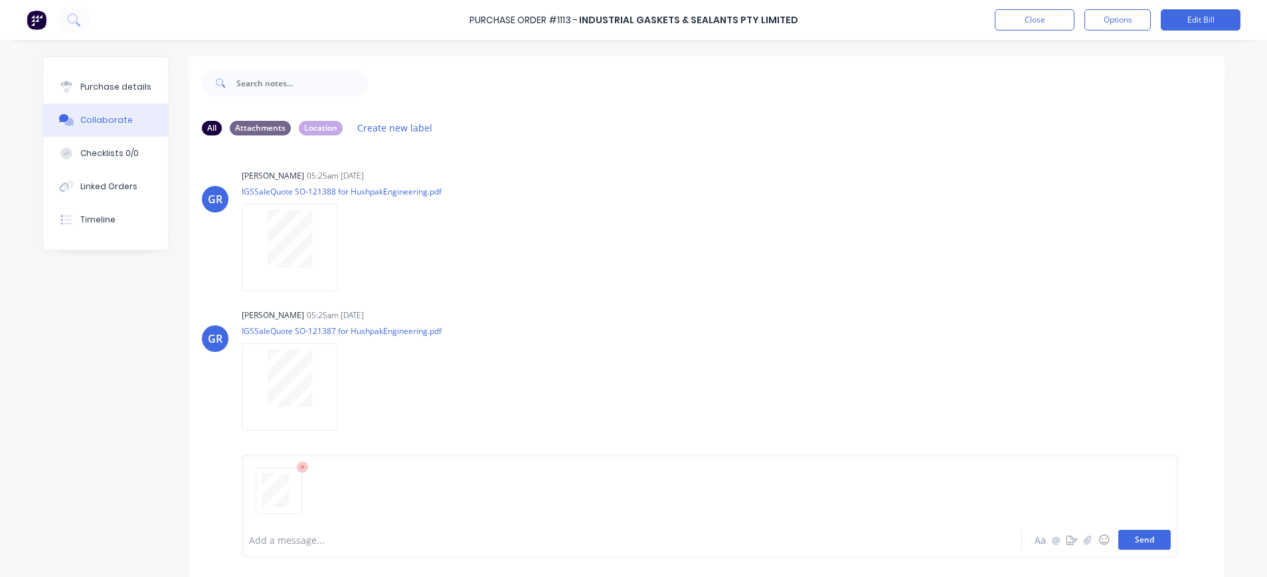
click at [1130, 541] on button "Send" at bounding box center [1144, 540] width 52 height 20
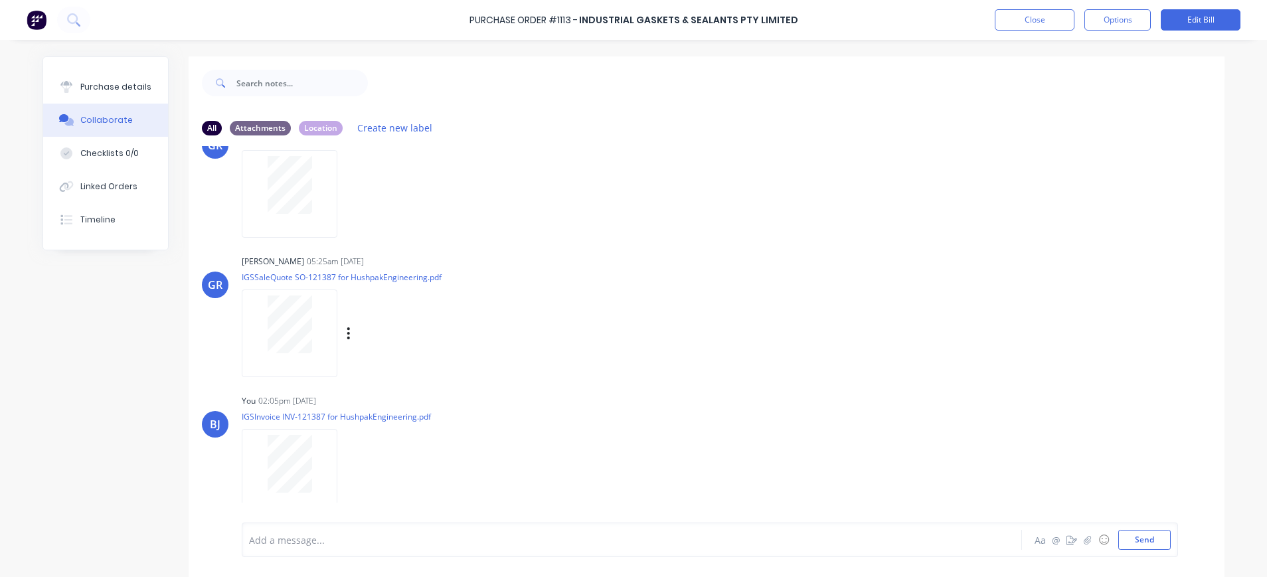
scroll to position [33, 0]
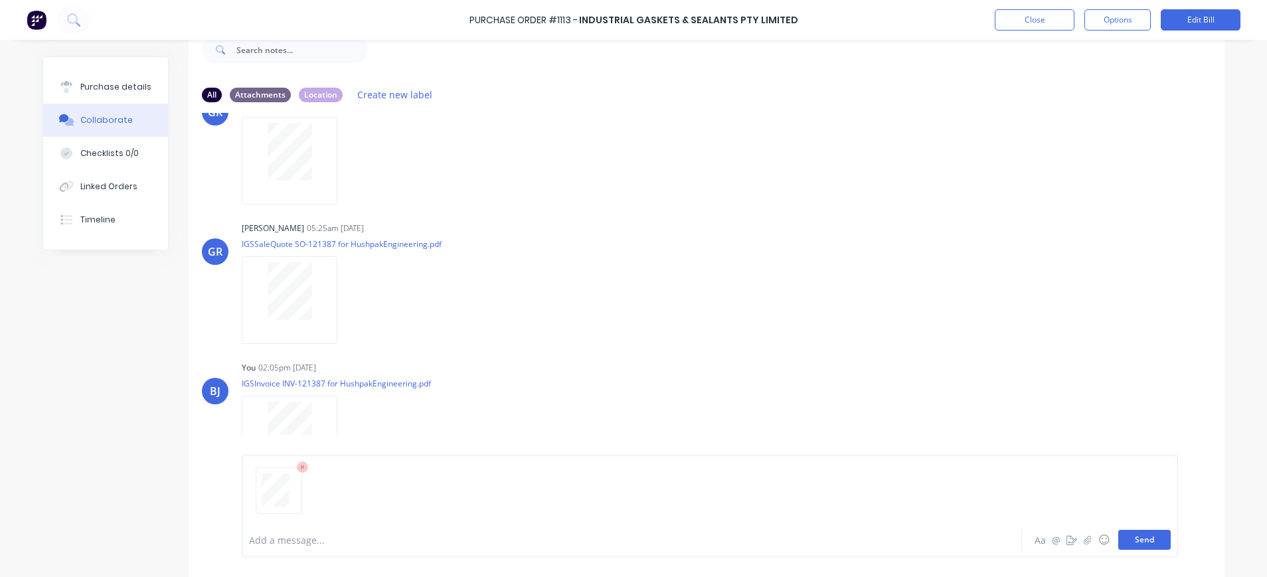
click at [1138, 546] on button "Send" at bounding box center [1144, 540] width 52 height 20
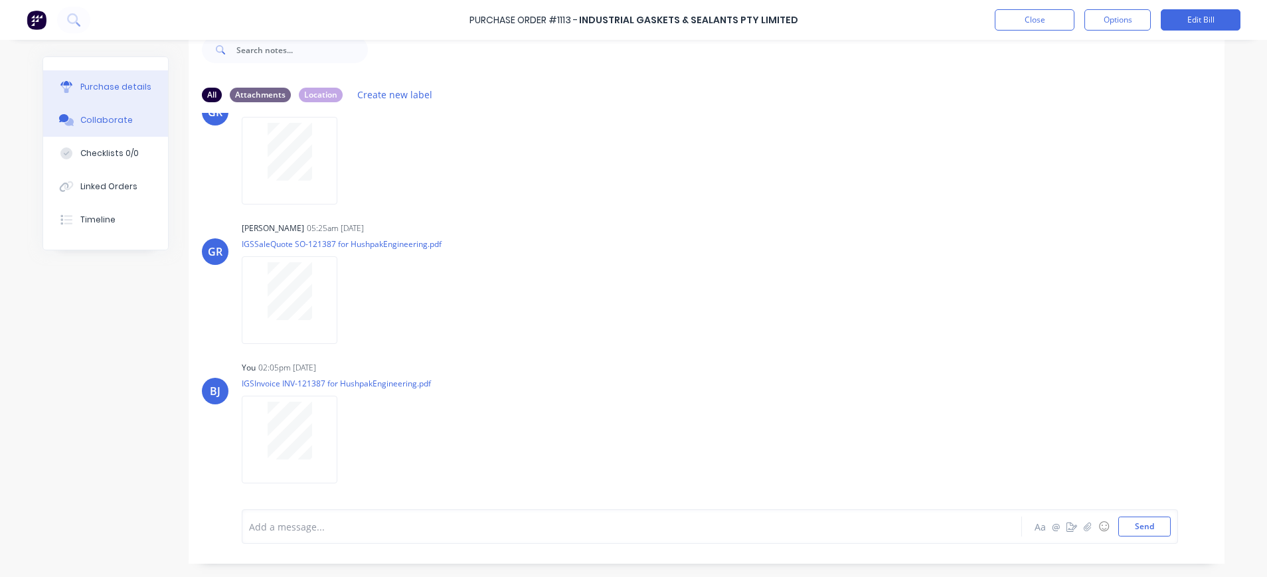
click at [120, 84] on div "Purchase details" at bounding box center [115, 87] width 71 height 12
type textarea "x"
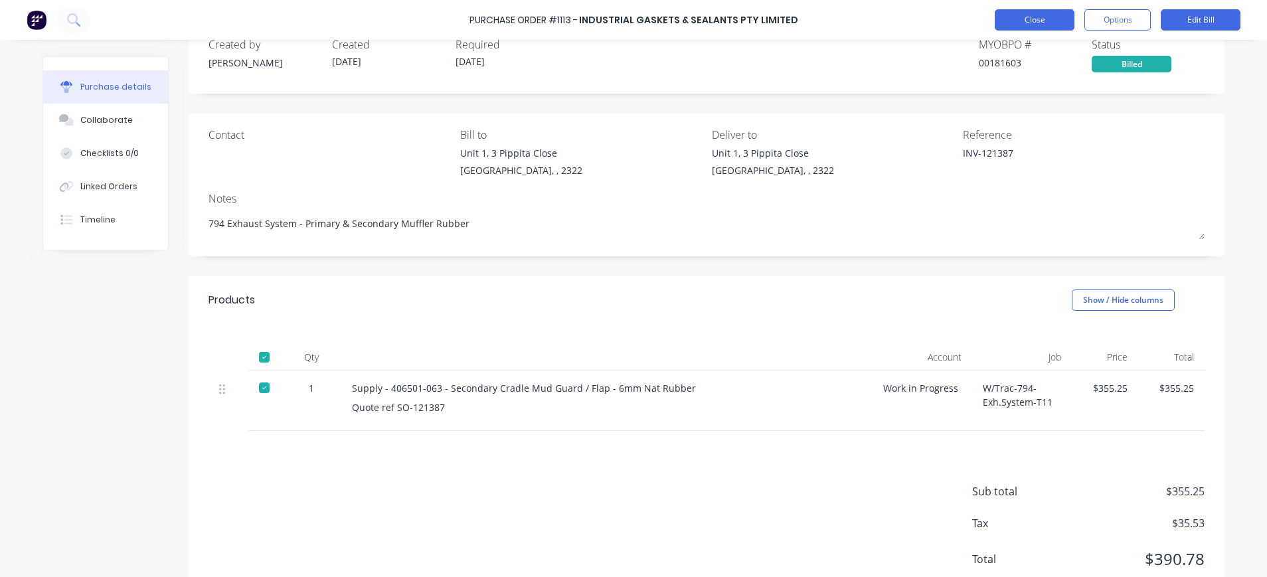
click at [1018, 15] on button "Close" at bounding box center [1035, 19] width 80 height 21
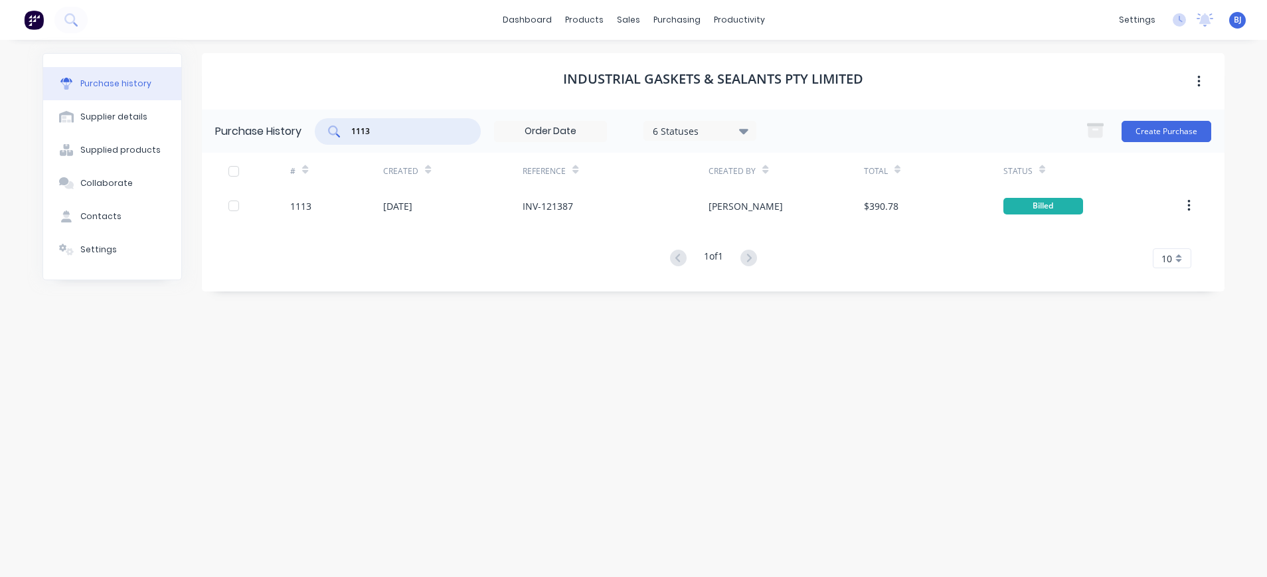
drag, startPoint x: 387, startPoint y: 128, endPoint x: 297, endPoint y: 136, distance: 90.7
click at [306, 132] on div "Purchase History 1113 6 Statuses 6 Statuses Create Purchase" at bounding box center [713, 131] width 1023 height 43
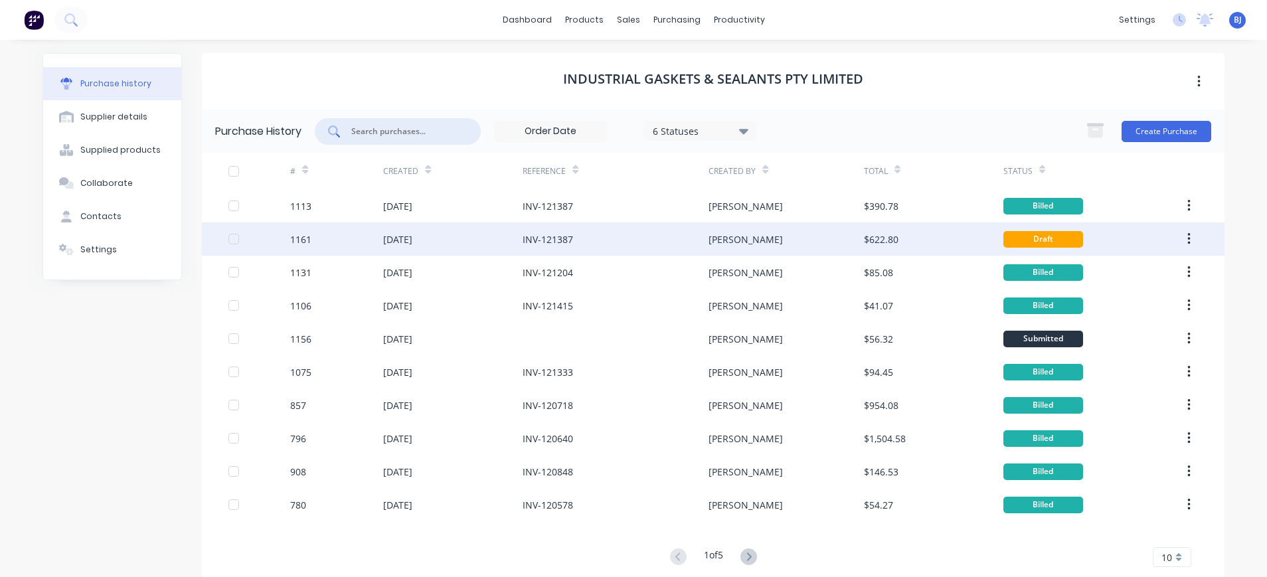
click at [404, 236] on div "[DATE]" at bounding box center [397, 239] width 29 height 14
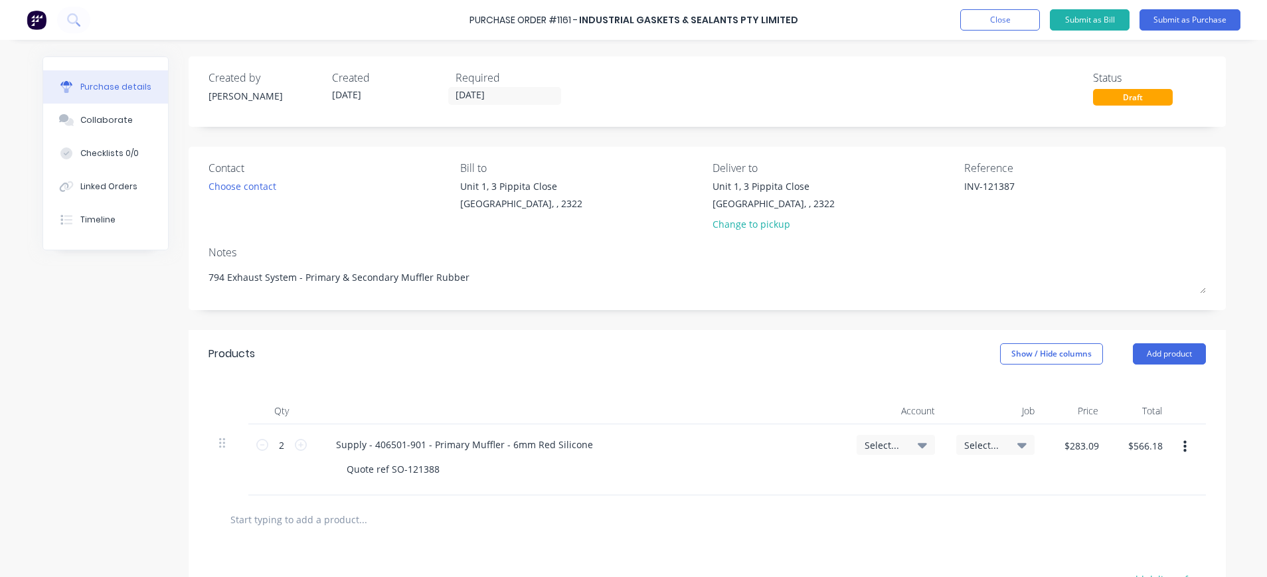
drag, startPoint x: 992, startPoint y: 187, endPoint x: 924, endPoint y: 187, distance: 68.4
click at [924, 187] on div "Contact Choose contact [PERSON_NAME] to [STREET_ADDRESS] Deliver to [STREET_ADD…" at bounding box center [707, 199] width 997 height 78
type textarea "x"
click at [1014, 186] on textarea "INV-121387" at bounding box center [1047, 194] width 166 height 30
type textarea "INV-121388"
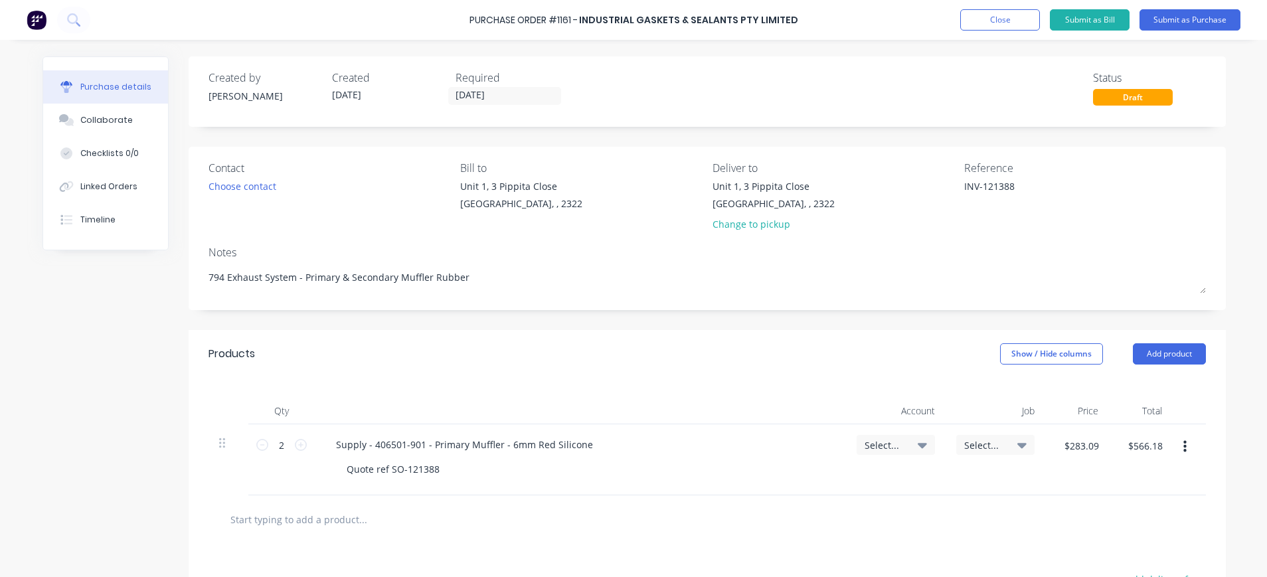
type textarea "x"
type textarea "INV-121388"
click at [918, 441] on icon at bounding box center [922, 445] width 9 height 15
type textarea "x"
click at [841, 484] on input at bounding box center [852, 484] width 136 height 27
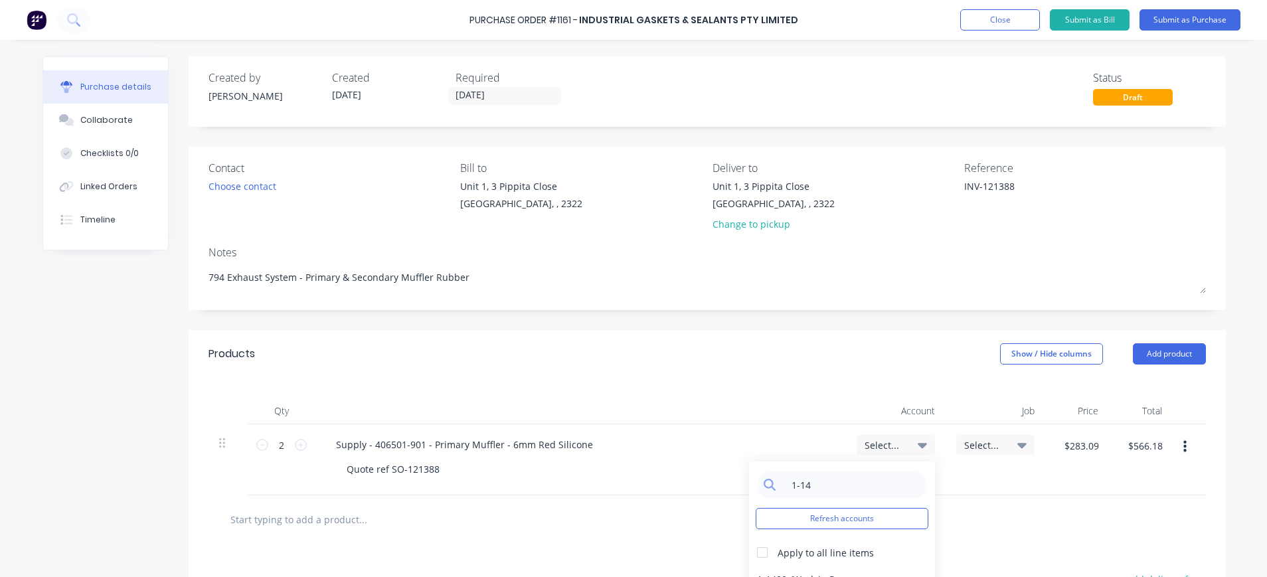
scroll to position [199, 0]
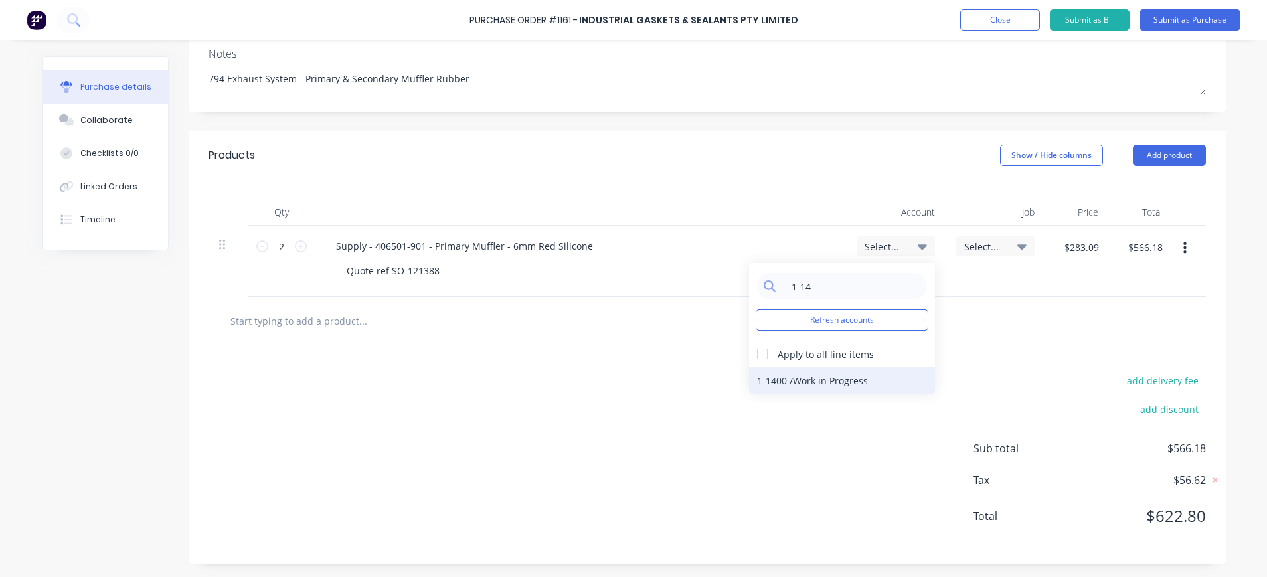
type input "1-14"
click at [798, 380] on div "1-1400 / Work in Progress" at bounding box center [842, 380] width 186 height 27
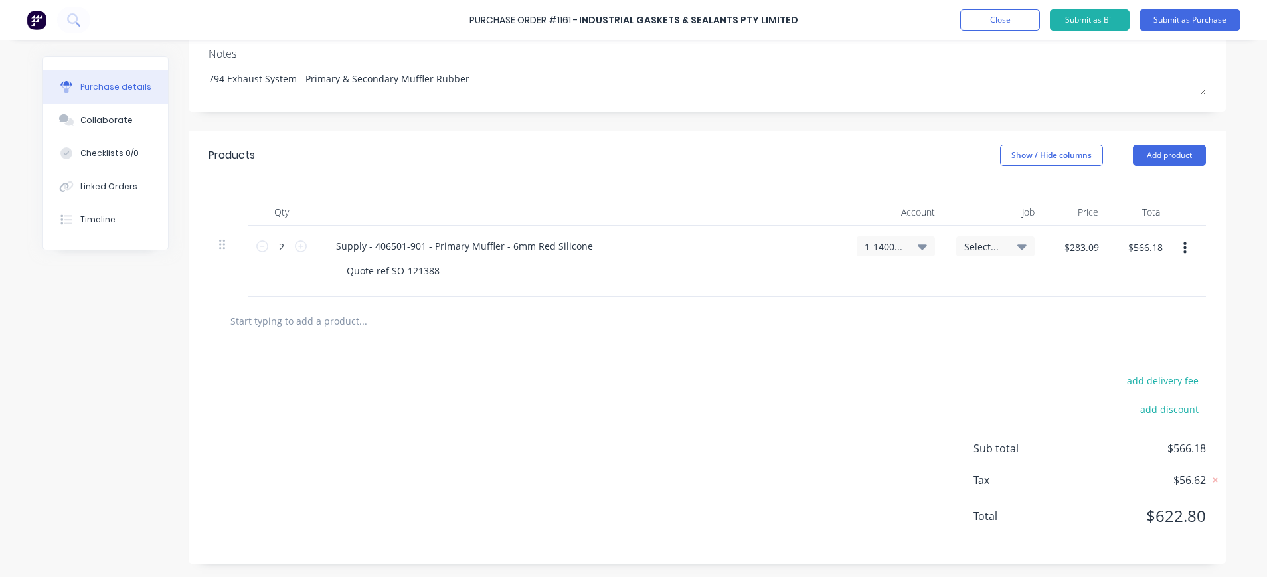
click at [973, 252] on span "Select..." at bounding box center [984, 247] width 40 height 14
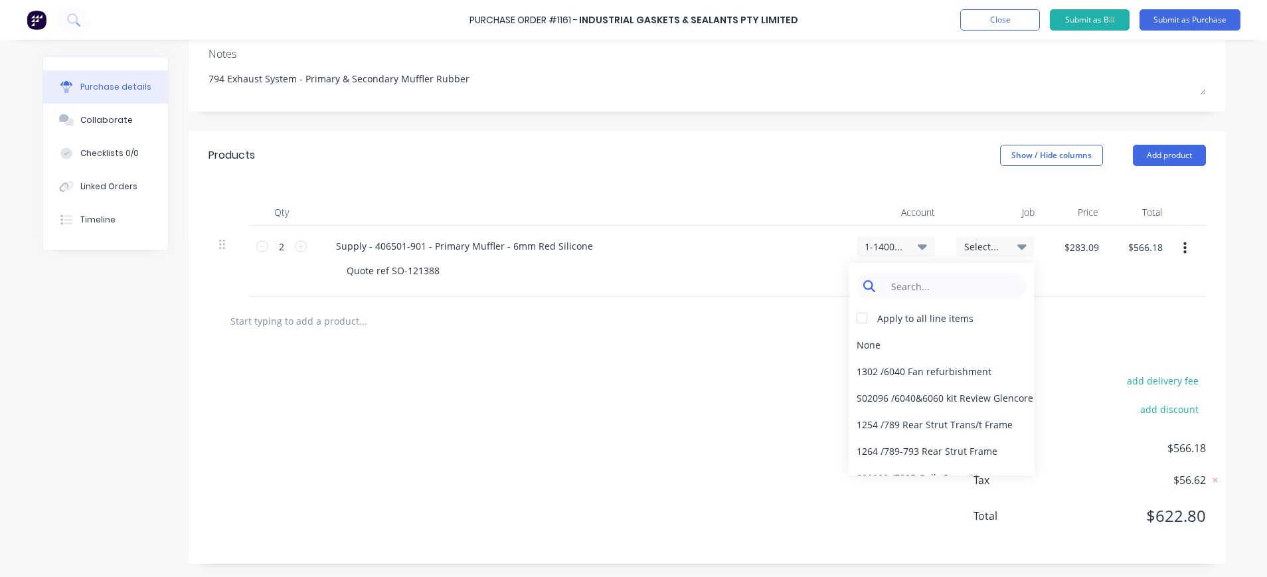
type textarea "x"
click at [962, 286] on input at bounding box center [952, 286] width 136 height 27
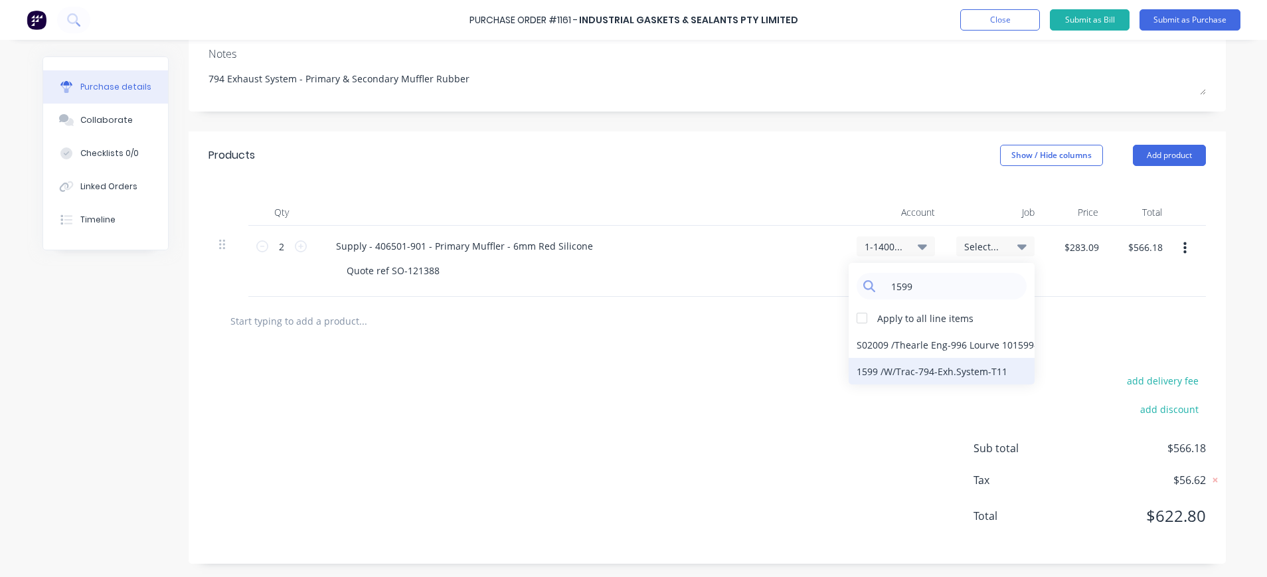
type input "1599"
click at [976, 368] on div "1599 / W/Trac-794-Exh.System-T11" at bounding box center [942, 371] width 186 height 27
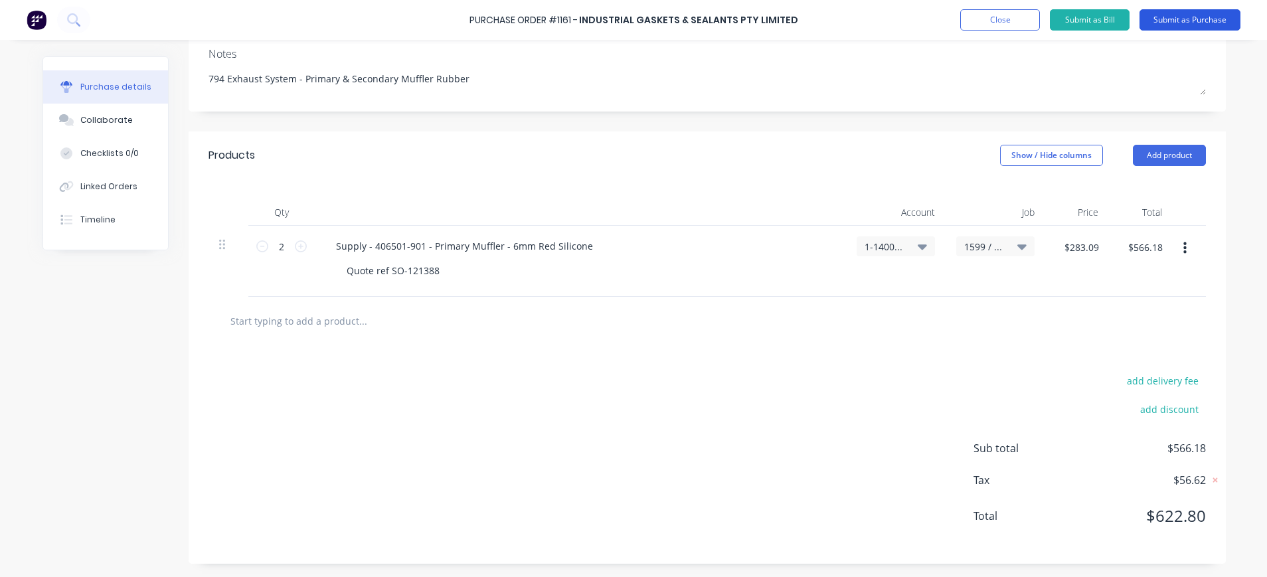
click at [1184, 13] on button "Submit as Purchase" at bounding box center [1190, 19] width 101 height 21
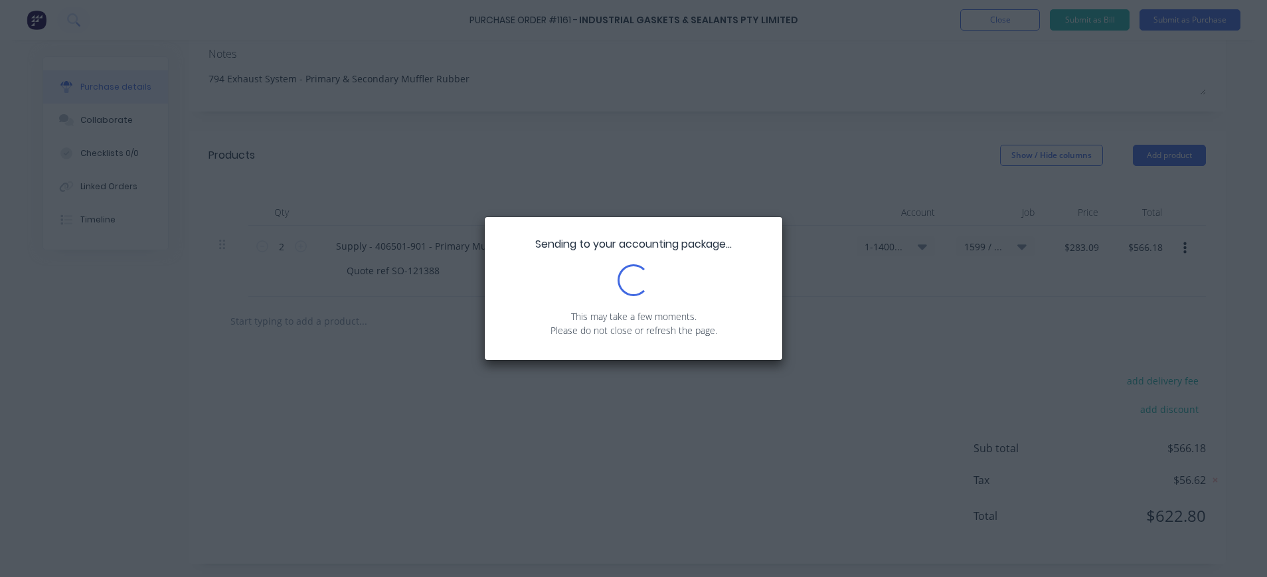
scroll to position [0, 0]
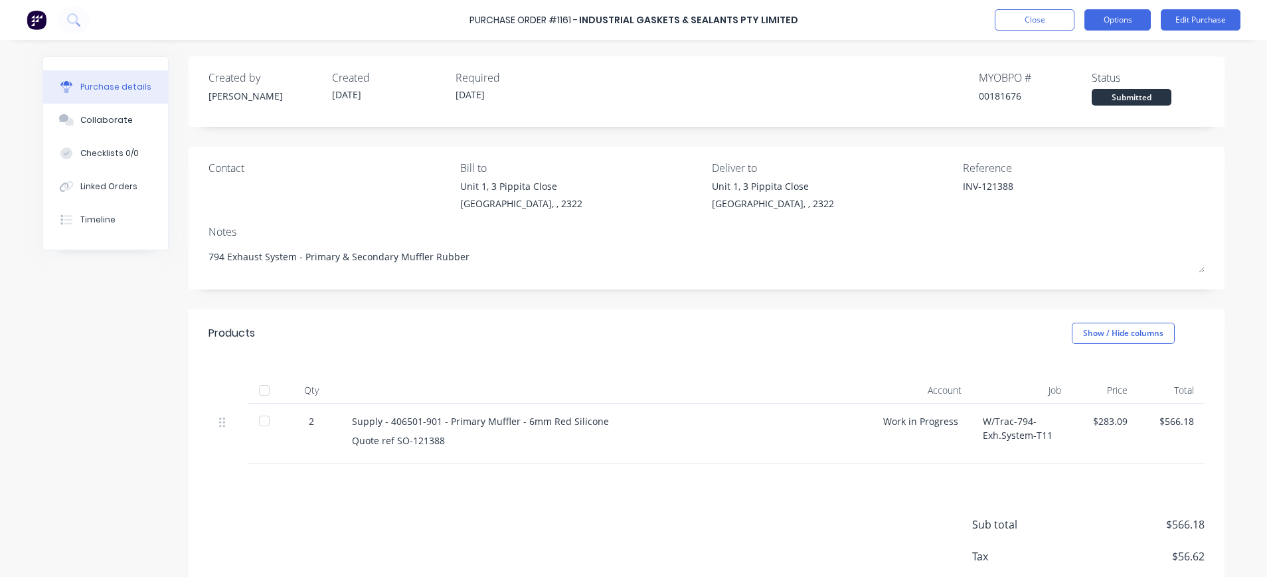
click at [1115, 15] on button "Options" at bounding box center [1117, 19] width 66 height 21
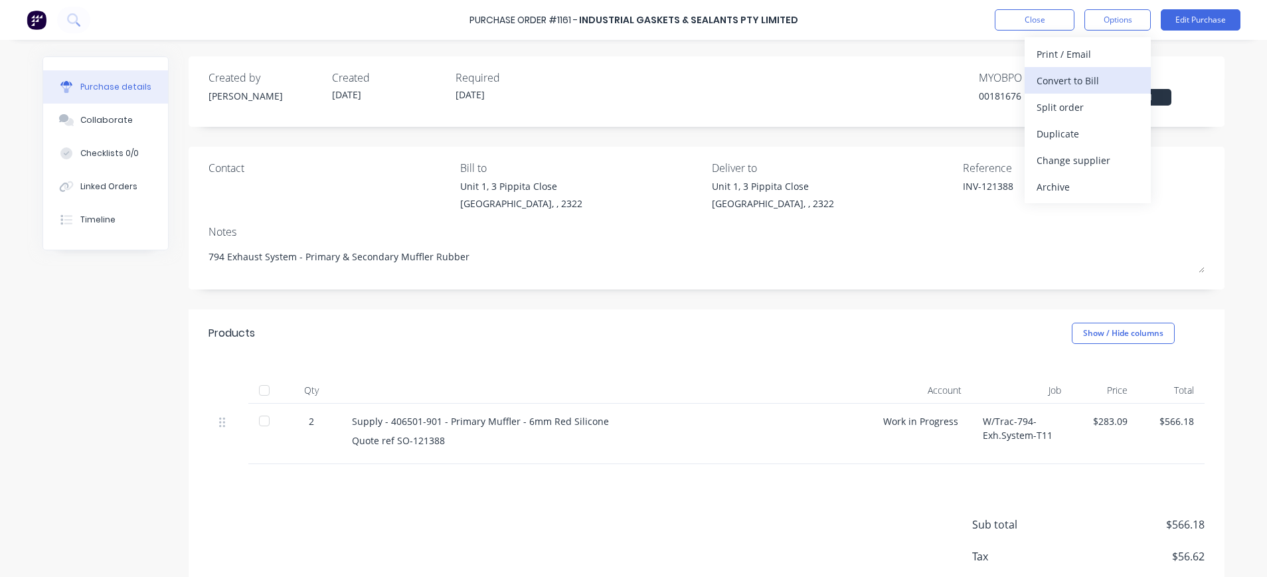
click at [1082, 73] on div "Convert to Bill" at bounding box center [1088, 80] width 102 height 19
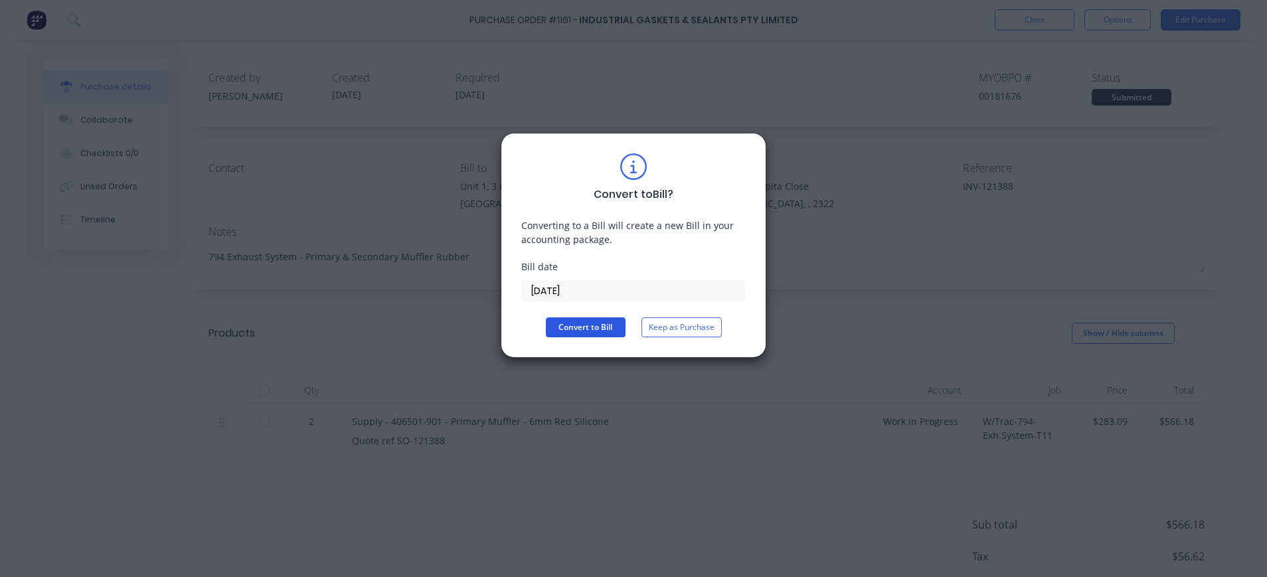
click at [590, 326] on button "Convert to Bill" at bounding box center [586, 327] width 80 height 20
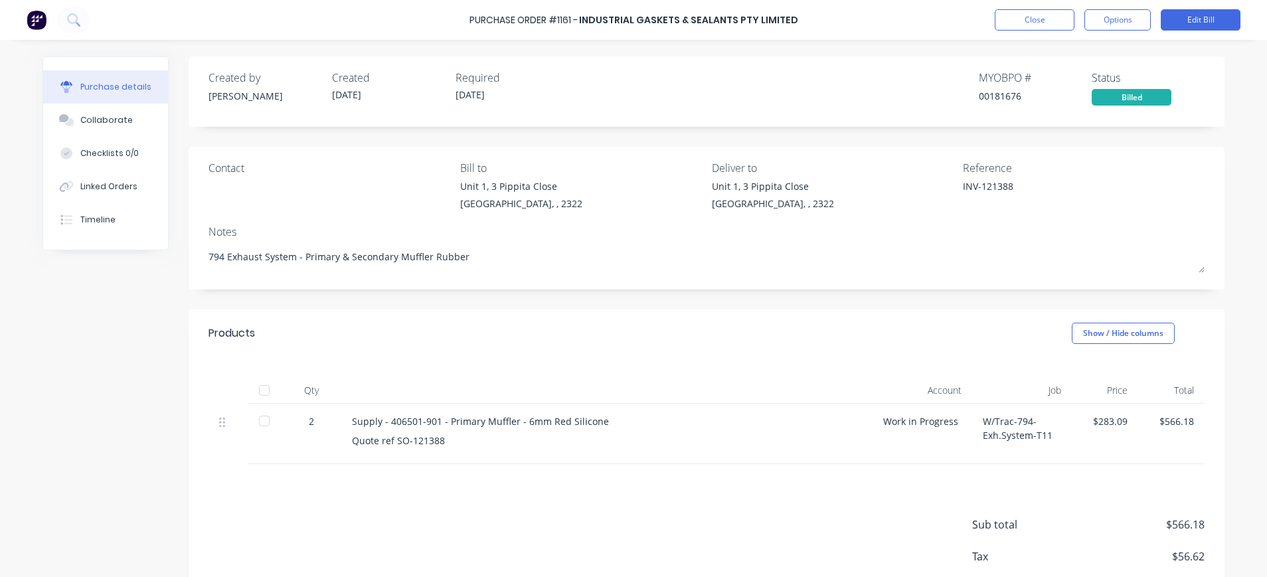
drag, startPoint x: 95, startPoint y: 123, endPoint x: 178, endPoint y: 157, distance: 89.9
click at [97, 123] on div "Collaborate" at bounding box center [106, 120] width 52 height 12
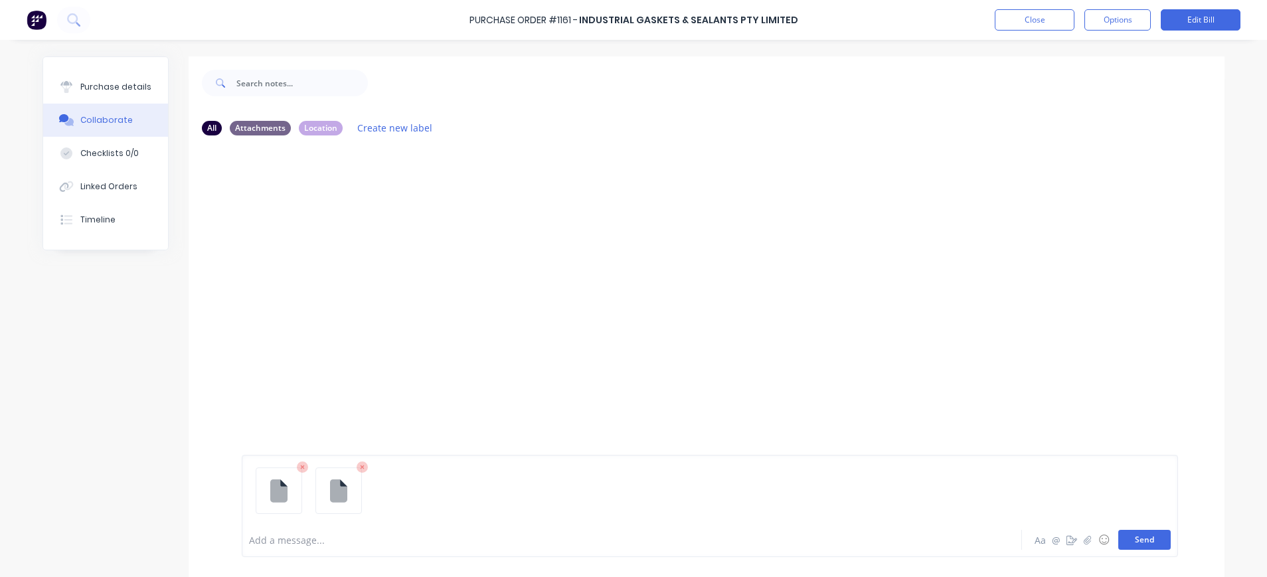
click at [1148, 539] on button "Send" at bounding box center [1144, 540] width 52 height 20
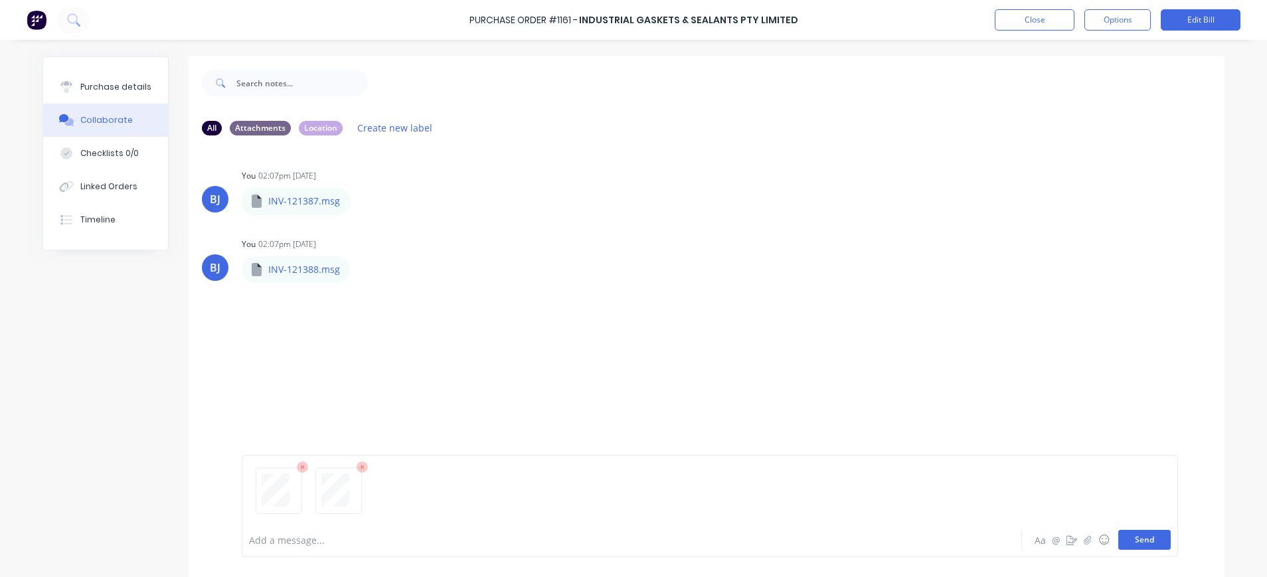
click at [1134, 535] on button "Send" at bounding box center [1144, 540] width 52 height 20
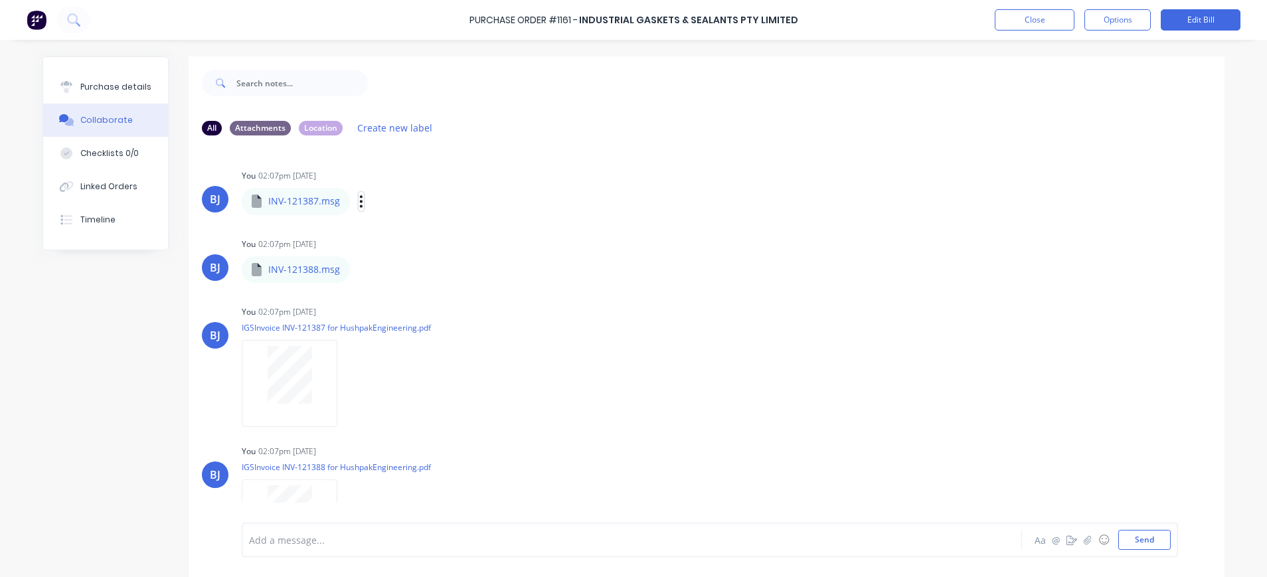
click at [359, 198] on icon "button" at bounding box center [361, 201] width 4 height 15
click at [381, 262] on button "Delete" at bounding box center [448, 267] width 149 height 30
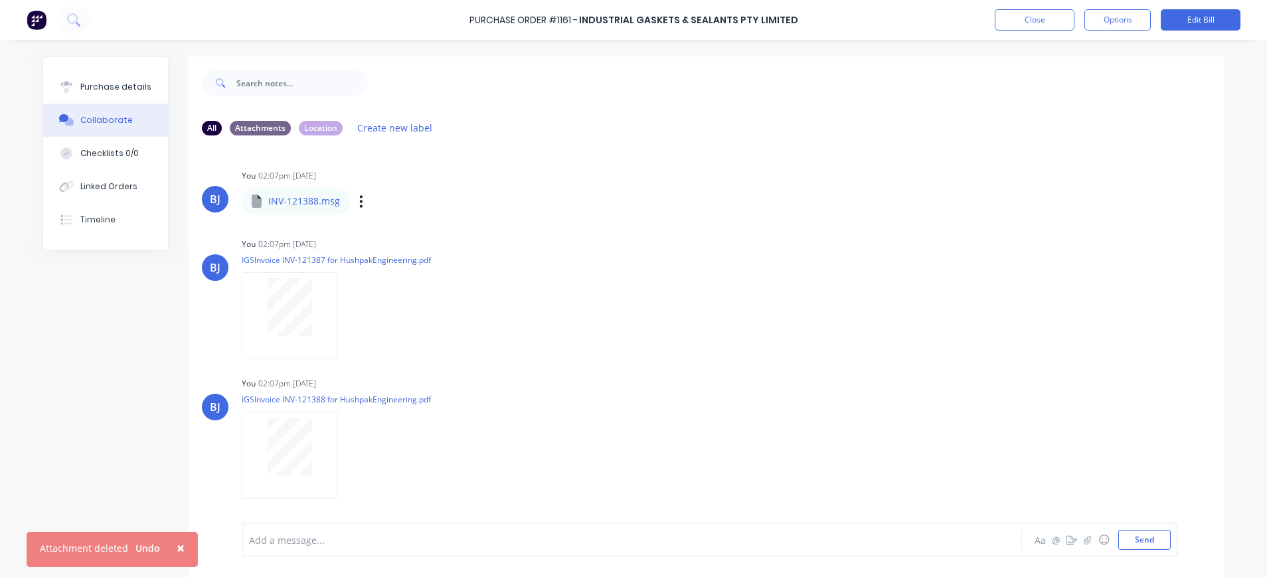
click at [327, 197] on div "INV-121388.msg" at bounding box center [370, 192] width 256 height 12
click at [360, 197] on icon "button" at bounding box center [361, 201] width 3 height 12
click at [384, 268] on button "Delete" at bounding box center [448, 267] width 149 height 30
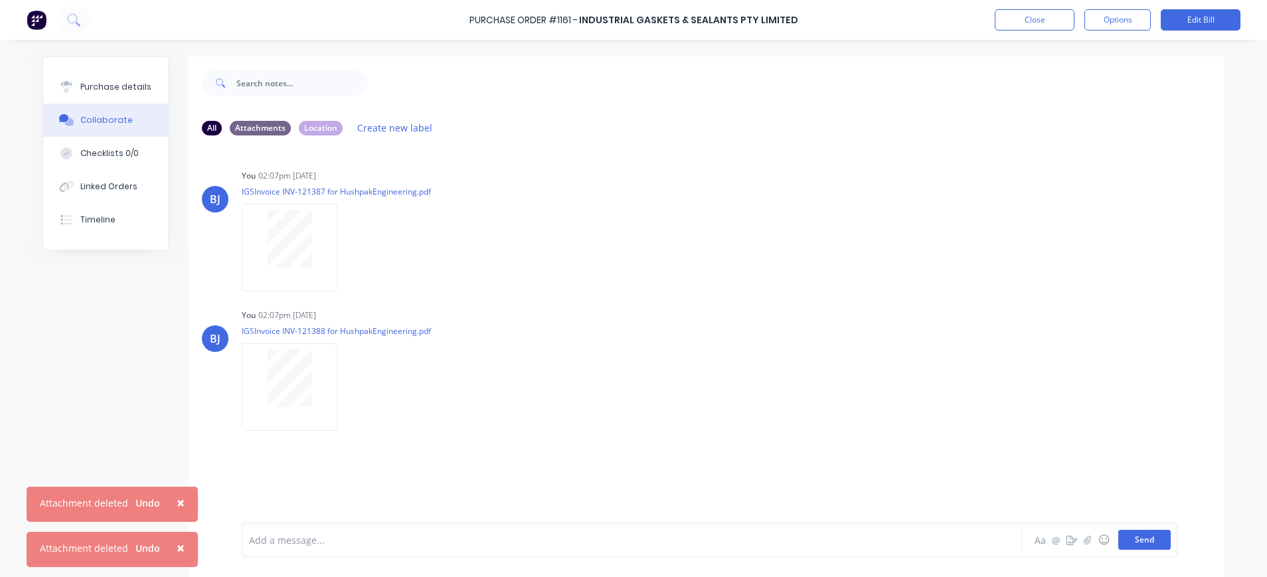
click at [1130, 544] on button "Send" at bounding box center [1144, 540] width 52 height 20
click at [177, 504] on span "×" at bounding box center [181, 502] width 8 height 19
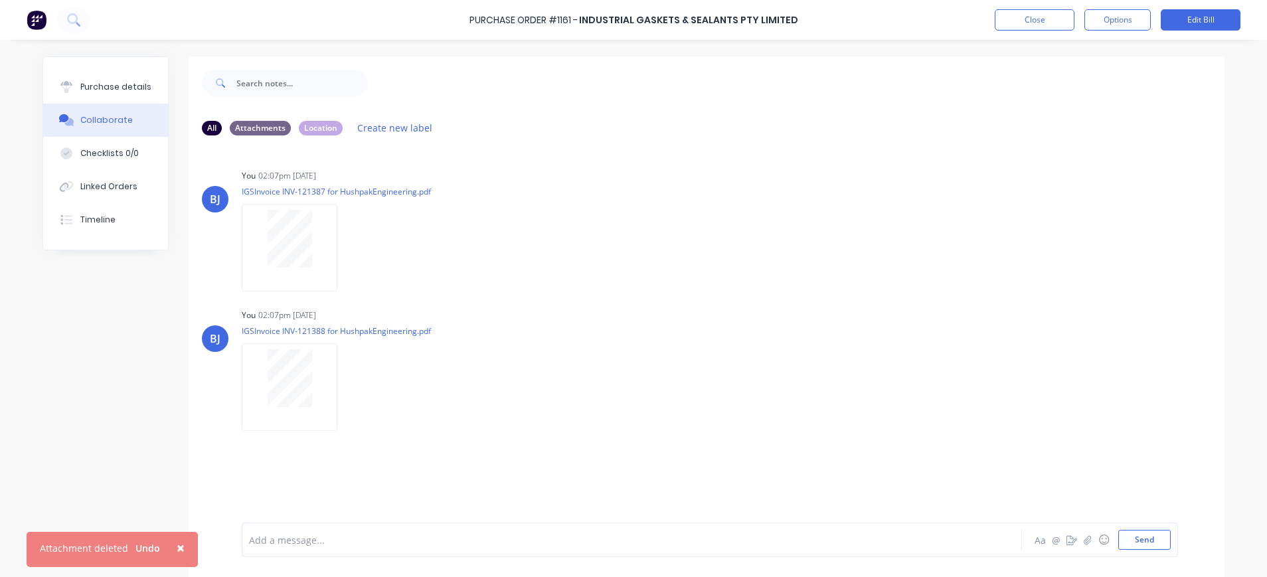
click at [179, 547] on span "×" at bounding box center [181, 548] width 8 height 19
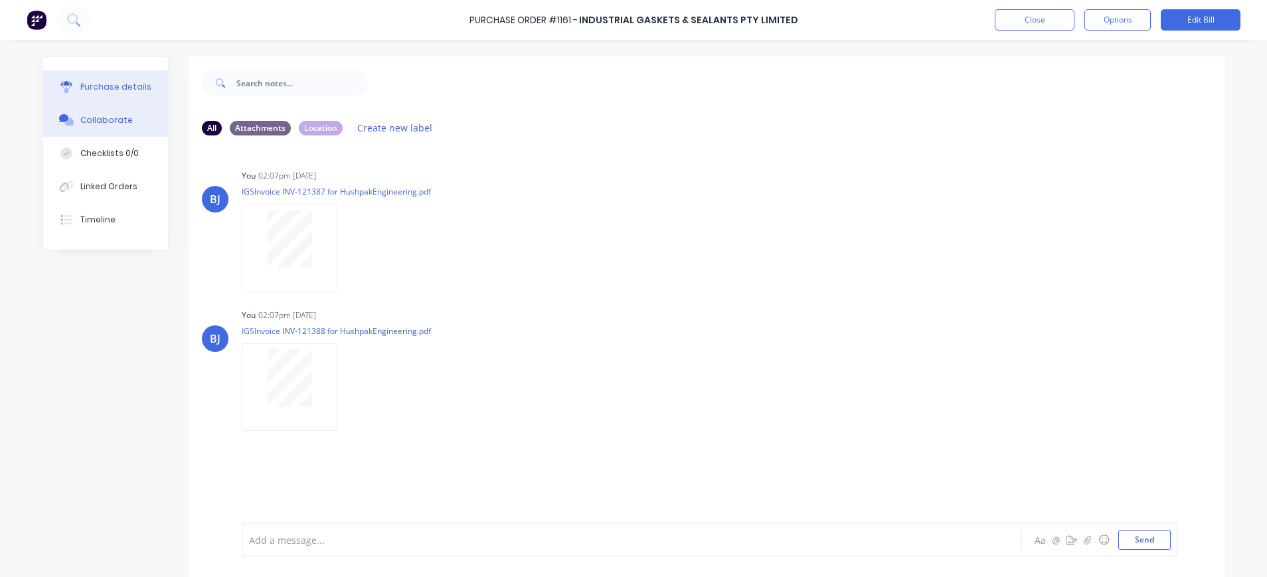
click at [135, 86] on div "Purchase details" at bounding box center [115, 87] width 71 height 12
type textarea "x"
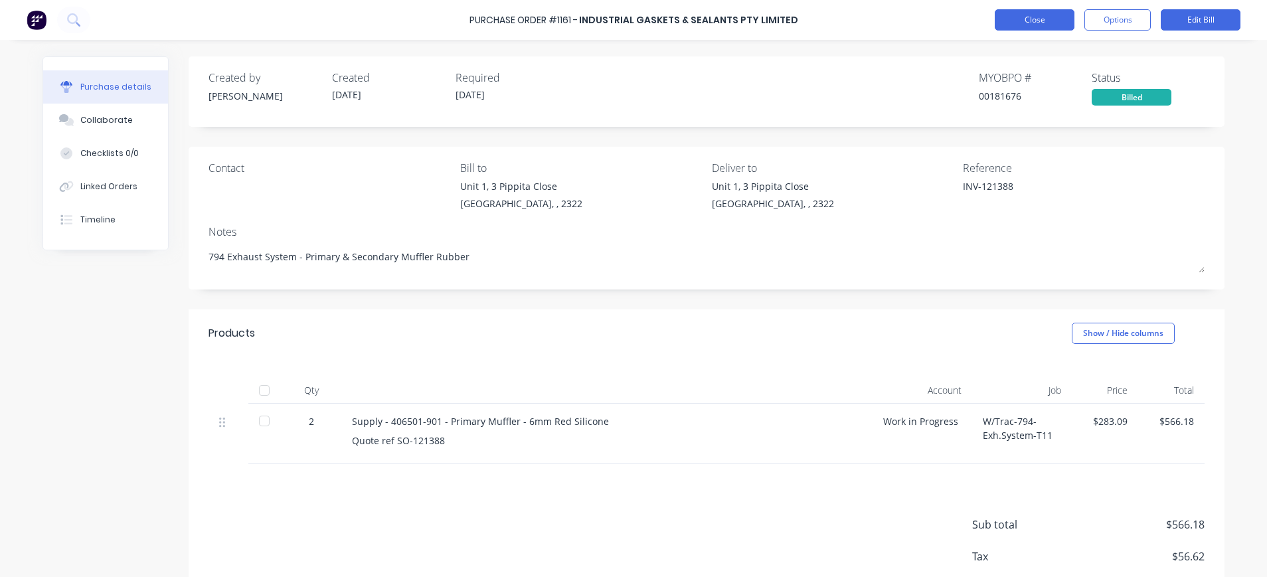
click at [1023, 13] on button "Close" at bounding box center [1035, 19] width 80 height 21
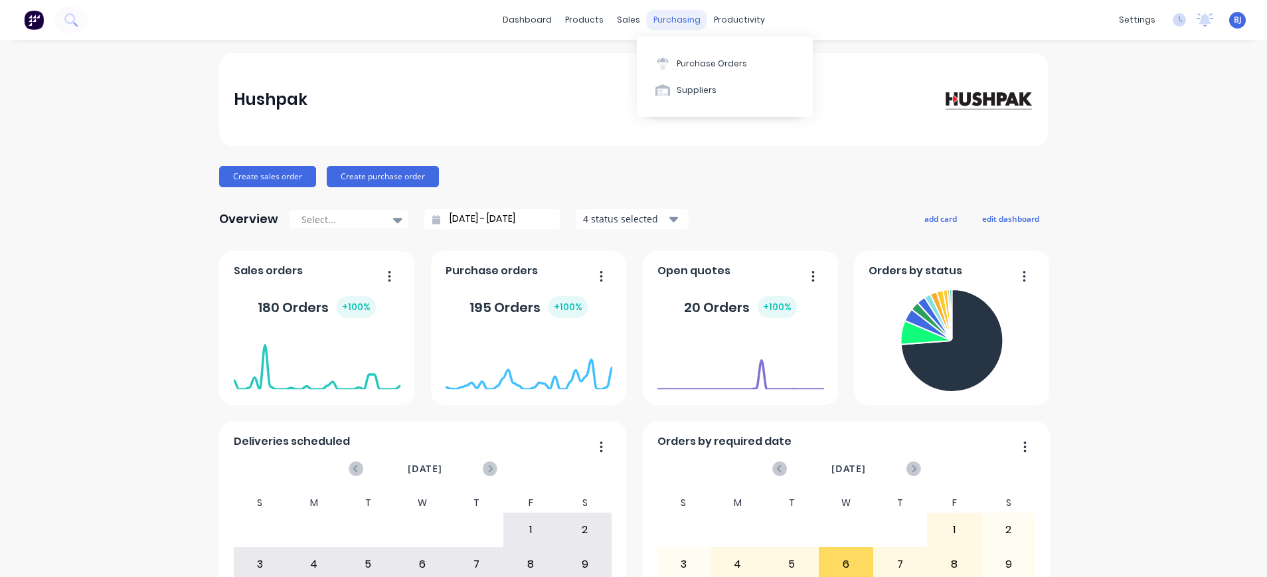
click at [683, 18] on div "purchasing" at bounding box center [677, 20] width 60 height 20
click at [687, 59] on div "Purchase Orders" at bounding box center [712, 64] width 70 height 12
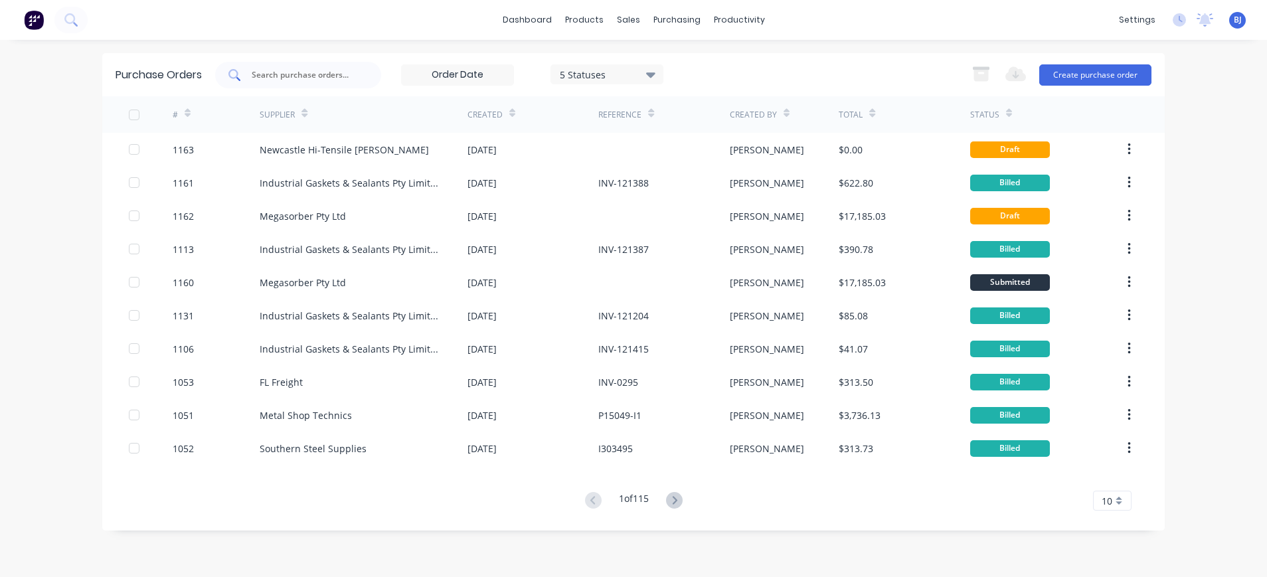
click at [340, 77] on input "text" at bounding box center [305, 74] width 110 height 13
type input "1106"
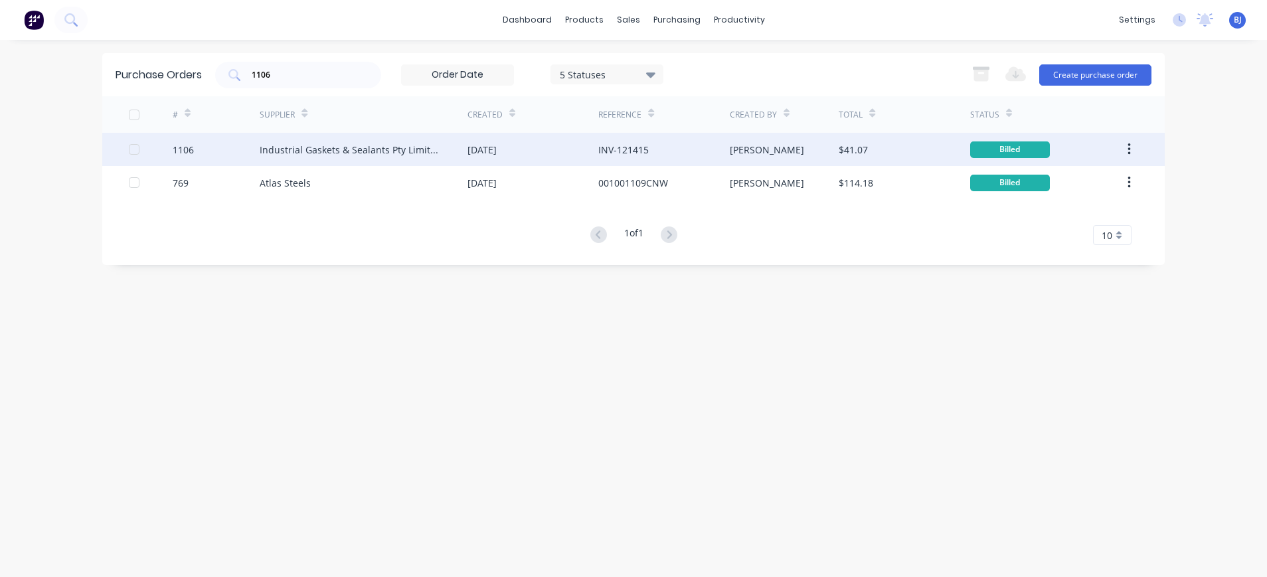
click at [422, 145] on div "Industrial Gaskets & Sealants Pty Limited" at bounding box center [350, 150] width 181 height 14
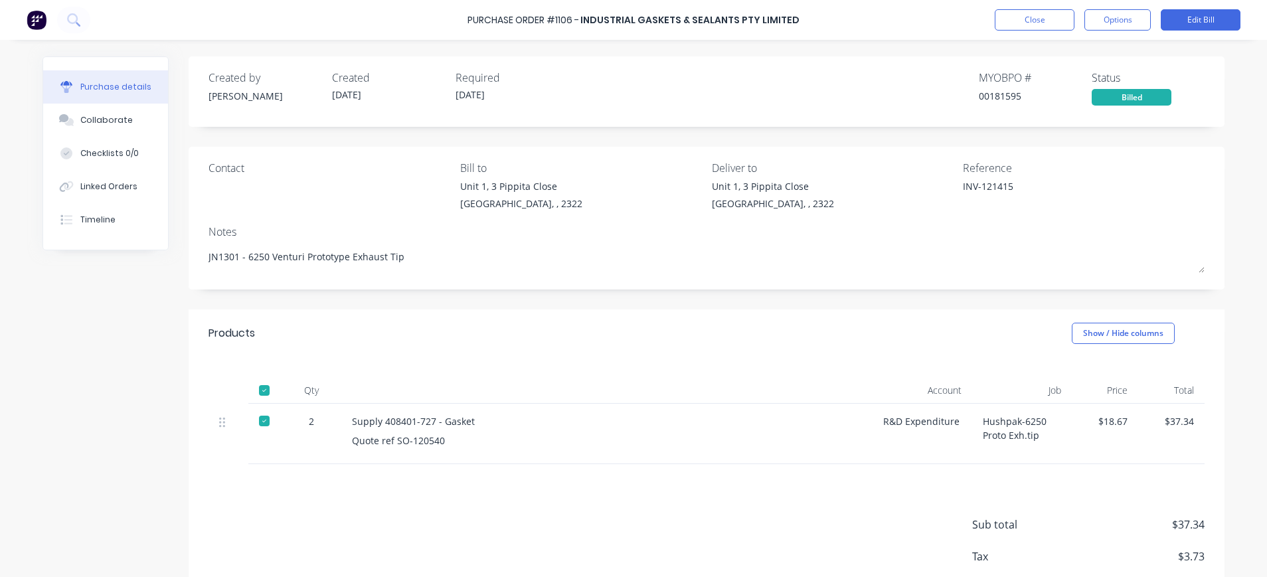
type textarea "x"
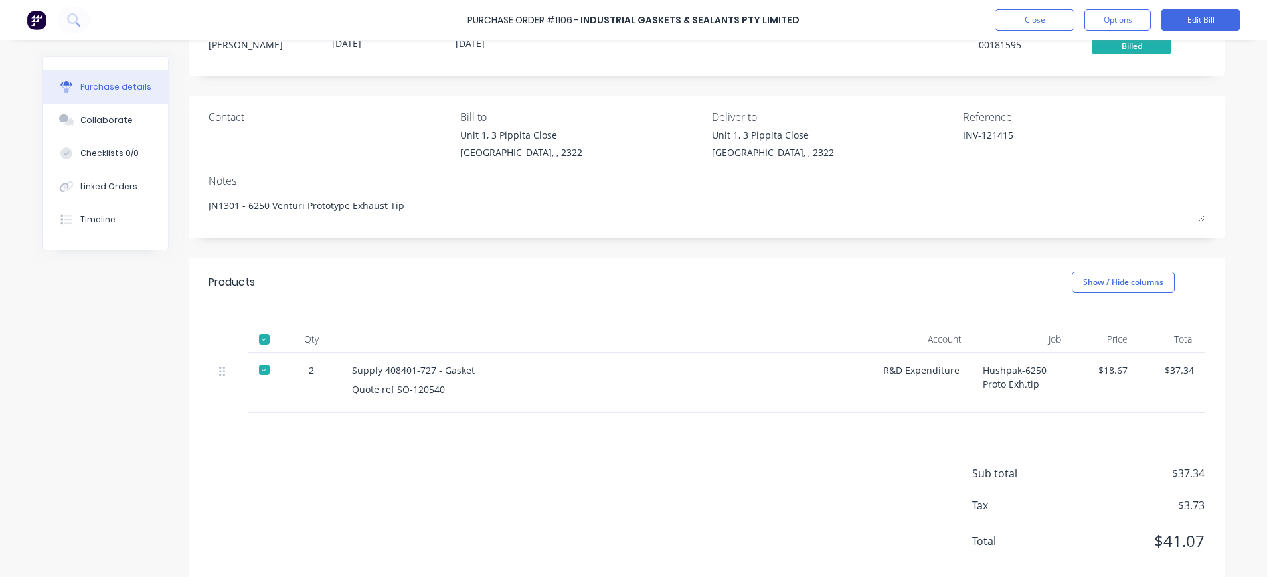
scroll to position [76, 0]
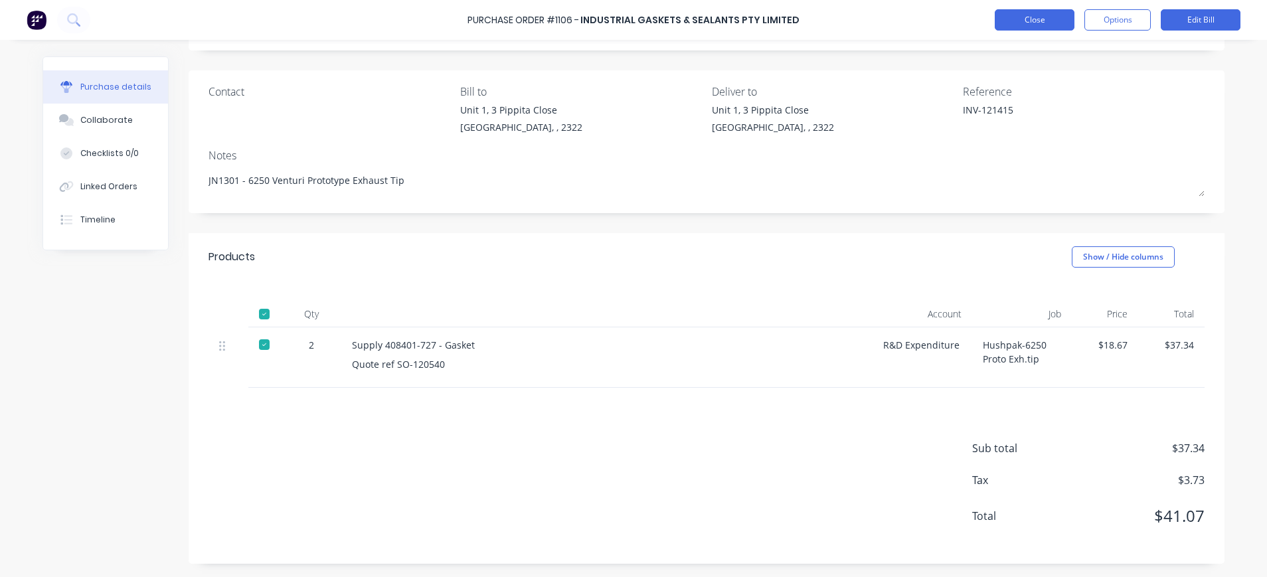
click at [1055, 19] on button "Close" at bounding box center [1035, 19] width 80 height 21
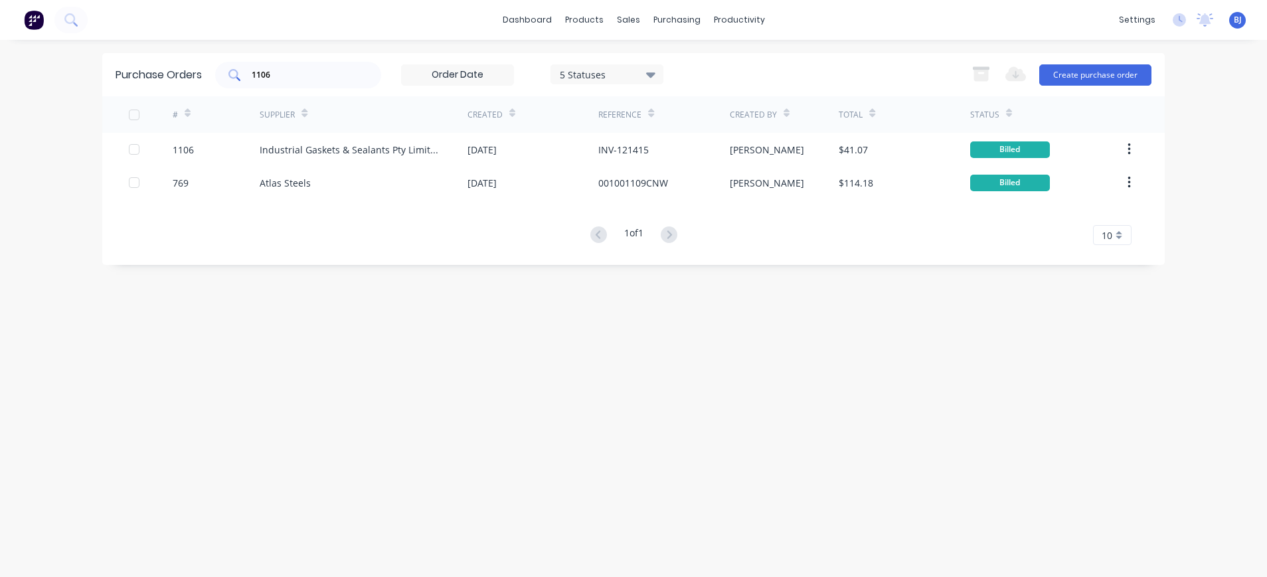
click at [313, 86] on div "1106" at bounding box center [298, 75] width 166 height 27
drag, startPoint x: 294, startPoint y: 64, endPoint x: 191, endPoint y: 68, distance: 102.3
click at [191, 68] on div "Purchase Orders 1106 5 Statuses 5 Statuses Export to Excel (XLSX) Create purcha…" at bounding box center [633, 74] width 1062 height 43
drag, startPoint x: 191, startPoint y: 68, endPoint x: 357, endPoint y: 88, distance: 167.2
click at [359, 90] on div "Purchase Orders 1106 5 Statuses 5 Statuses Export to Excel (XLSX) Create purcha…" at bounding box center [633, 74] width 1062 height 43
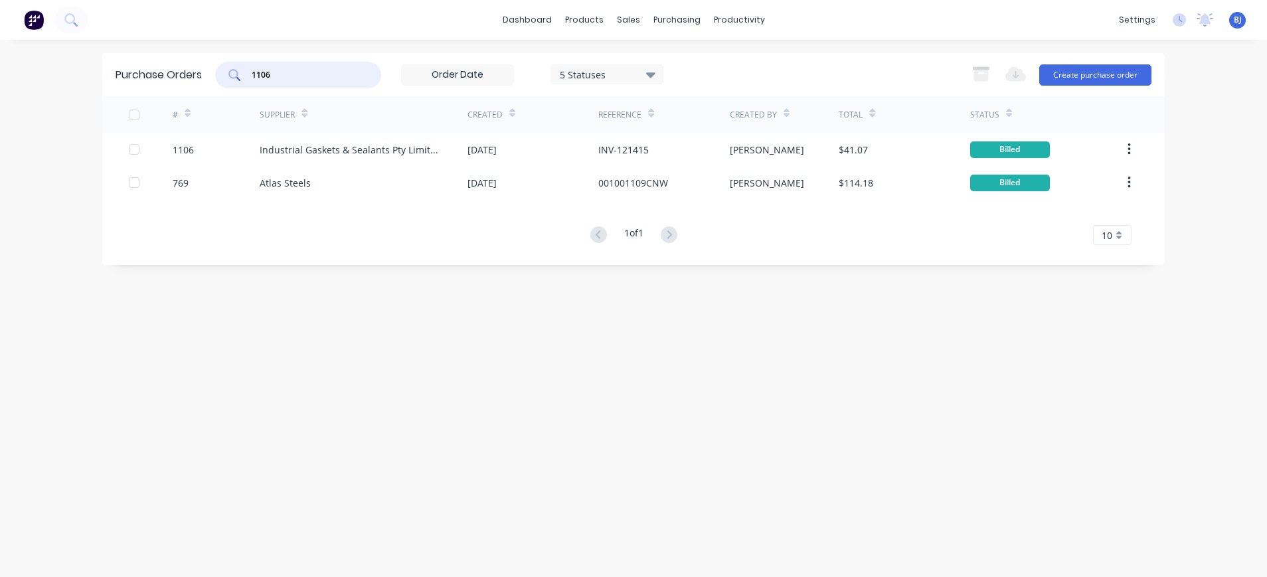
drag, startPoint x: 340, startPoint y: 78, endPoint x: 241, endPoint y: 74, distance: 99.0
click at [241, 74] on div "1106" at bounding box center [298, 75] width 166 height 27
type input "1053"
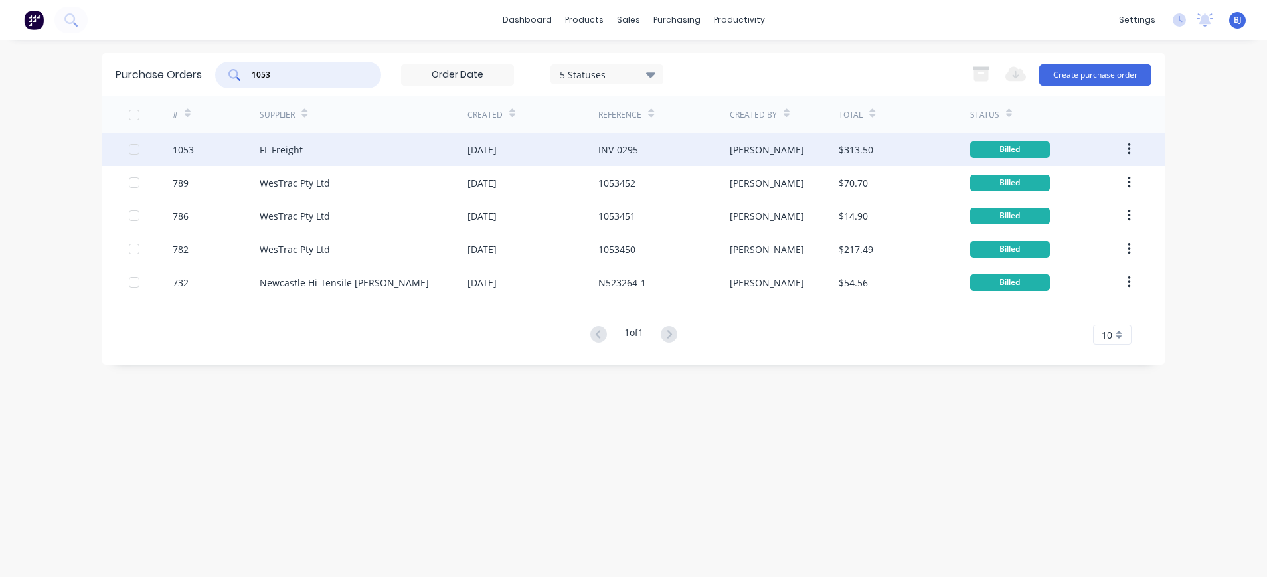
click at [305, 145] on div "FL Freight" at bounding box center [364, 149] width 208 height 33
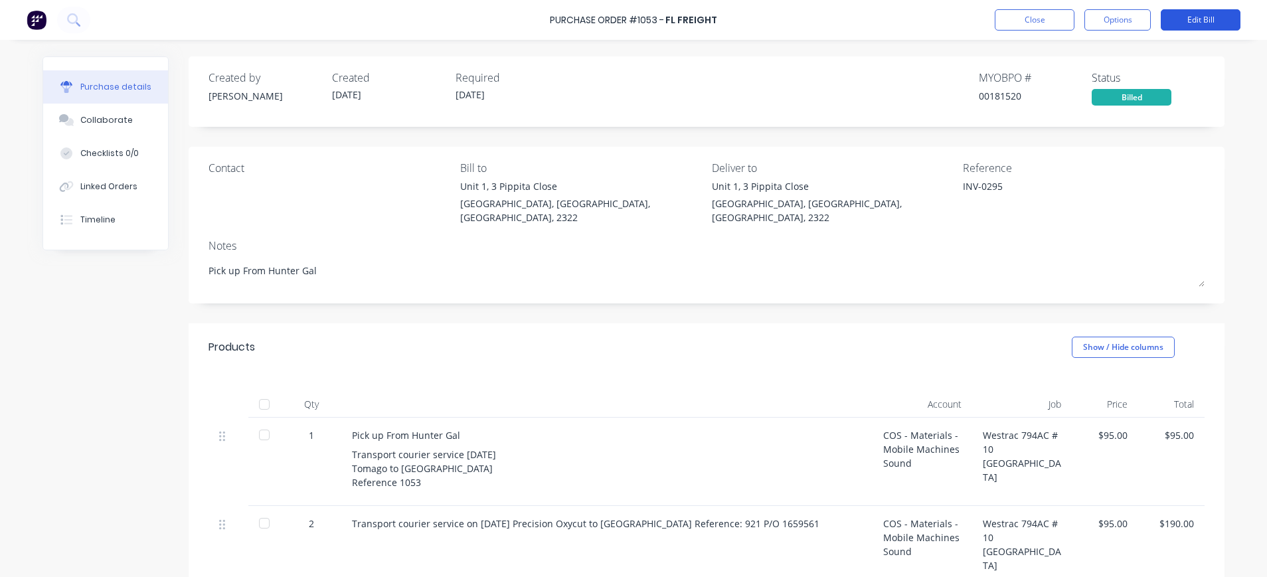
click at [1207, 17] on button "Edit Bill" at bounding box center [1201, 19] width 80 height 21
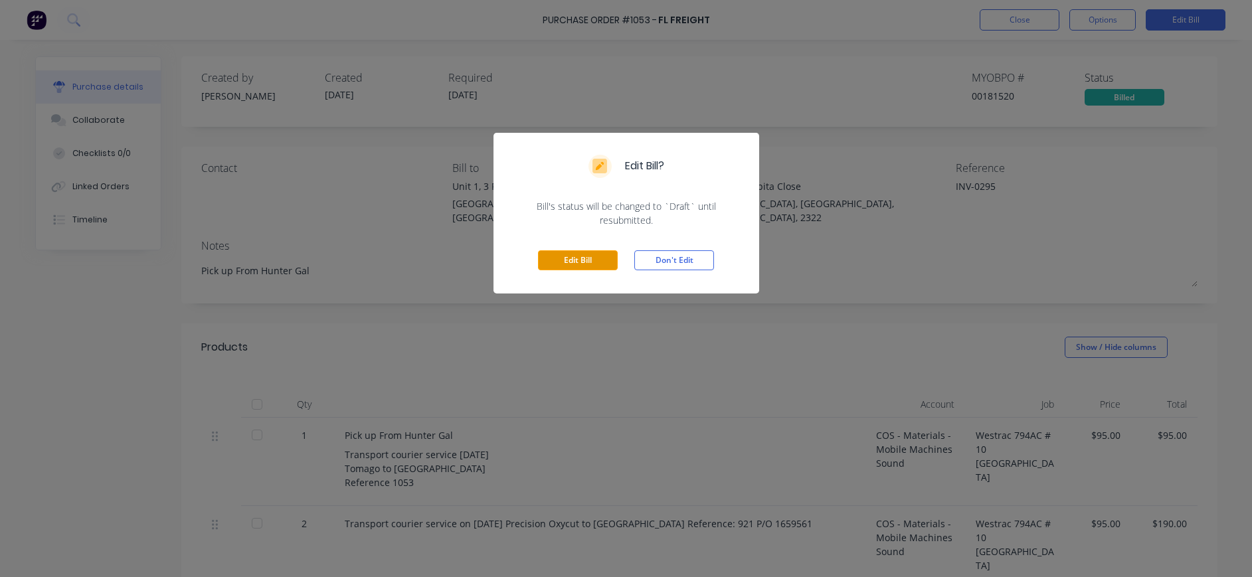
click at [544, 263] on button "Edit Bill" at bounding box center [578, 260] width 80 height 20
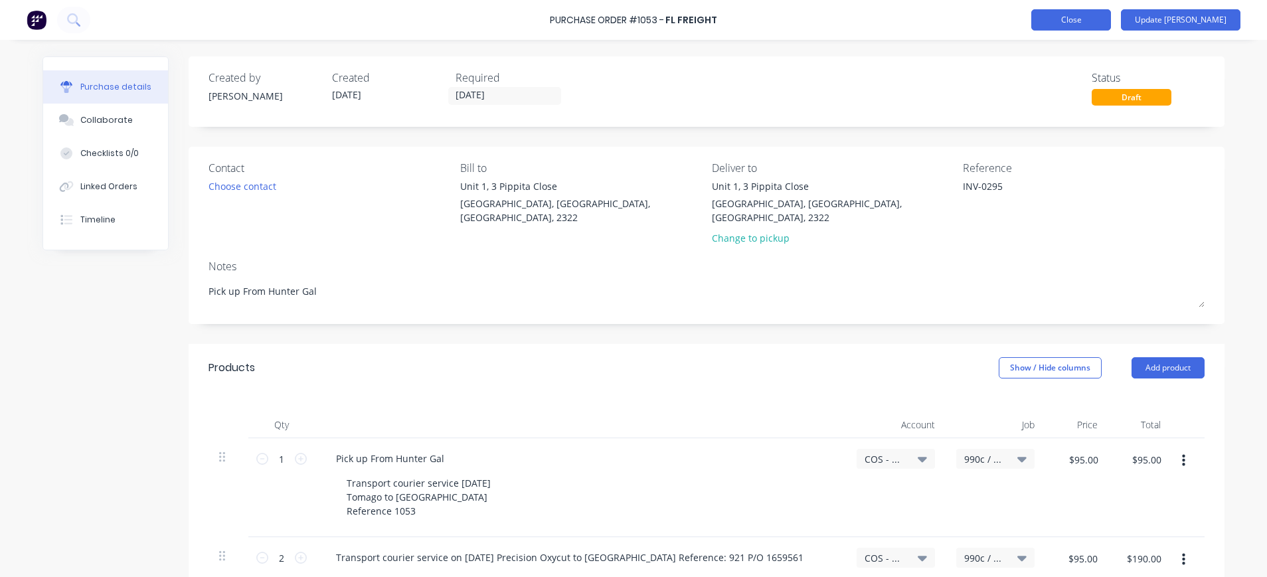
click at [1111, 18] on button "Close" at bounding box center [1071, 19] width 80 height 21
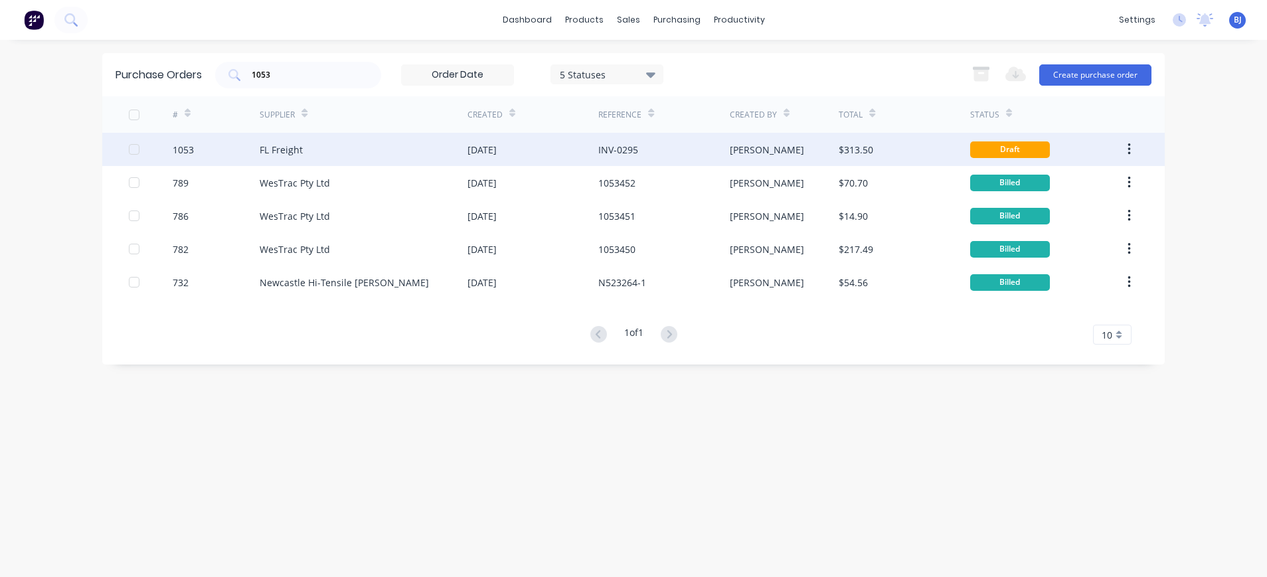
click at [869, 141] on div "$313.50" at bounding box center [904, 149] width 131 height 33
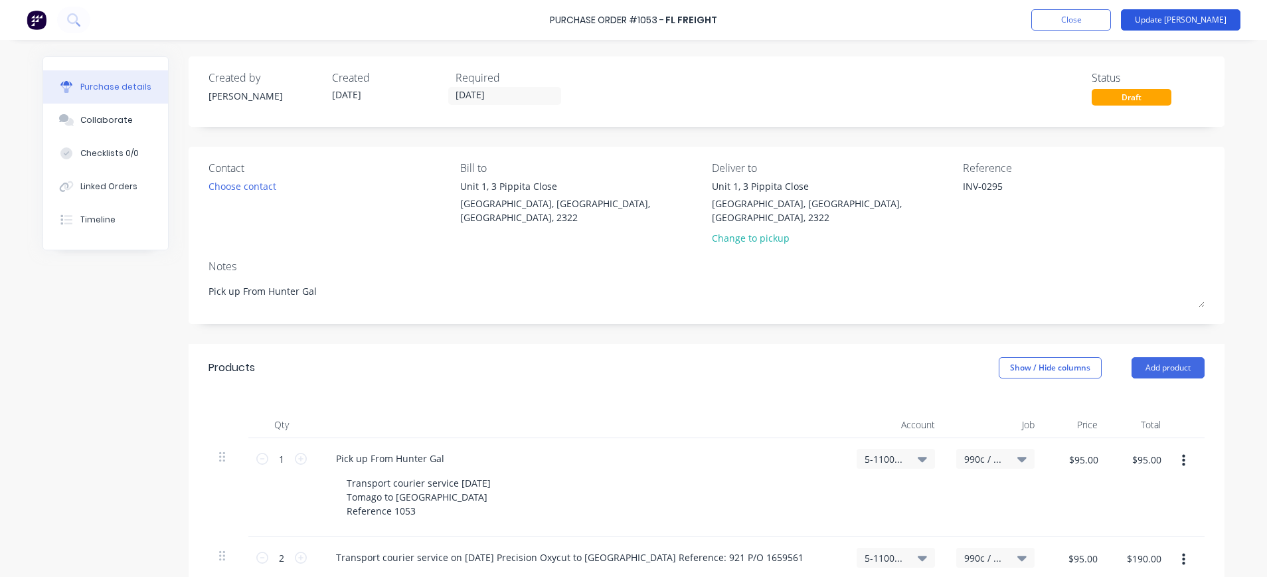
click at [1188, 21] on button "Update [PERSON_NAME]" at bounding box center [1181, 19] width 120 height 21
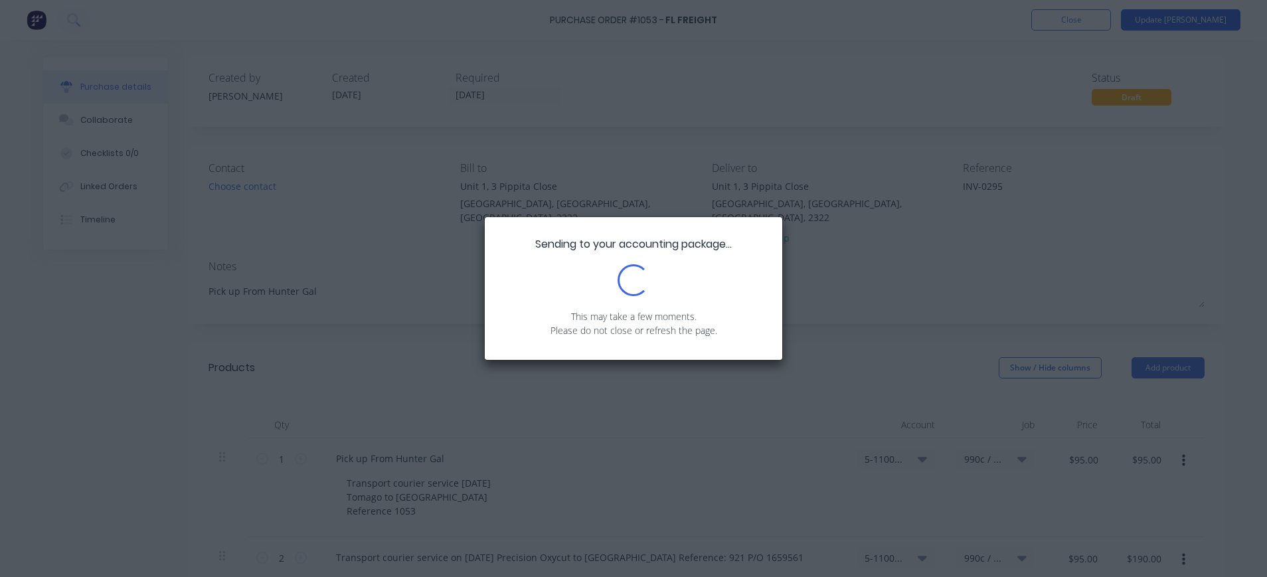
type textarea "x"
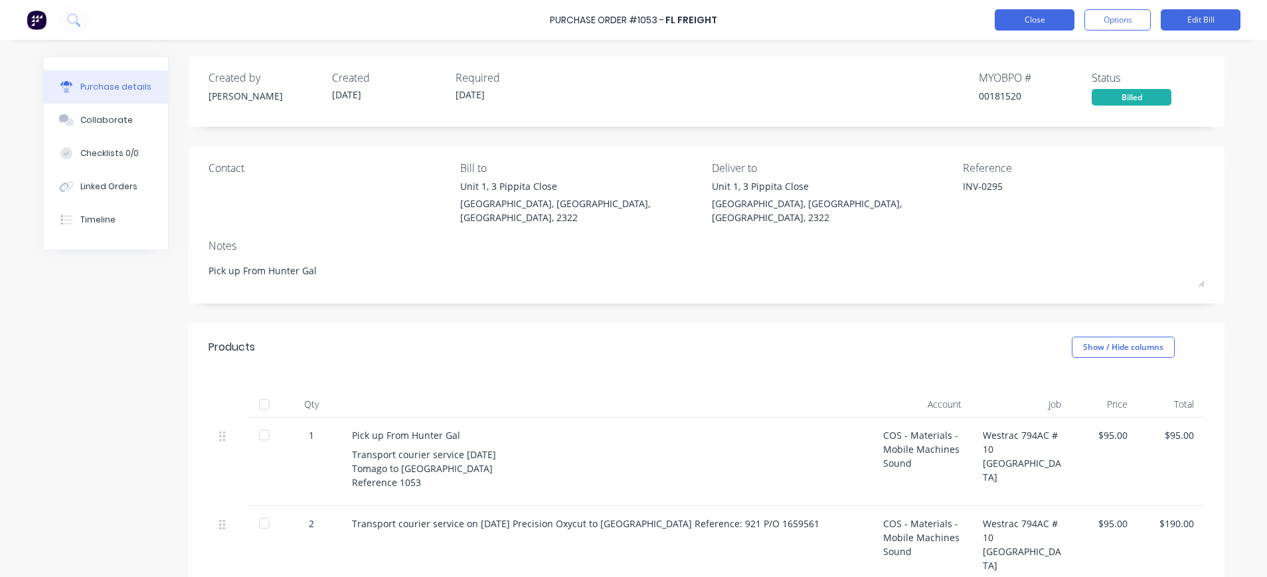
click at [1033, 20] on button "Close" at bounding box center [1035, 19] width 80 height 21
